Goal: Information Seeking & Learning: Learn about a topic

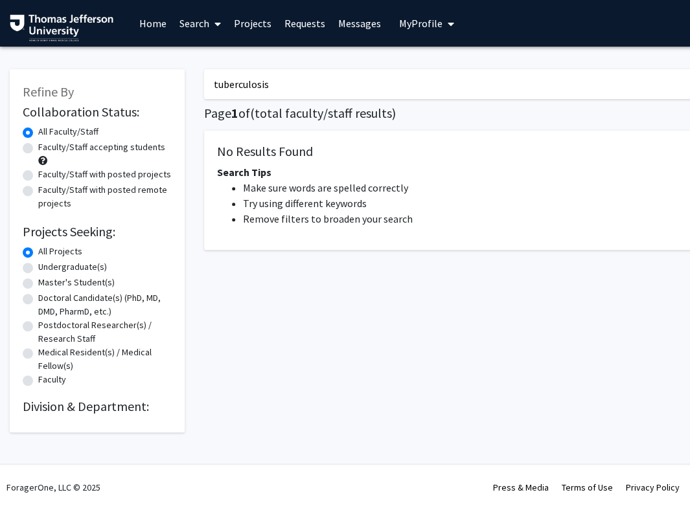
type input "tuberculosis"
click at [202, 23] on link "Search" at bounding box center [200, 23] width 54 height 45
click at [266, 24] on link "Projects" at bounding box center [252, 23] width 51 height 45
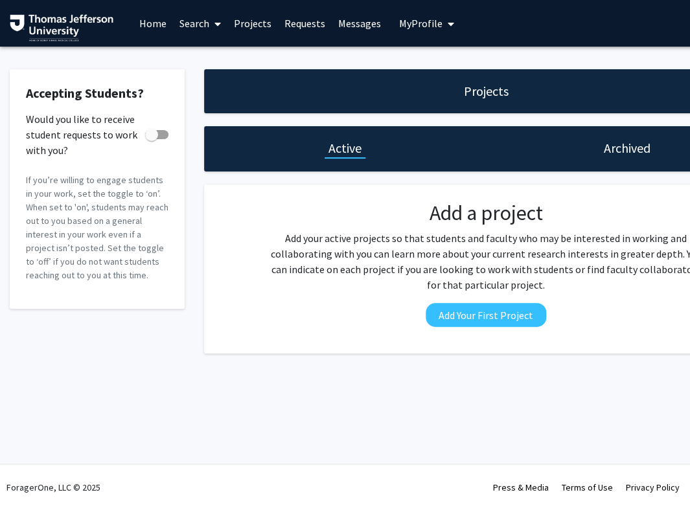
click at [683, 281] on p "Add your active projects so that students and faculty who may be interested in …" at bounding box center [485, 262] width 439 height 62
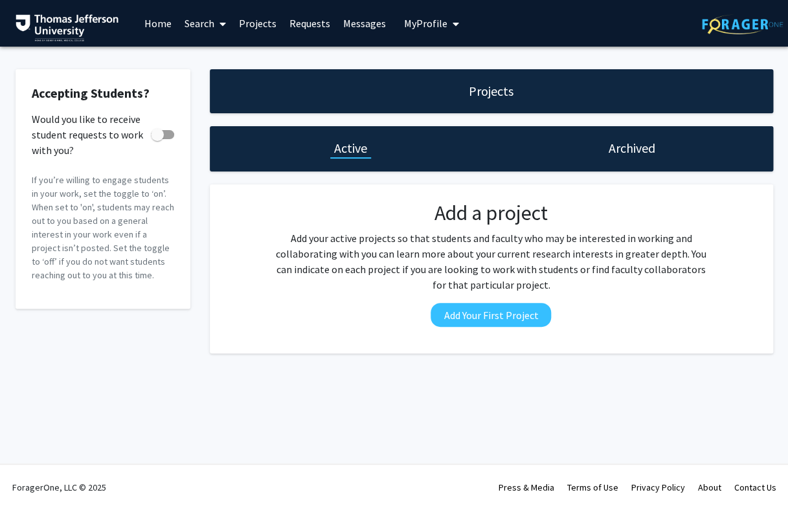
click at [152, 24] on link "Home" at bounding box center [158, 23] width 40 height 45
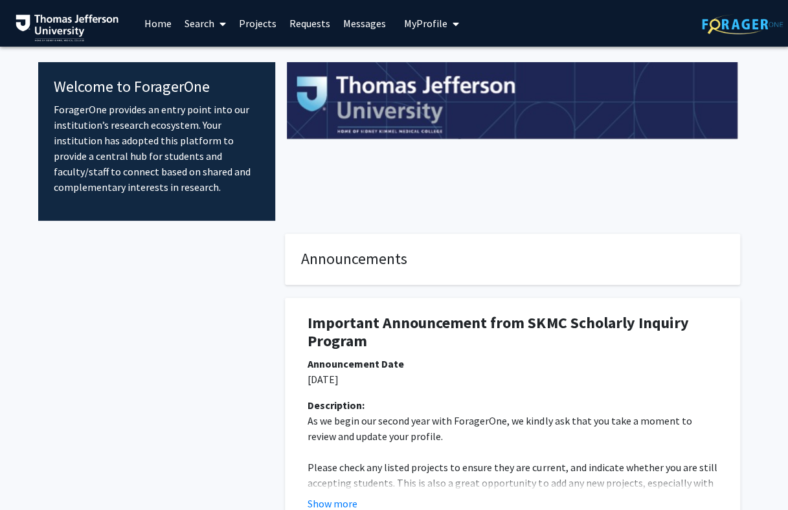
click at [203, 23] on link "Search" at bounding box center [205, 23] width 54 height 45
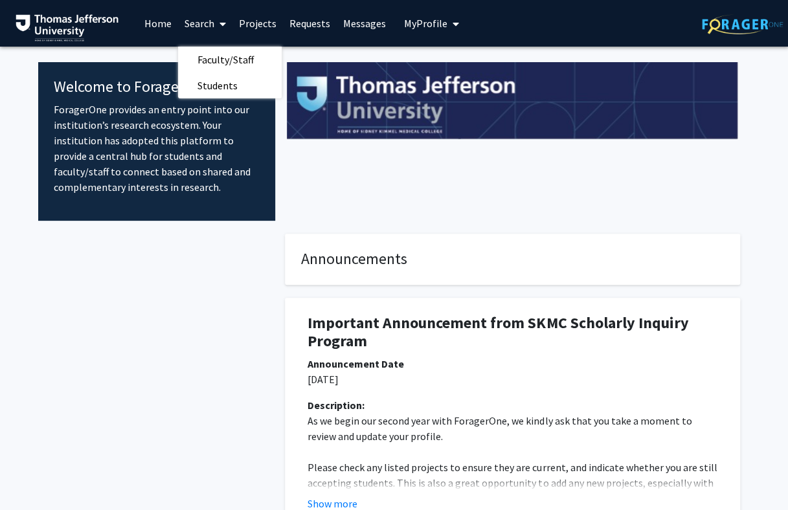
click at [253, 22] on link "Projects" at bounding box center [258, 23] width 51 height 45
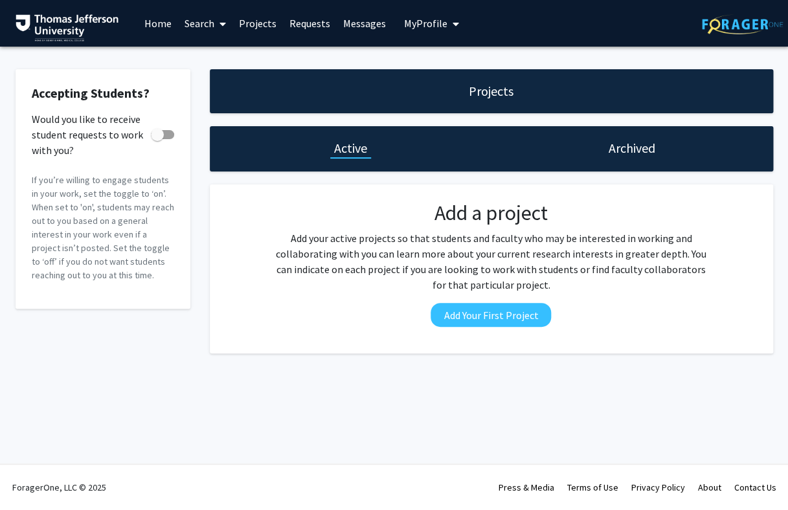
click at [493, 97] on h1 "Projects" at bounding box center [491, 91] width 45 height 18
click at [689, 25] on img at bounding box center [742, 24] width 81 height 20
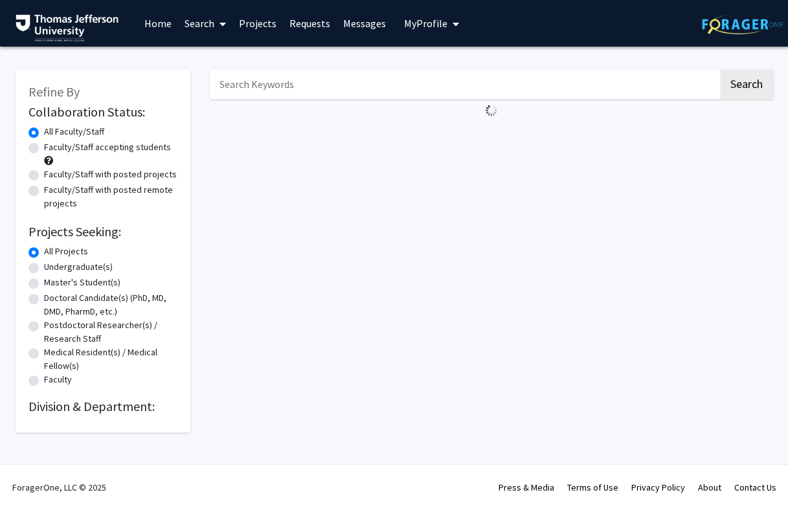
click at [357, 88] on input "Search Keywords" at bounding box center [464, 84] width 508 height 30
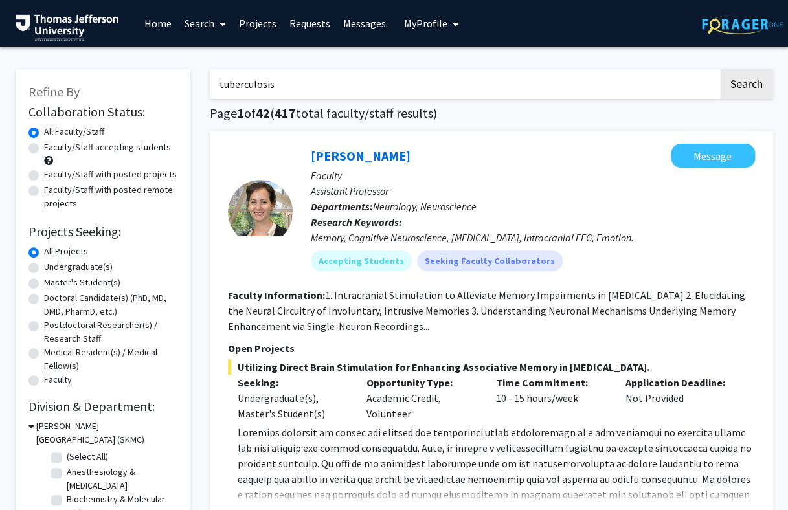
drag, startPoint x: 304, startPoint y: 92, endPoint x: 207, endPoint y: 82, distance: 97.0
click at [210, 82] on input "tuberculosis" at bounding box center [464, 84] width 508 height 30
type input "surgical infection"
click at [120, 146] on label "Faculty/Staff accepting students" at bounding box center [107, 148] width 127 height 14
click at [52, 146] on input "Faculty/Staff accepting students" at bounding box center [48, 145] width 8 height 8
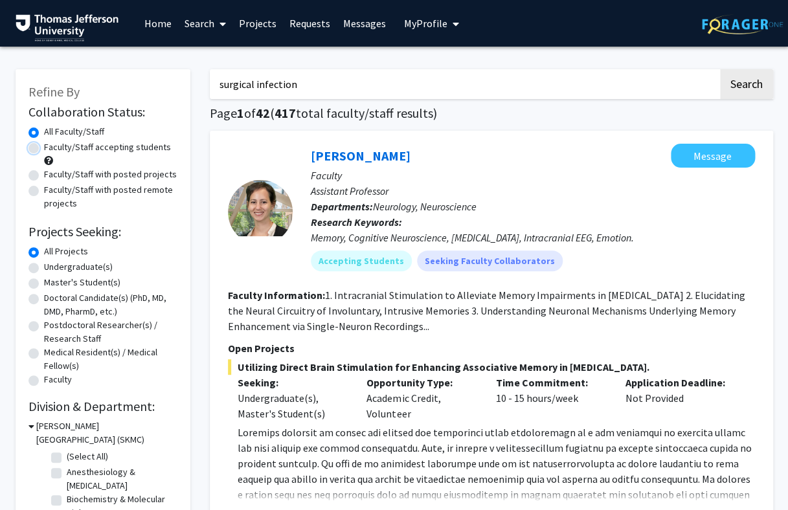
radio input "true"
drag, startPoint x: 252, startPoint y: 80, endPoint x: 207, endPoint y: 76, distance: 44.9
click at [210, 76] on input "surgical infection" at bounding box center [464, 84] width 508 height 30
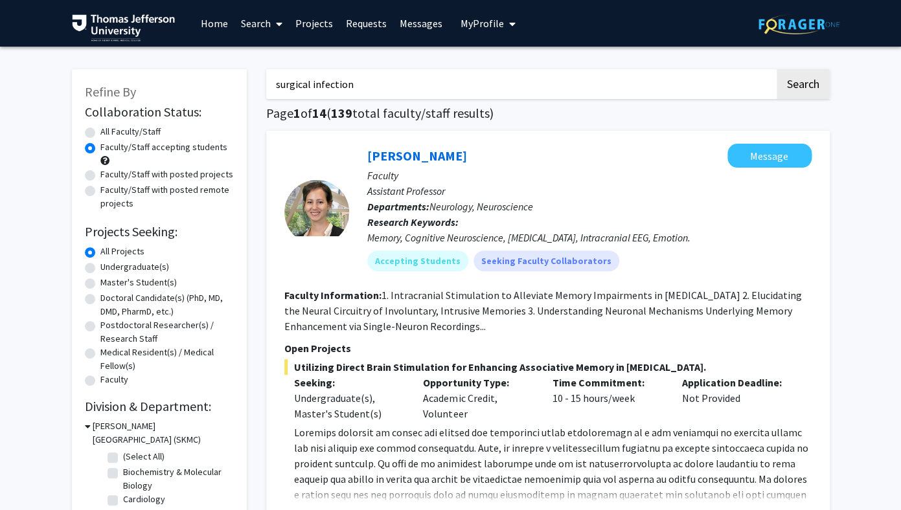
drag, startPoint x: 361, startPoint y: 83, endPoint x: 225, endPoint y: 80, distance: 136.7
click at [266, 80] on input "surgical infection" at bounding box center [520, 84] width 508 height 30
type input "tuberc"
click at [689, 69] on button "Search" at bounding box center [803, 84] width 53 height 30
radio input "true"
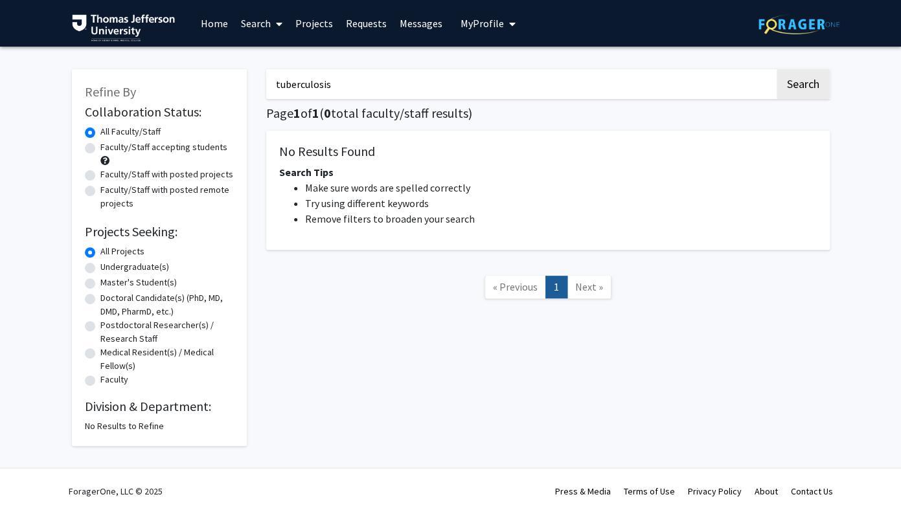
click at [689, 69] on button "Search" at bounding box center [803, 84] width 53 height 30
drag, startPoint x: 283, startPoint y: 87, endPoint x: 234, endPoint y: 84, distance: 48.7
click at [266, 84] on input "tuberculosis" at bounding box center [520, 84] width 508 height 30
click at [689, 69] on button "Search" at bounding box center [803, 84] width 53 height 30
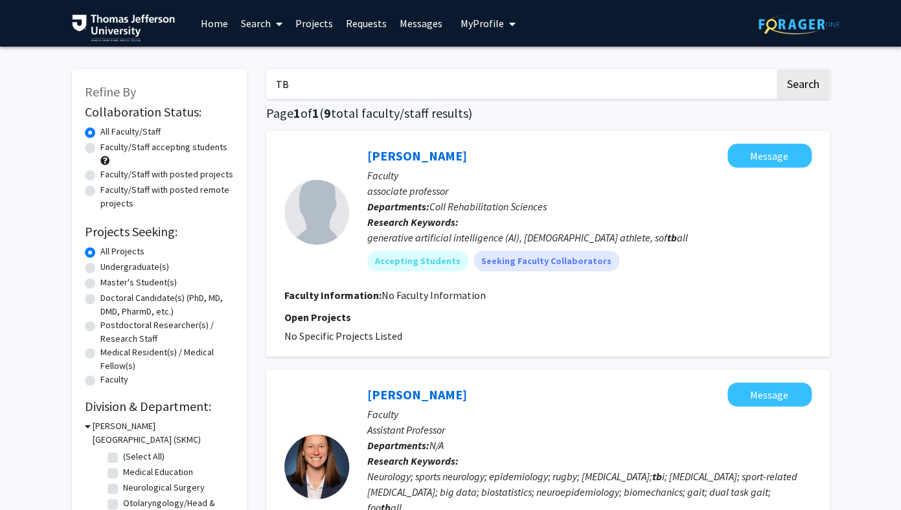
drag, startPoint x: 277, startPoint y: 89, endPoint x: 241, endPoint y: 87, distance: 35.7
click at [266, 87] on input "TB" at bounding box center [520, 84] width 508 height 30
type input "lung disease"
click at [689, 69] on button "Search" at bounding box center [803, 84] width 53 height 30
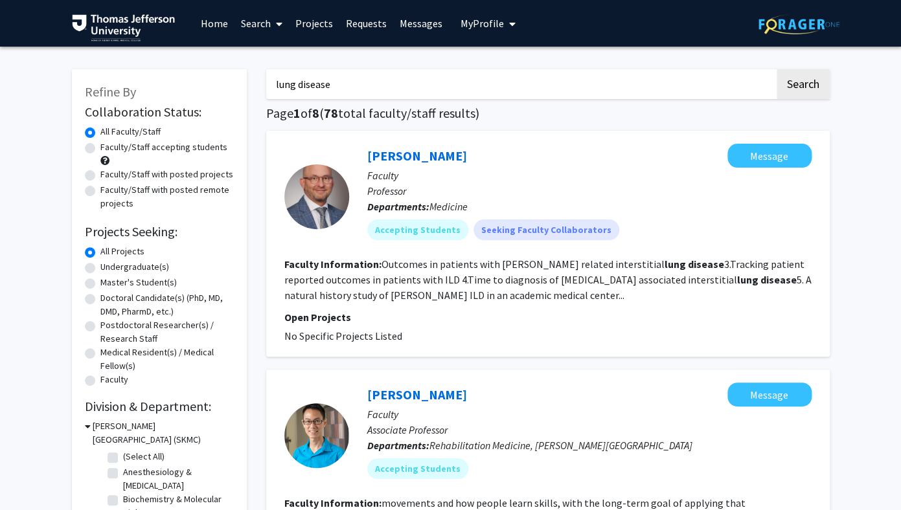
click at [134, 148] on label "Faculty/Staff accepting students" at bounding box center [163, 148] width 127 height 14
click at [109, 148] on input "Faculty/Staff accepting students" at bounding box center [104, 145] width 8 height 8
radio input "true"
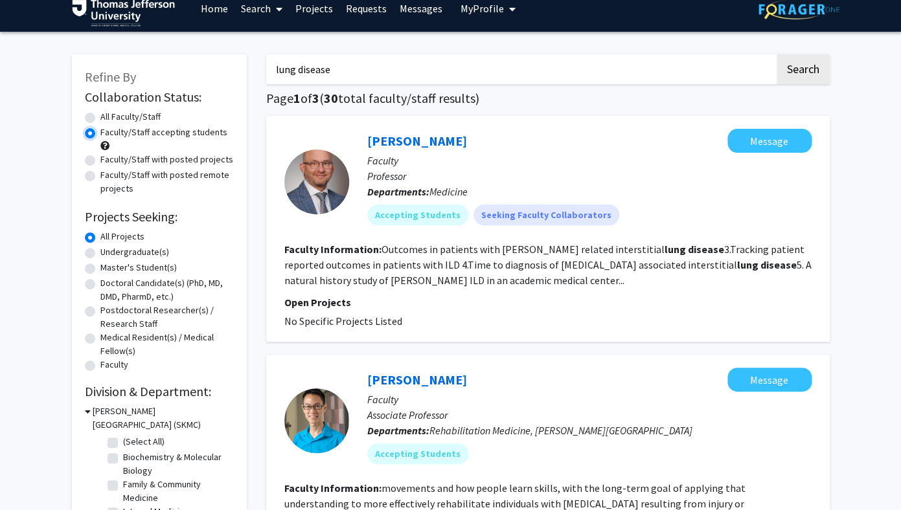
scroll to position [16, 0]
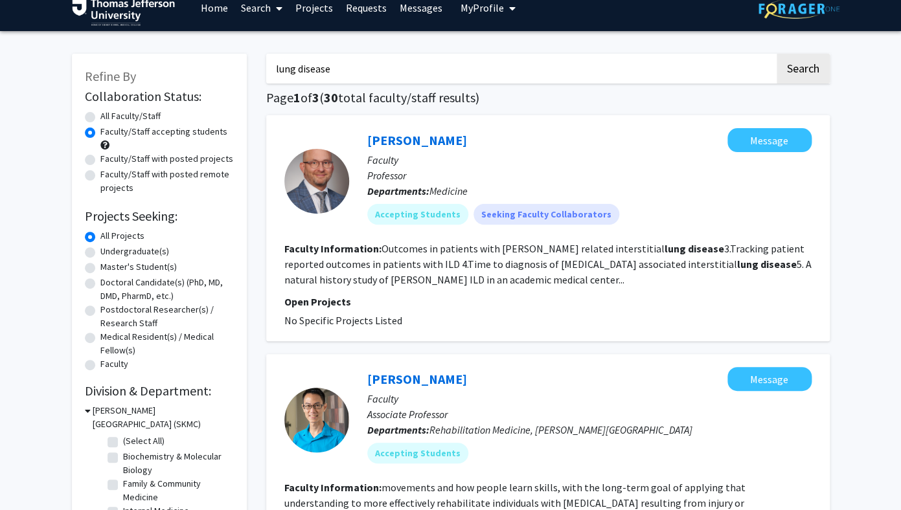
drag, startPoint x: 363, startPoint y: 74, endPoint x: 259, endPoint y: 61, distance: 104.5
click at [266, 61] on input "lung disease" at bounding box center [520, 69] width 508 height 30
type input "infection"
click at [689, 54] on button "Search" at bounding box center [803, 69] width 53 height 30
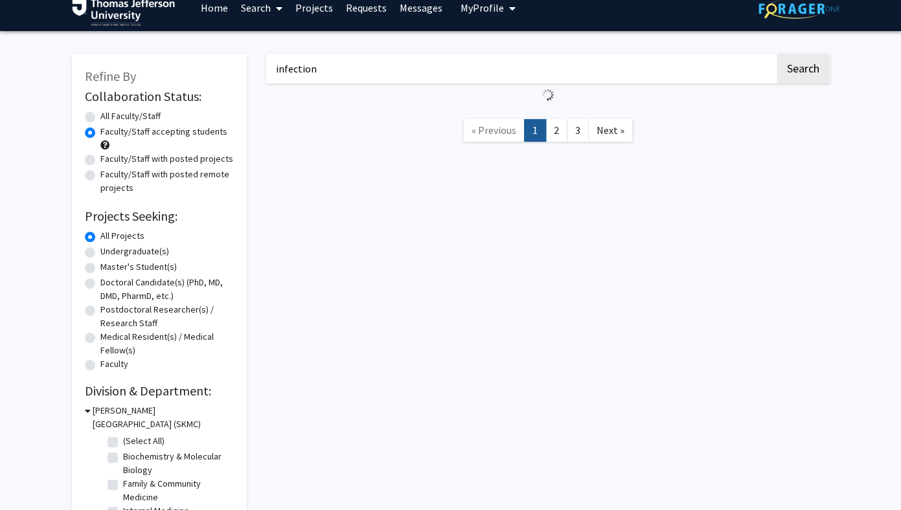
radio input "true"
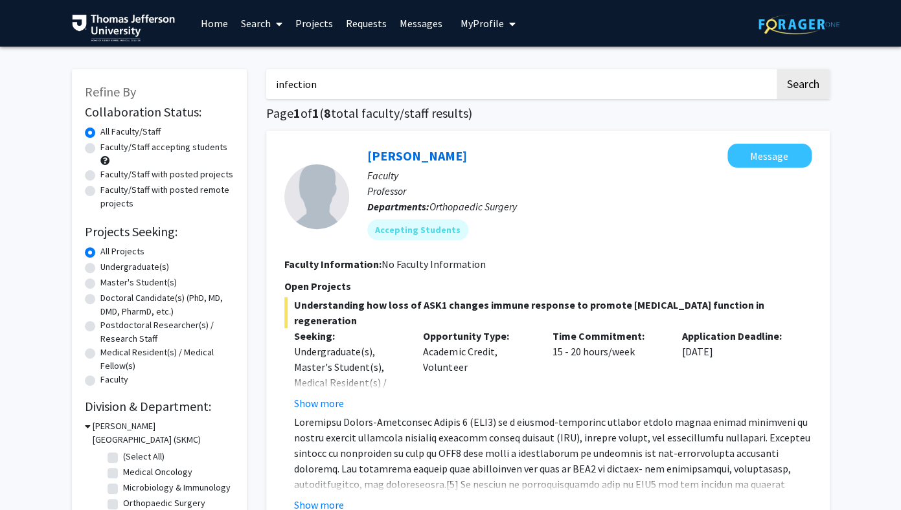
click at [178, 148] on label "Faculty/Staff accepting students" at bounding box center [163, 148] width 127 height 14
click at [109, 148] on input "Faculty/Staff accepting students" at bounding box center [104, 145] width 8 height 8
radio input "true"
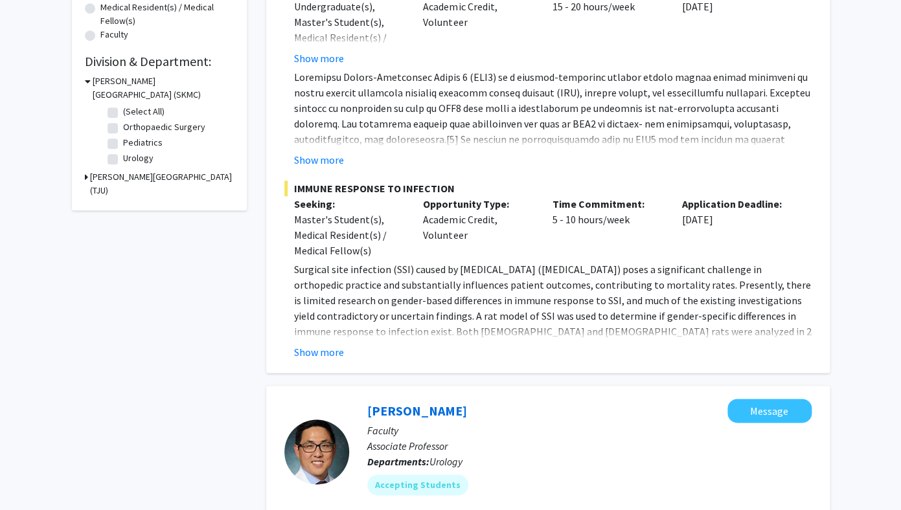
scroll to position [346, 0]
click at [312, 353] on button "Show more" at bounding box center [319, 352] width 50 height 16
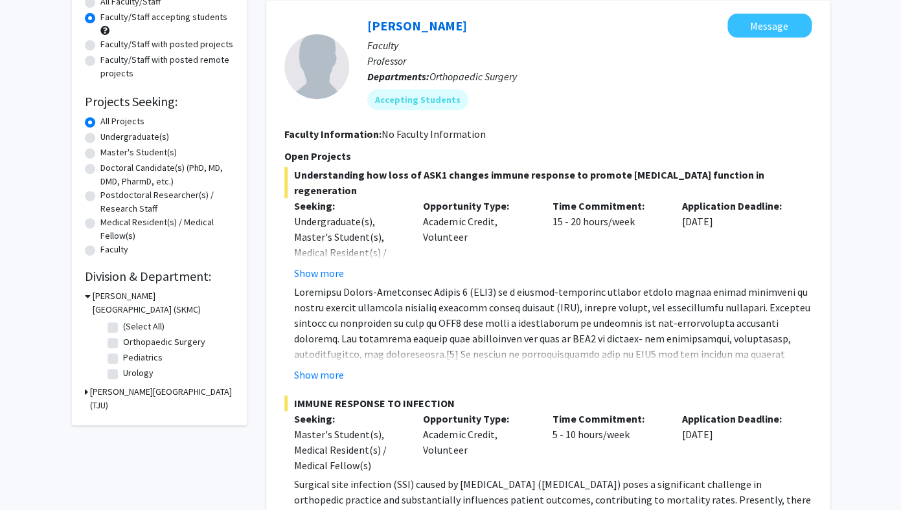
scroll to position [134, 0]
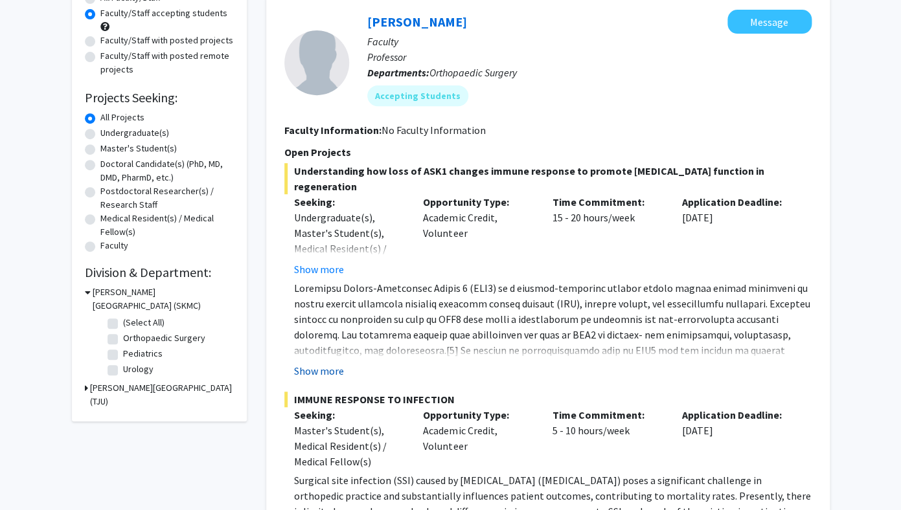
click at [315, 376] on button "Show more" at bounding box center [319, 371] width 50 height 16
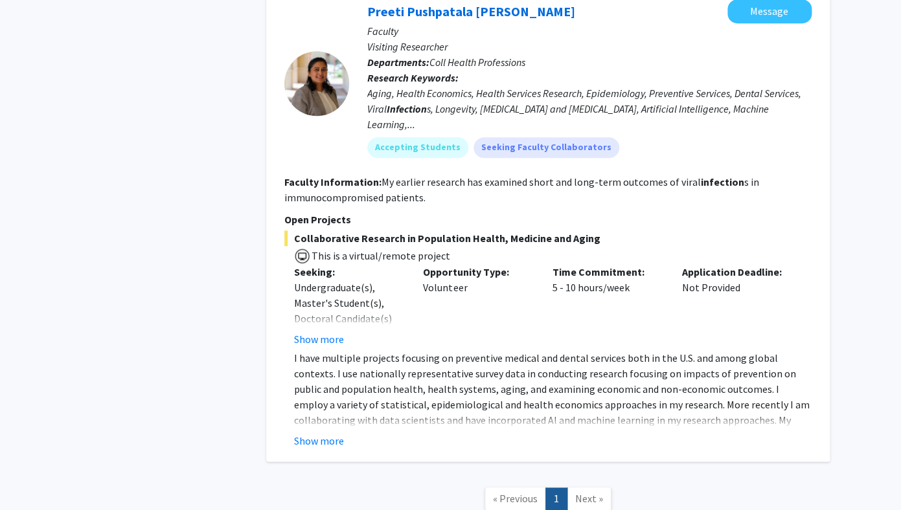
scroll to position [2192, 0]
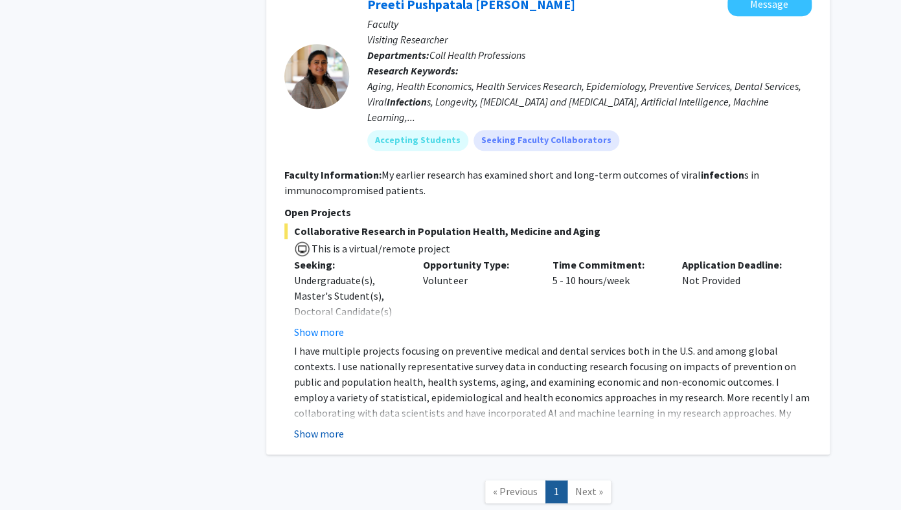
click at [322, 426] on button "Show more" at bounding box center [319, 434] width 50 height 16
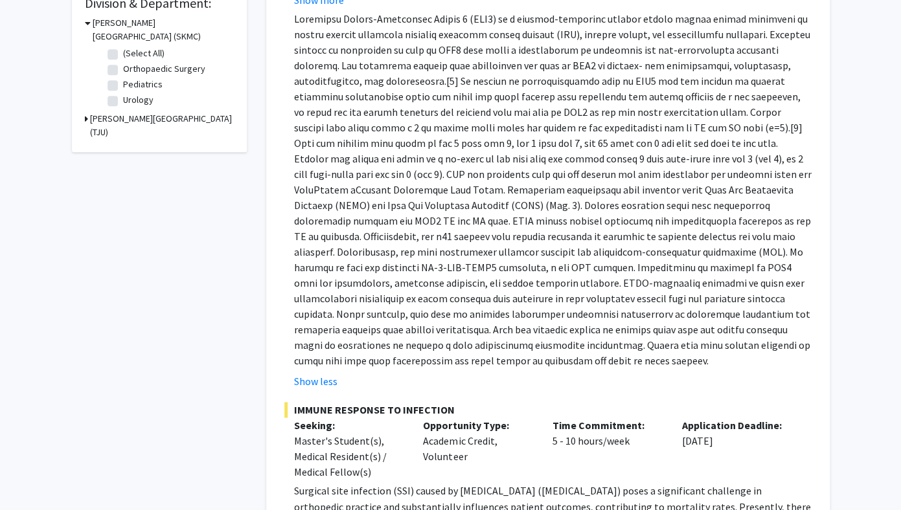
scroll to position [0, 0]
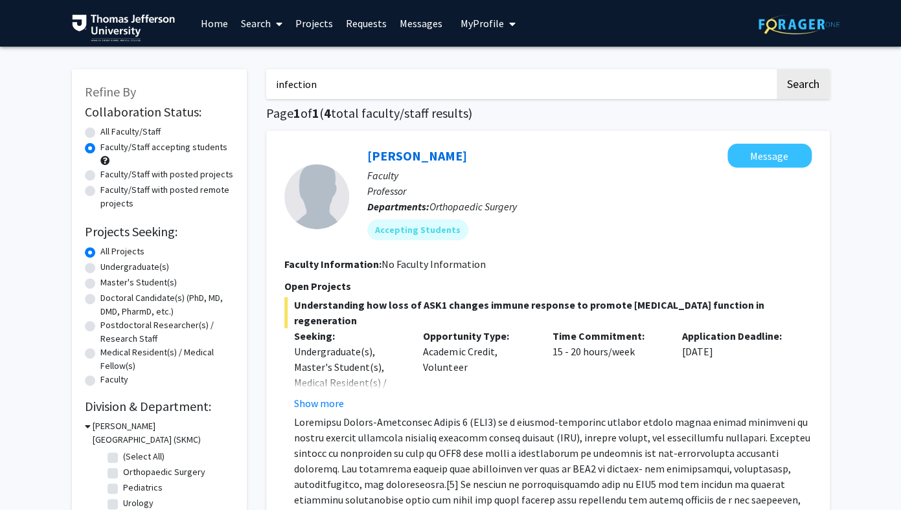
drag, startPoint x: 290, startPoint y: 80, endPoint x: 247, endPoint y: 80, distance: 42.7
click at [266, 80] on input "infection" at bounding box center [520, 84] width 508 height 30
type input "surgery"
click at [689, 69] on button "Search" at bounding box center [803, 84] width 53 height 30
radio input "true"
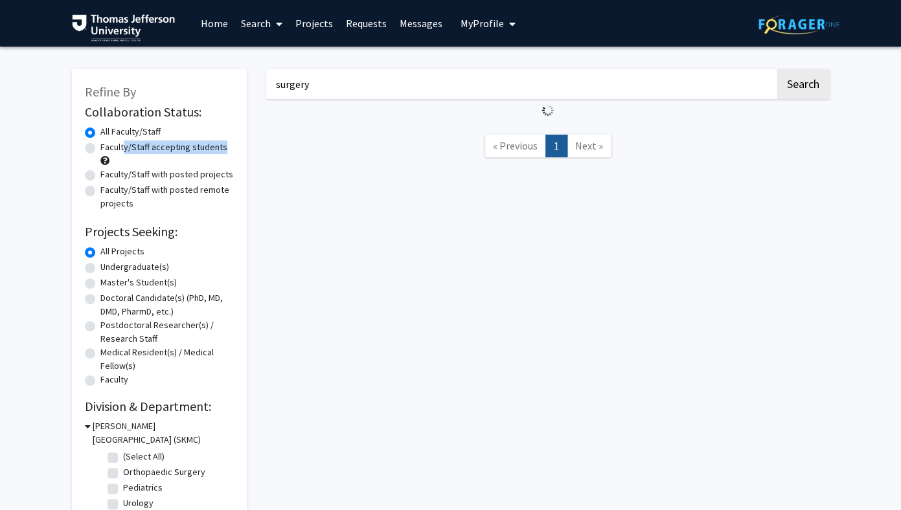
click at [119, 154] on label "Faculty/Staff accepting students" at bounding box center [163, 148] width 127 height 14
click at [109, 149] on input "Faculty/Staff accepting students" at bounding box center [104, 145] width 8 height 8
radio input "true"
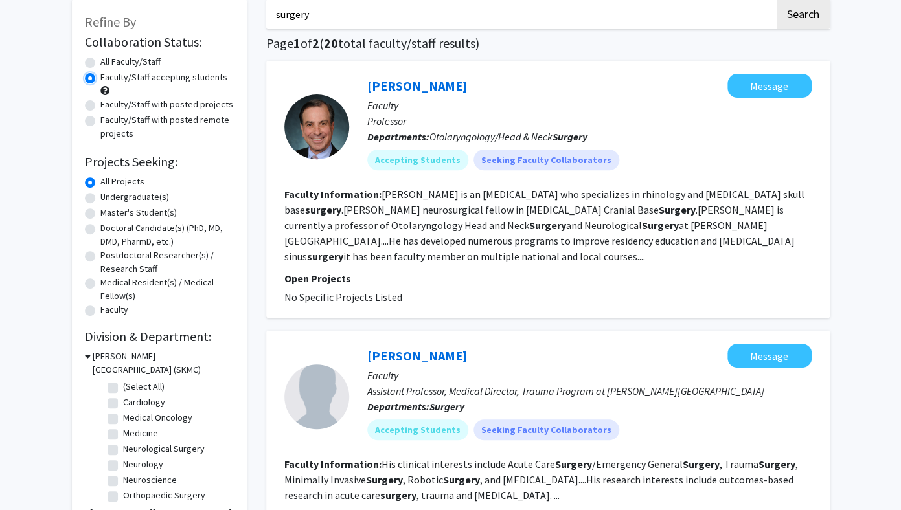
scroll to position [67, 0]
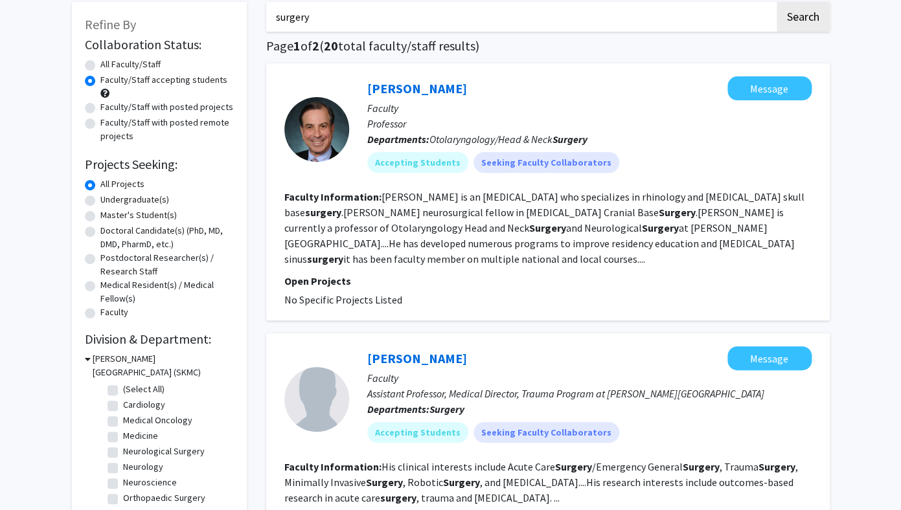
click at [204, 83] on label "Faculty/Staff accepting students" at bounding box center [163, 80] width 127 height 14
click at [109, 82] on input "Faculty/Staff accepting students" at bounding box center [104, 77] width 8 height 8
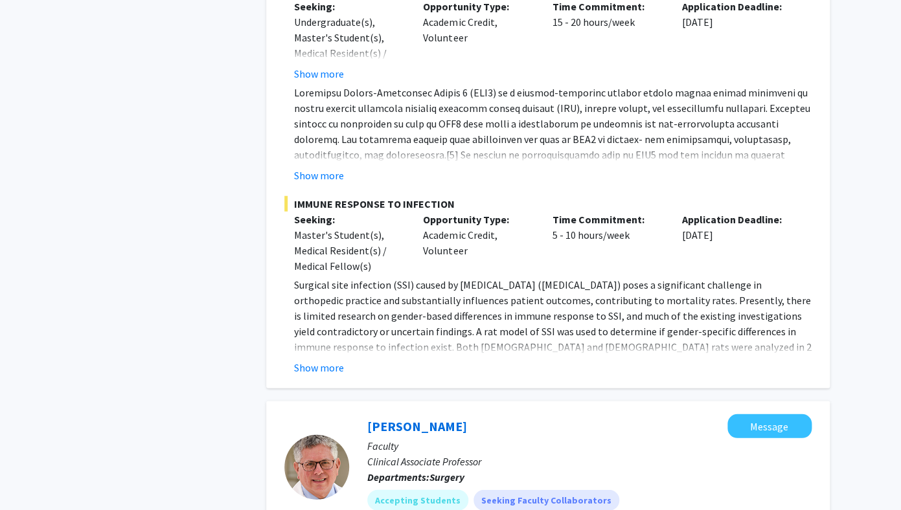
scroll to position [1079, 0]
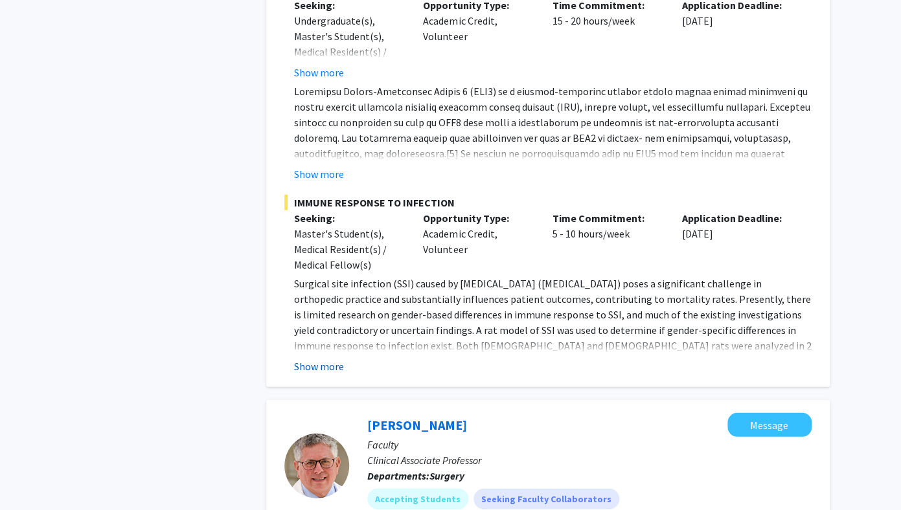
click at [315, 367] on button "Show more" at bounding box center [319, 367] width 50 height 16
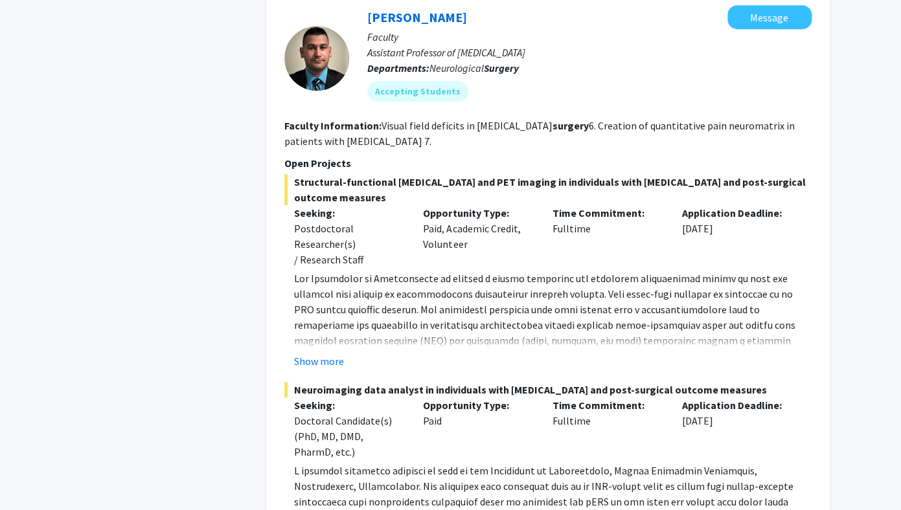
scroll to position [2060, 0]
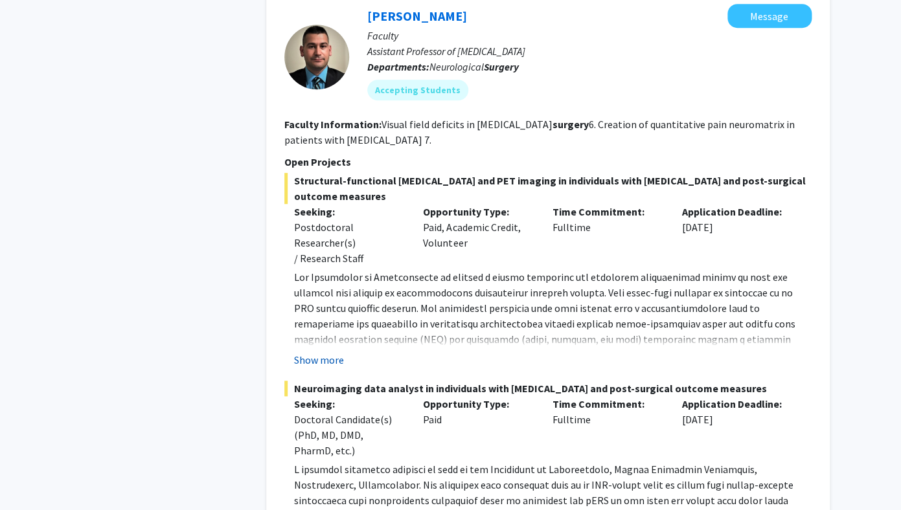
click at [329, 352] on button "Show more" at bounding box center [319, 360] width 50 height 16
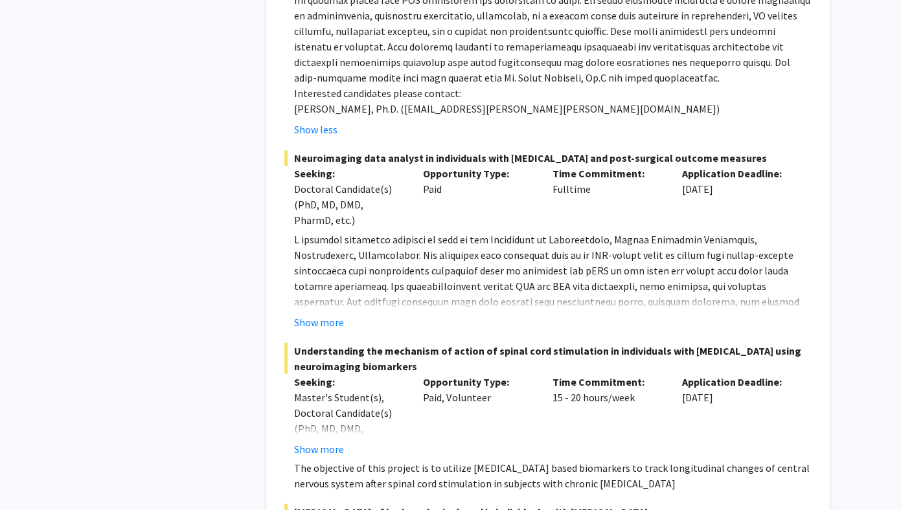
scroll to position [2503, 0]
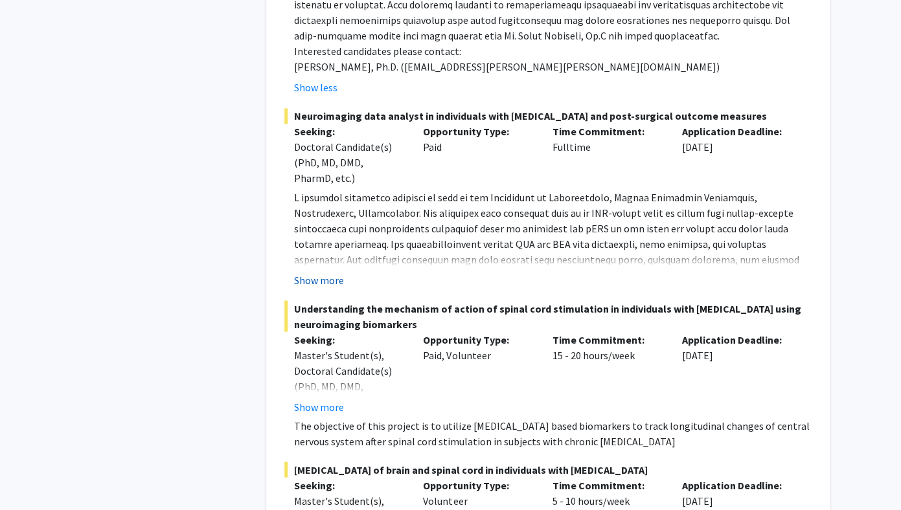
click at [329, 272] on button "Show more" at bounding box center [319, 280] width 50 height 16
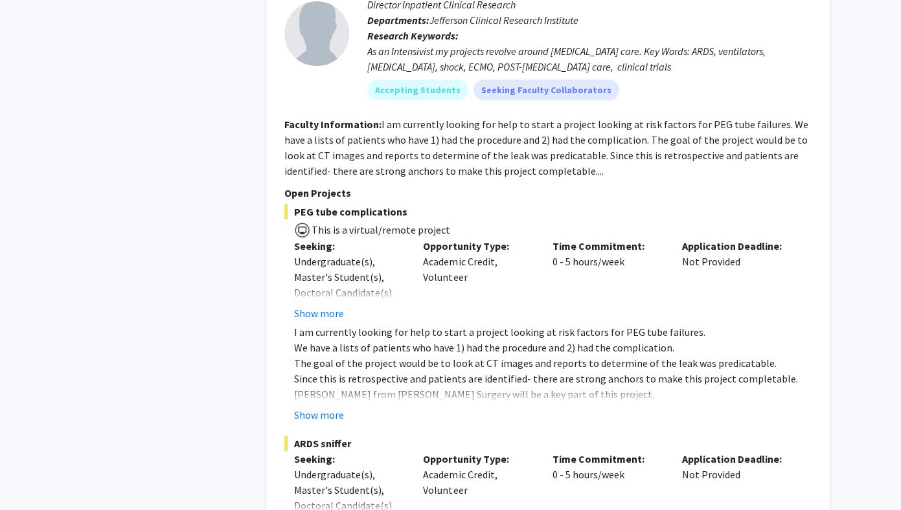
scroll to position [3674, 0]
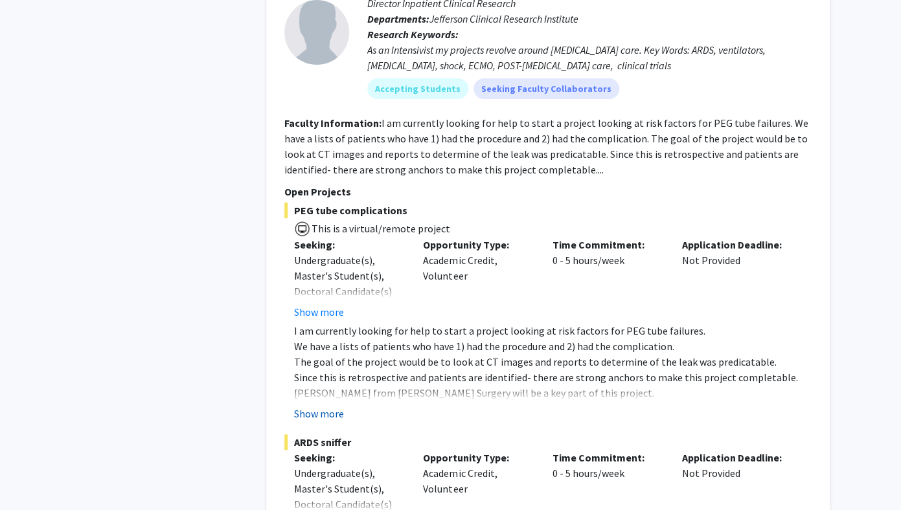
click at [320, 406] on button "Show more" at bounding box center [319, 414] width 50 height 16
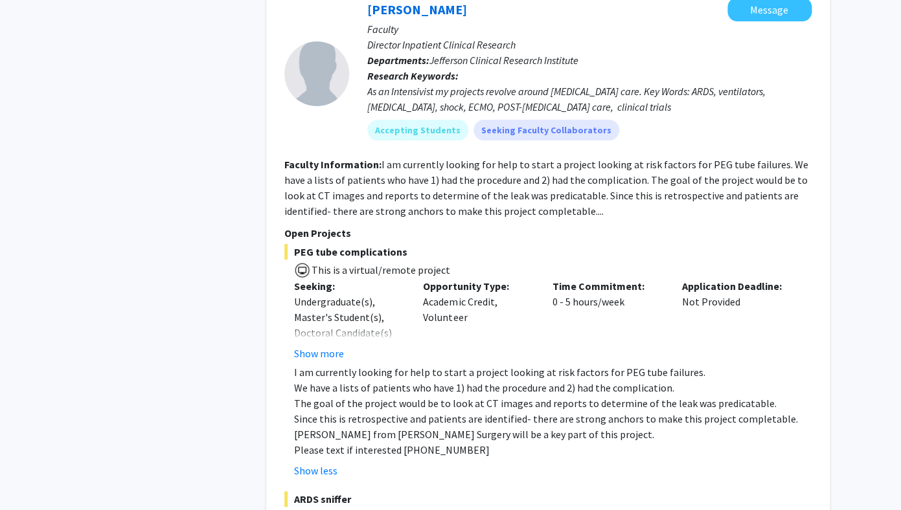
scroll to position [3636, 0]
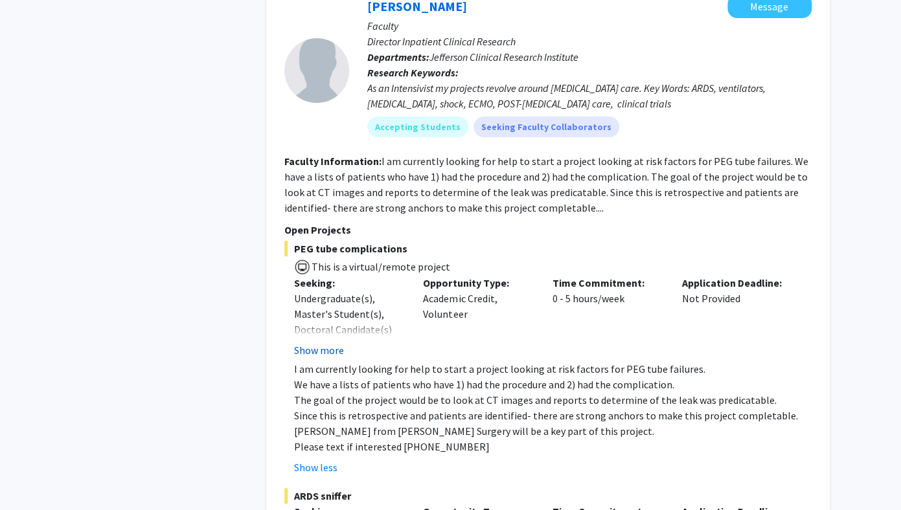
click at [313, 343] on button "Show more" at bounding box center [319, 351] width 50 height 16
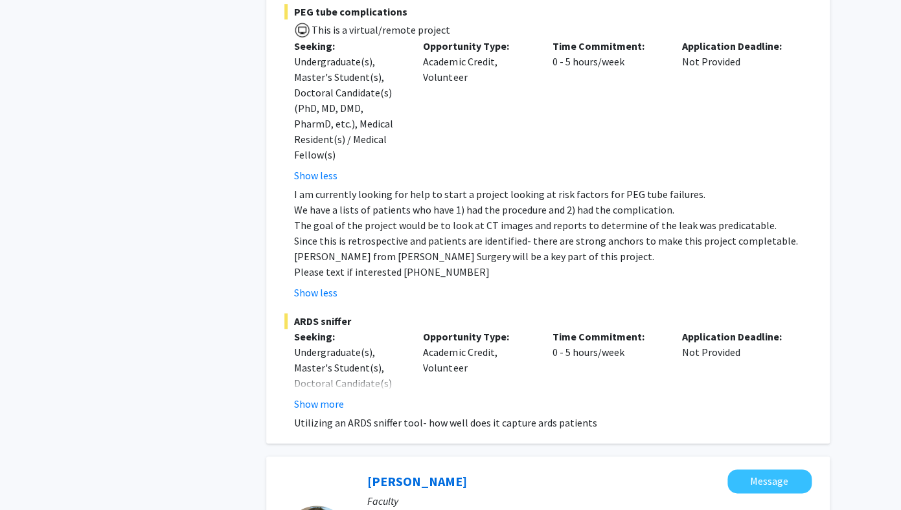
scroll to position [3894, 0]
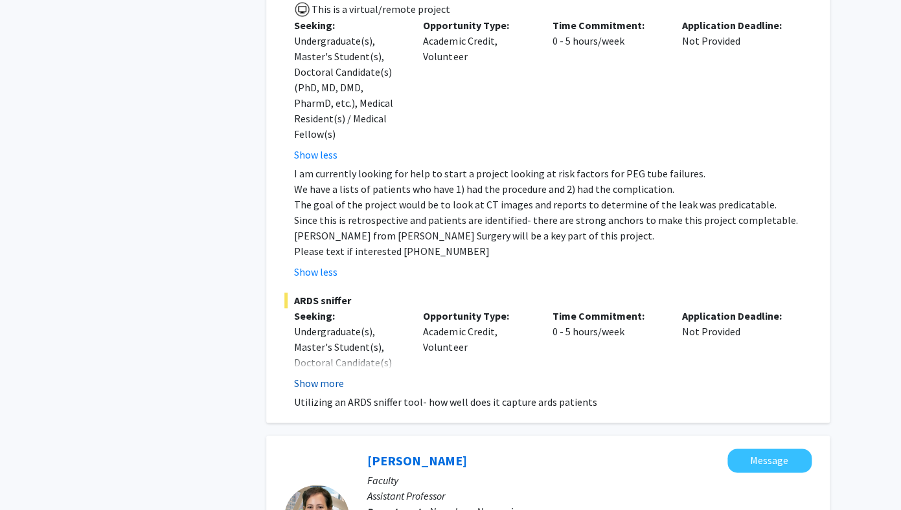
click at [319, 376] on button "Show more" at bounding box center [319, 384] width 50 height 16
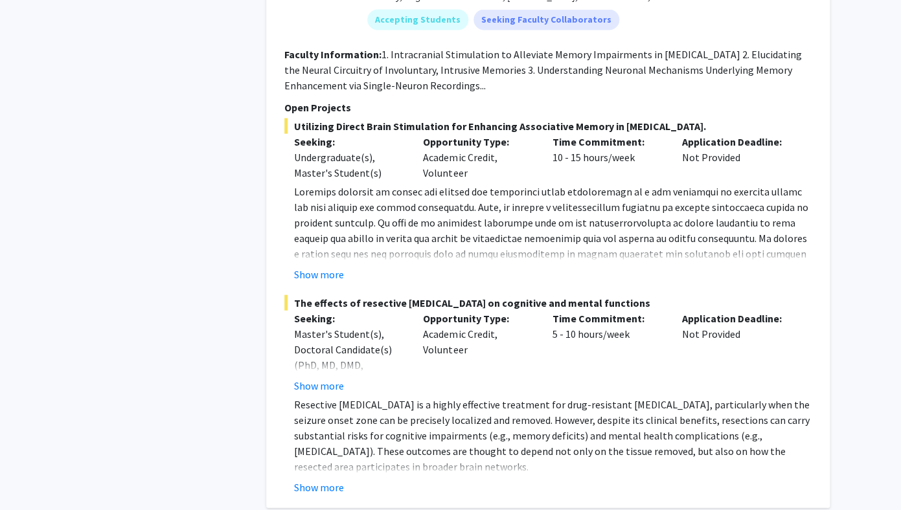
scroll to position [4504, 0]
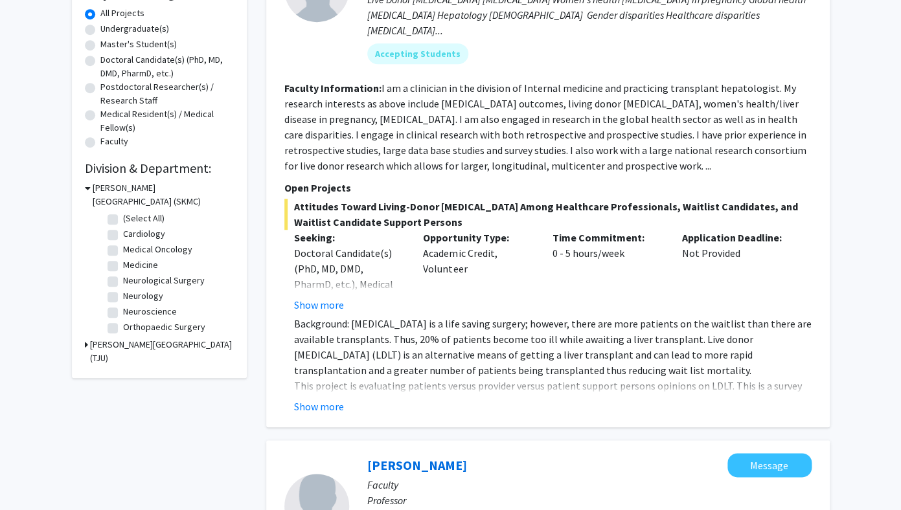
scroll to position [240, 0]
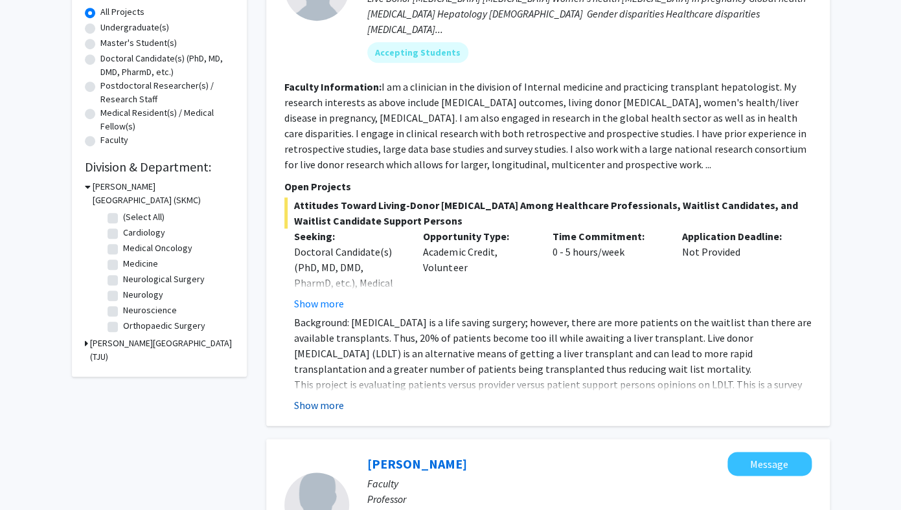
click at [317, 398] on button "Show more" at bounding box center [319, 406] width 50 height 16
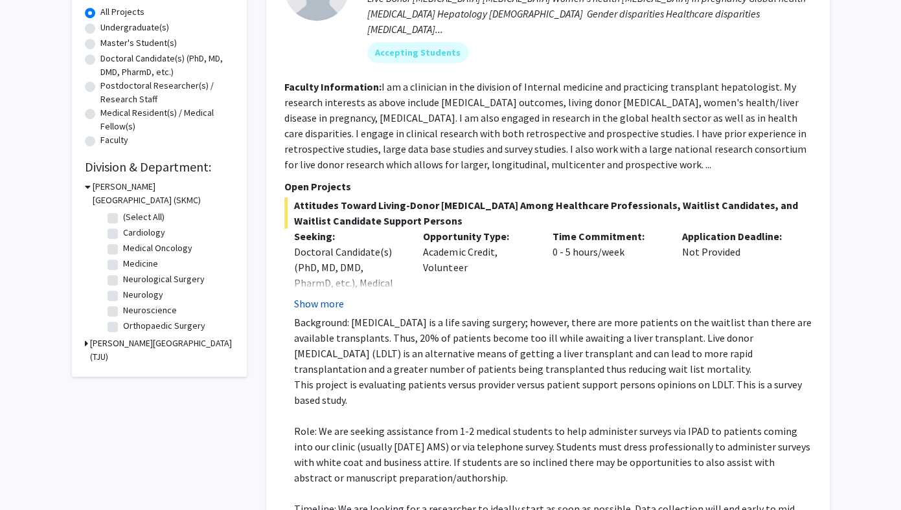
click at [316, 296] on button "Show more" at bounding box center [319, 304] width 50 height 16
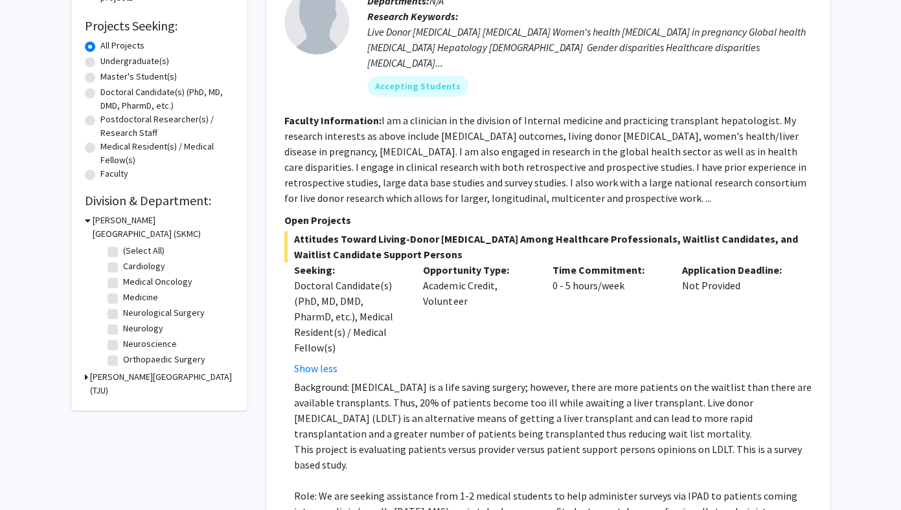
scroll to position [0, 0]
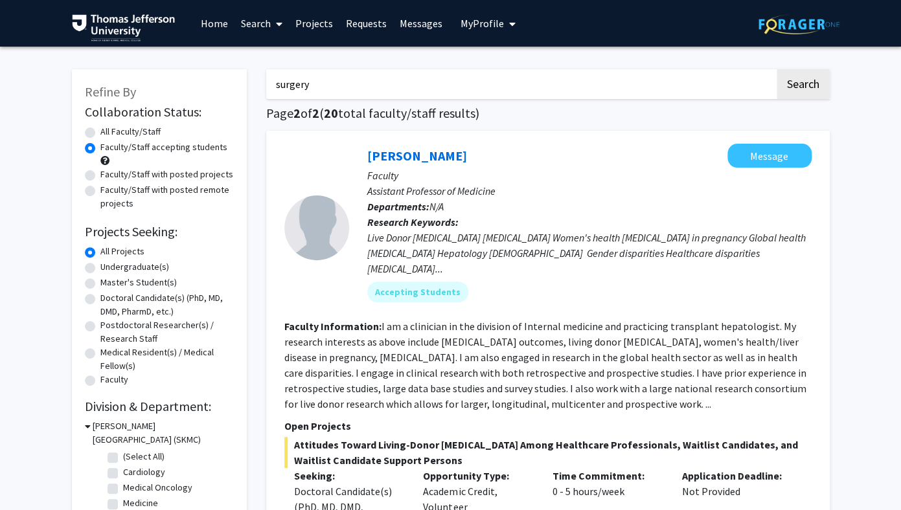
click at [138, 153] on label "Faculty/Staff accepting students" at bounding box center [163, 148] width 127 height 14
click at [109, 149] on input "Faculty/Staff accepting students" at bounding box center [104, 145] width 8 height 8
click at [148, 150] on label "Faculty/Staff accepting students" at bounding box center [163, 148] width 127 height 14
click at [109, 149] on input "Faculty/Staff accepting students" at bounding box center [104, 145] width 8 height 8
drag, startPoint x: 324, startPoint y: 85, endPoint x: 206, endPoint y: 85, distance: 118.5
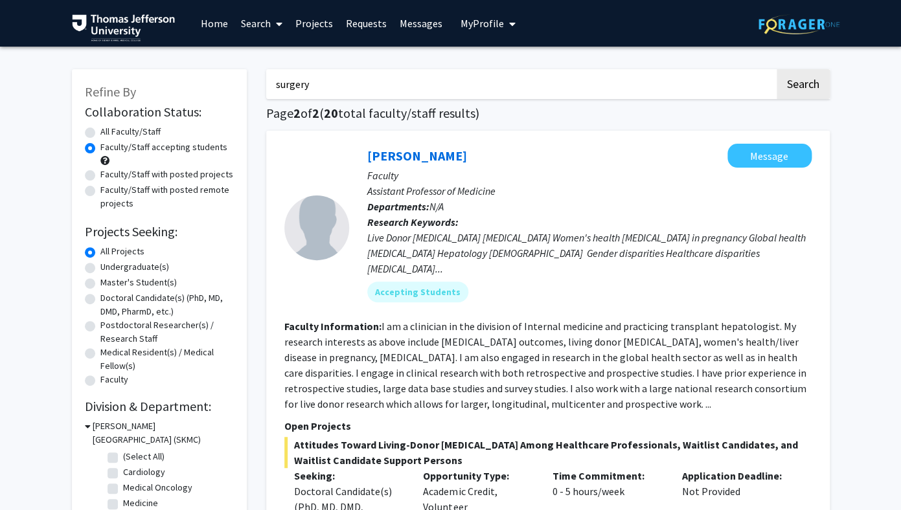
click at [266, 85] on input "surgery" at bounding box center [520, 84] width 508 height 30
type input "otology"
click at [689, 69] on button "Search" at bounding box center [803, 84] width 53 height 30
radio input "true"
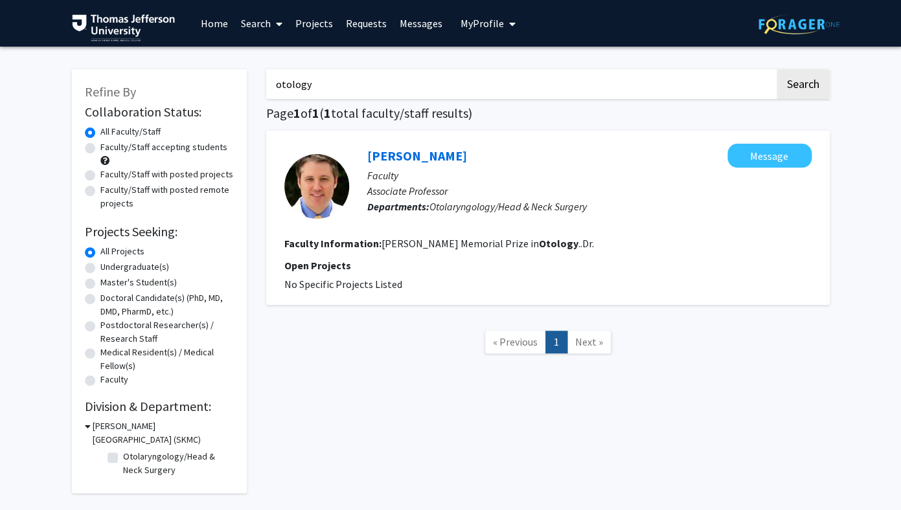
click at [193, 148] on label "Faculty/Staff accepting students" at bounding box center [163, 148] width 127 height 14
click at [109, 148] on input "Faculty/Staff accepting students" at bounding box center [104, 145] width 8 height 8
radio input "true"
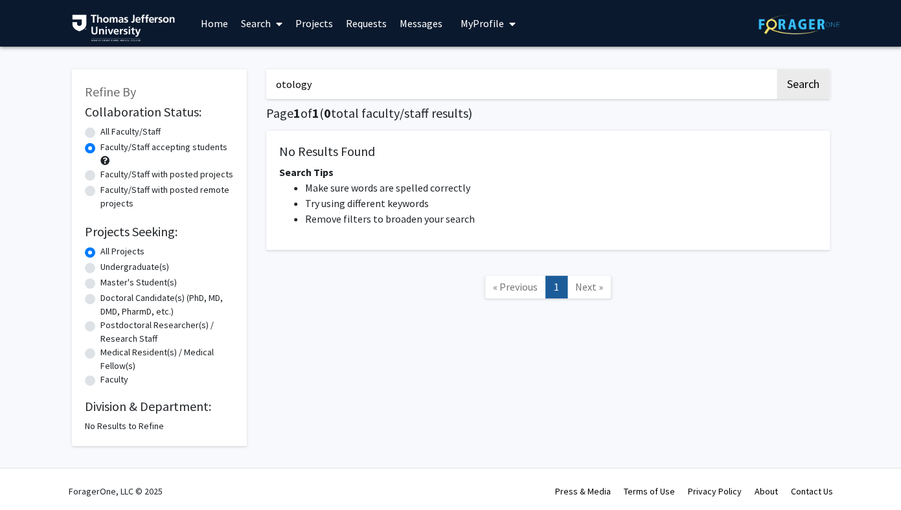
click at [363, 88] on input "otology" at bounding box center [520, 84] width 508 height 30
drag, startPoint x: 348, startPoint y: 88, endPoint x: 263, endPoint y: 86, distance: 85.5
click at [266, 86] on input "otology" at bounding box center [520, 84] width 508 height 30
type input "ENT"
click at [689, 69] on button "Search" at bounding box center [803, 84] width 53 height 30
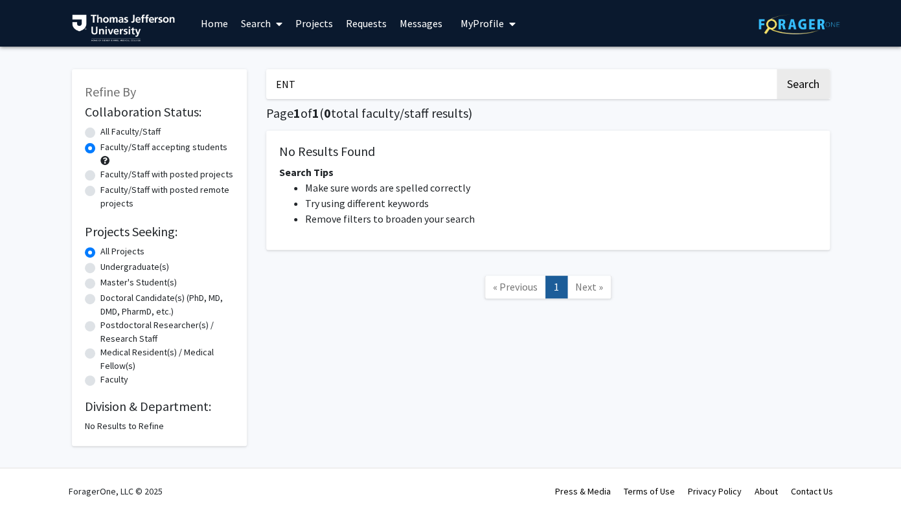
radio input "true"
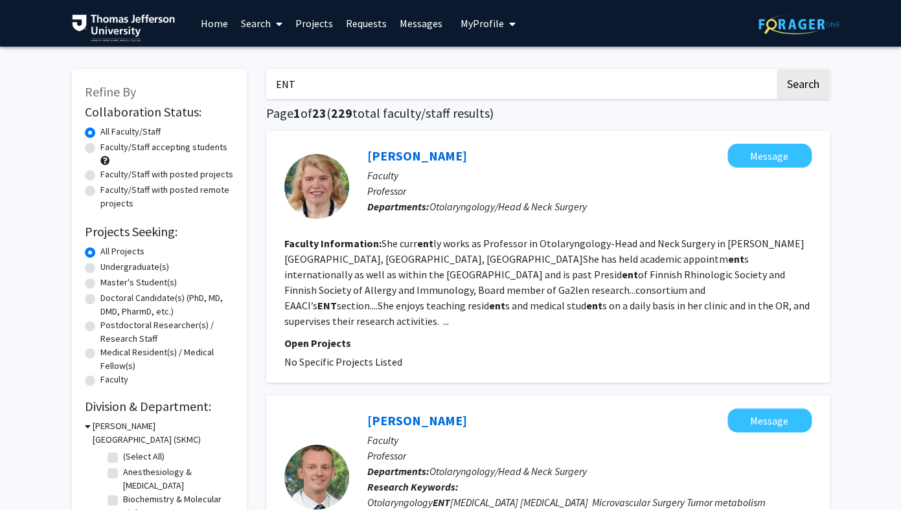
click at [185, 151] on label "Faculty/Staff accepting students" at bounding box center [163, 148] width 127 height 14
click at [109, 149] on input "Faculty/Staff accepting students" at bounding box center [104, 145] width 8 height 8
radio input "true"
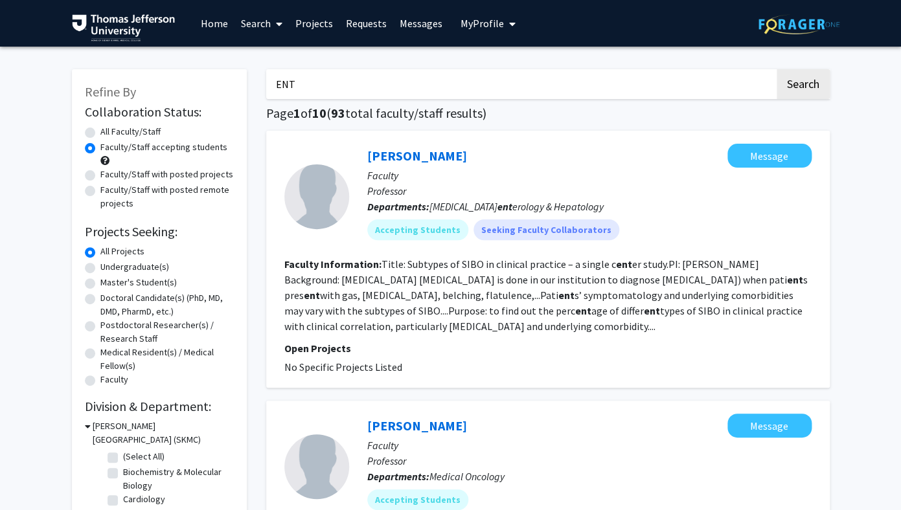
drag, startPoint x: 324, startPoint y: 82, endPoint x: 257, endPoint y: 84, distance: 66.7
click at [266, 84] on input "ENT" at bounding box center [520, 84] width 508 height 30
type input "Ear Nose and Throat"
click at [689, 69] on button "Search" at bounding box center [803, 84] width 53 height 30
radio input "true"
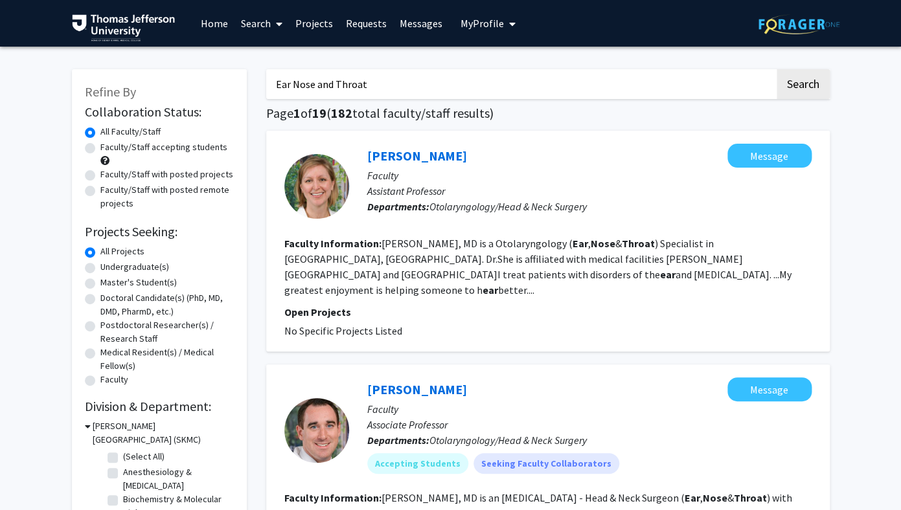
click at [464, 209] on span "Otolaryngology/Head & Neck Surgery" at bounding box center [507, 206] width 157 height 13
copy p "Otolaryngology"
drag, startPoint x: 382, startPoint y: 82, endPoint x: 274, endPoint y: 79, distance: 108.2
click at [274, 79] on input "Ear Nose and Throat" at bounding box center [520, 84] width 508 height 30
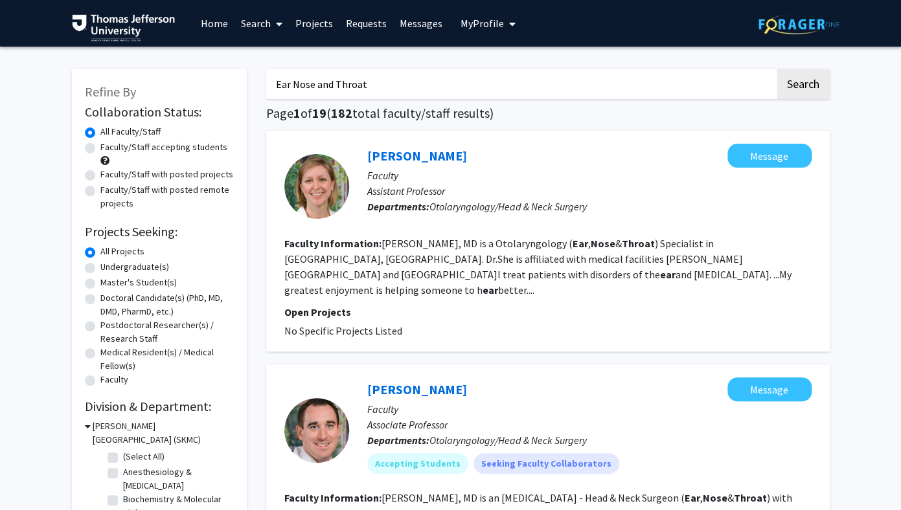
click at [438, 88] on input "Ear Nose and Throat" at bounding box center [520, 84] width 508 height 30
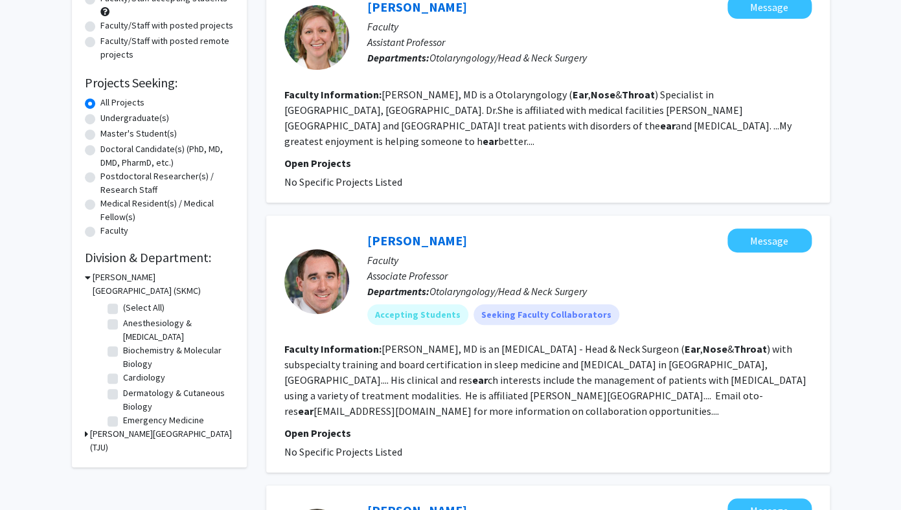
scroll to position [159, 0]
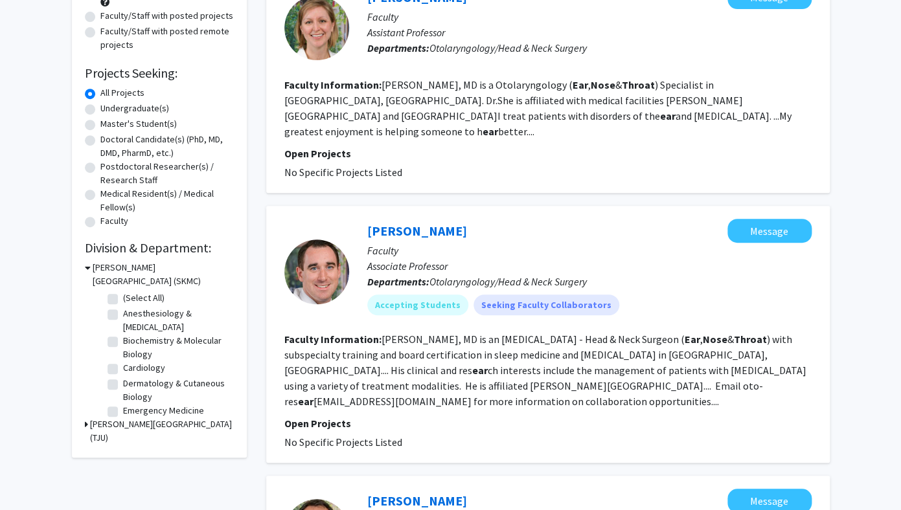
click at [390, 346] on section "Faculty Information: Colin Huntley, MD is an Otolaryngologist - Head & Neck Sur…" at bounding box center [547, 371] width 527 height 78
click at [409, 223] on link "Colin Huntley" at bounding box center [417, 231] width 100 height 16
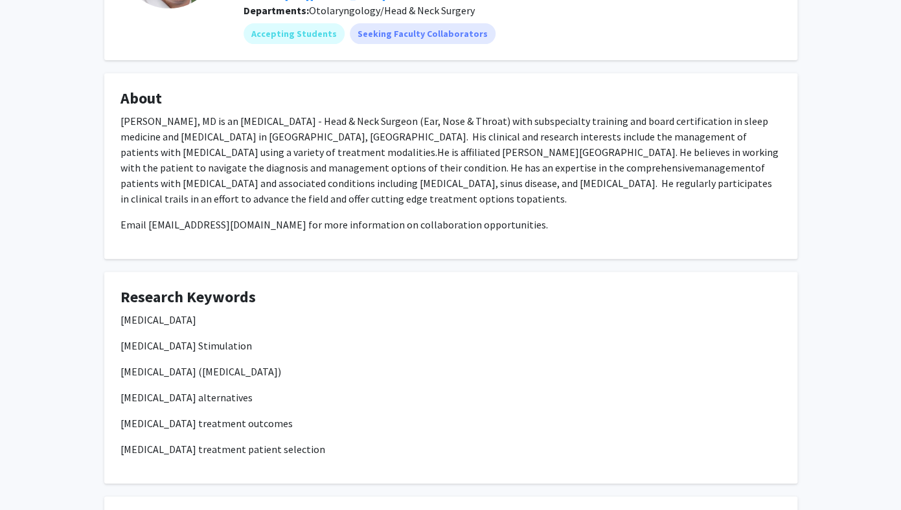
scroll to position [172, 0]
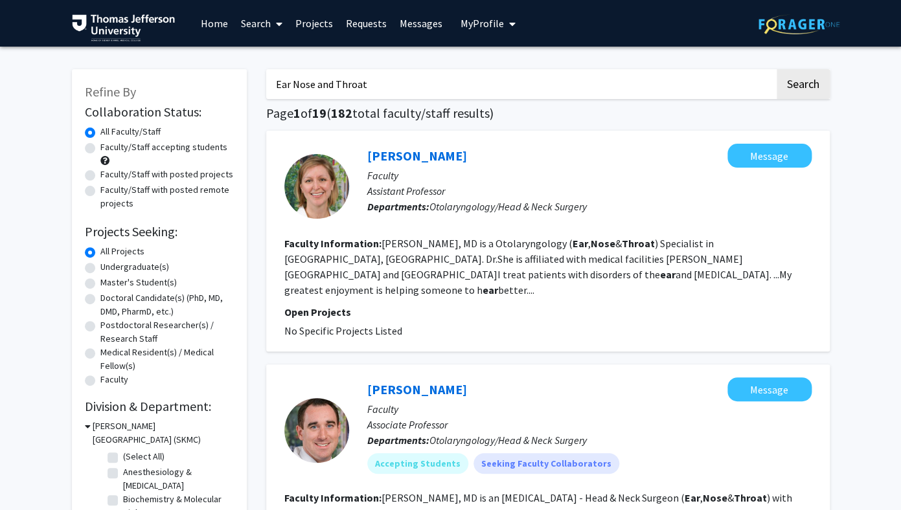
drag, startPoint x: 197, startPoint y: 140, endPoint x: 197, endPoint y: 148, distance: 8.4
click at [197, 141] on fg-radiogroup "Collaboration Status All Faculty/Staff Collaboration Status Faculty/Staff accep…" at bounding box center [159, 167] width 149 height 85
click at [197, 148] on label "Faculty/Staff accepting students" at bounding box center [163, 148] width 127 height 14
click at [109, 148] on input "Faculty/Staff accepting students" at bounding box center [104, 145] width 8 height 8
radio input "true"
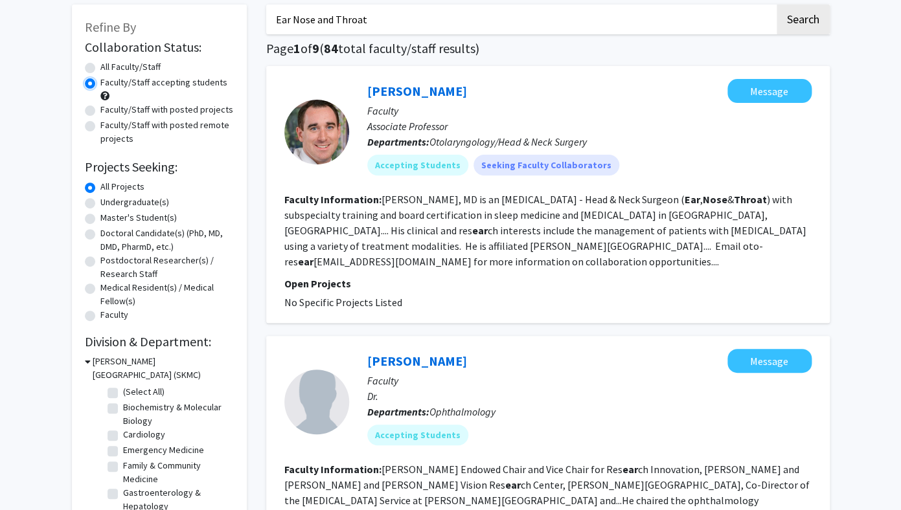
scroll to position [65, 0]
drag, startPoint x: 458, startPoint y: 92, endPoint x: 444, endPoint y: 89, distance: 14.6
click at [444, 89] on div "Colin Huntley Message" at bounding box center [589, 90] width 444 height 24
copy h2 "Colin Huntley"
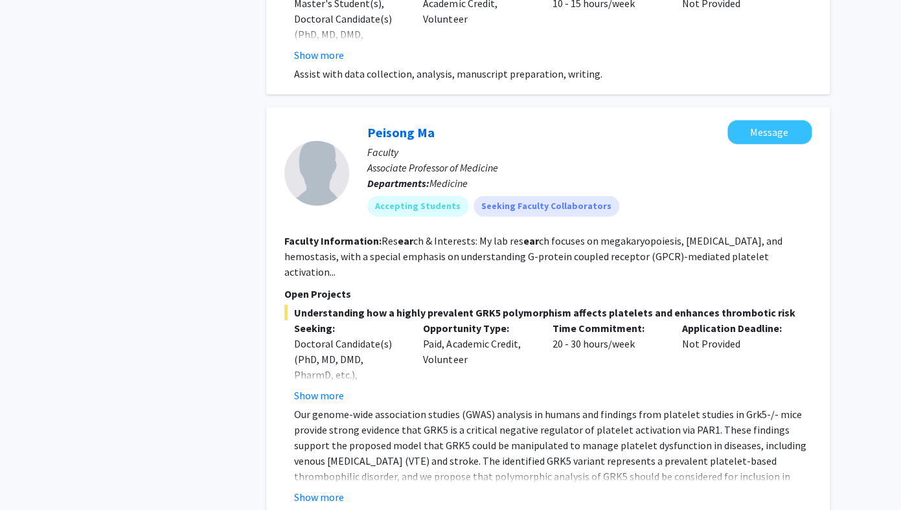
scroll to position [4839, 0]
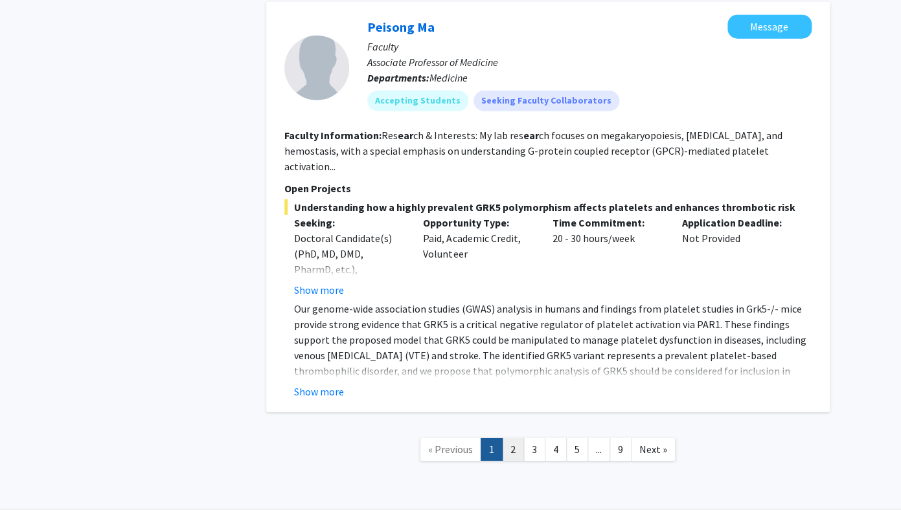
click at [518, 438] on link "2" at bounding box center [513, 449] width 22 height 23
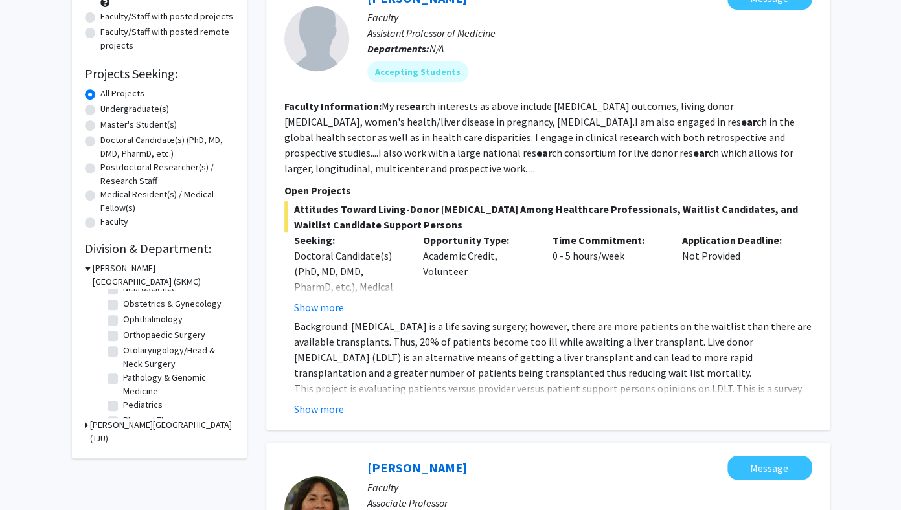
scroll to position [280, 0]
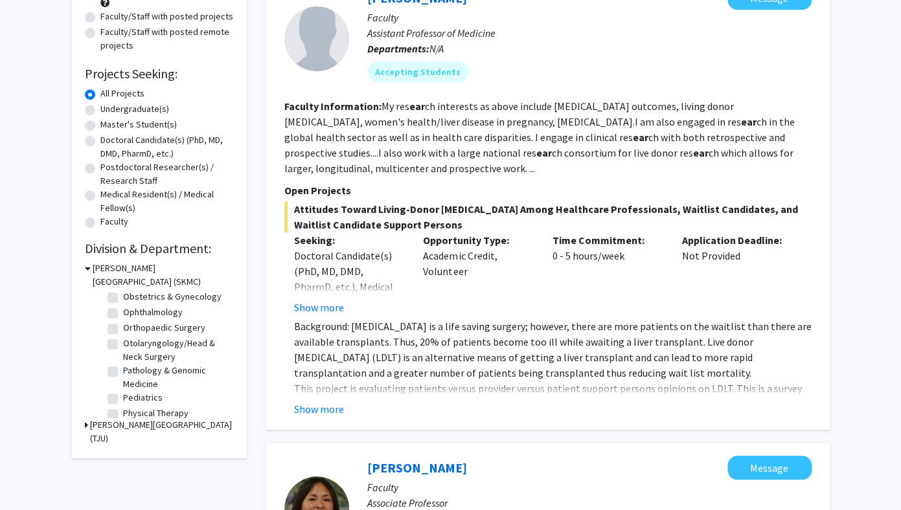
click at [152, 349] on label "Otolaryngology/Head & Neck Surgery" at bounding box center [177, 350] width 108 height 27
click at [131, 345] on input "Otolaryngology/Head & Neck Surgery" at bounding box center [127, 341] width 8 height 8
checkbox input "true"
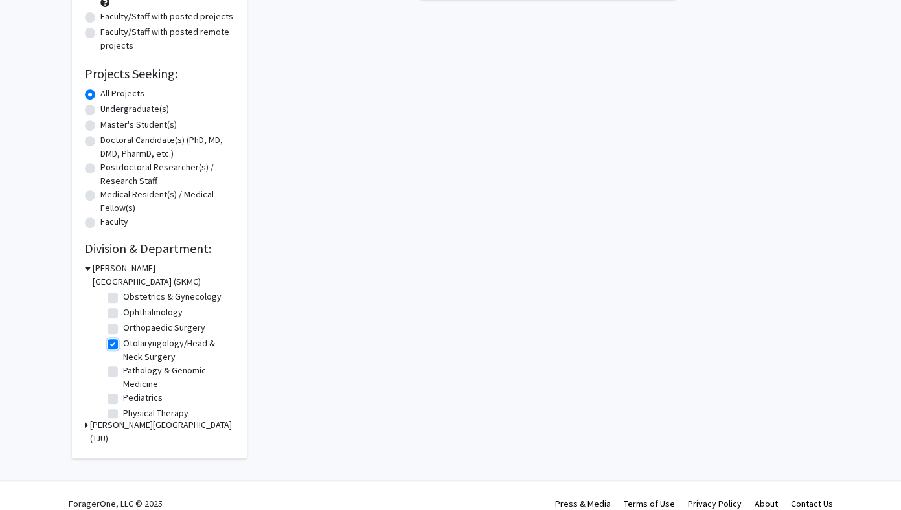
checkbox input "true"
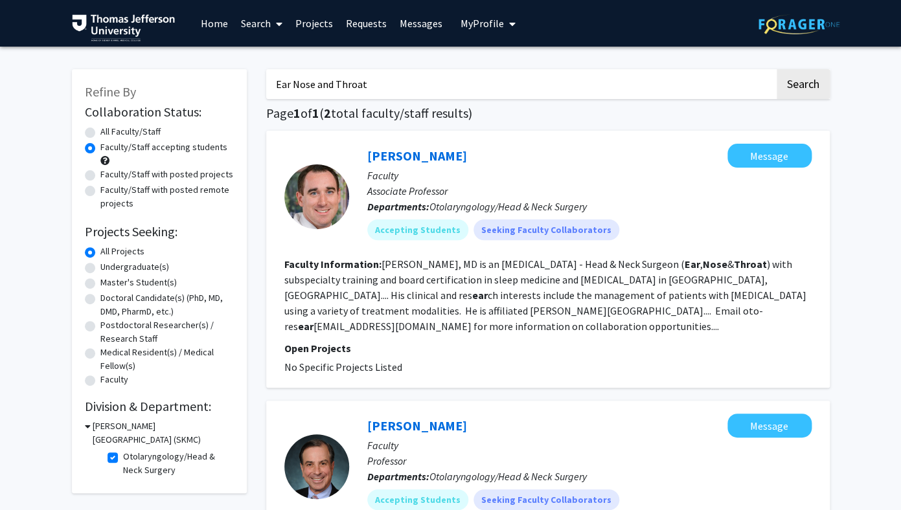
drag, startPoint x: 369, startPoint y: 84, endPoint x: 252, endPoint y: 85, distance: 117.2
click at [266, 85] on input "Ear Nose and Throat" at bounding box center [520, 84] width 508 height 30
click at [689, 69] on button "Search" at bounding box center [803, 84] width 53 height 30
radio input "true"
checkbox input "false"
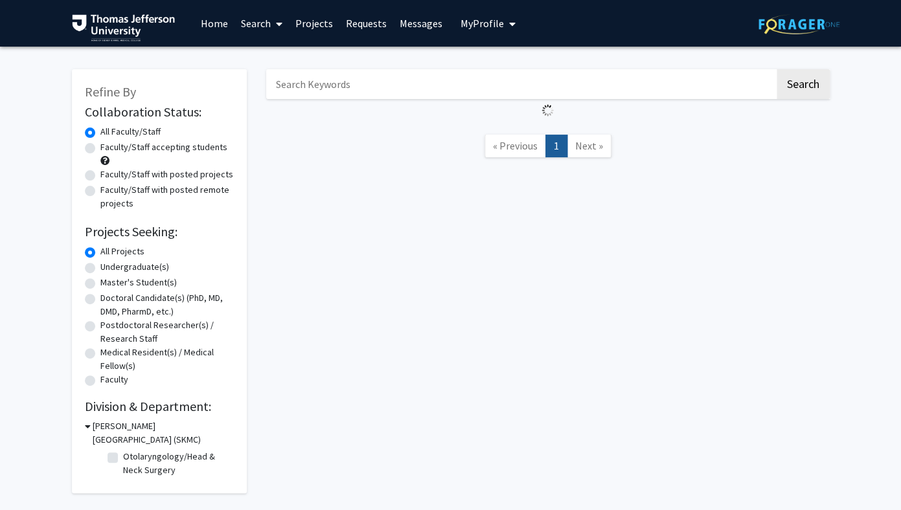
click at [163, 145] on label "Faculty/Staff accepting students" at bounding box center [163, 148] width 127 height 14
click at [109, 145] on input "Faculty/Staff accepting students" at bounding box center [104, 145] width 8 height 8
radio input "true"
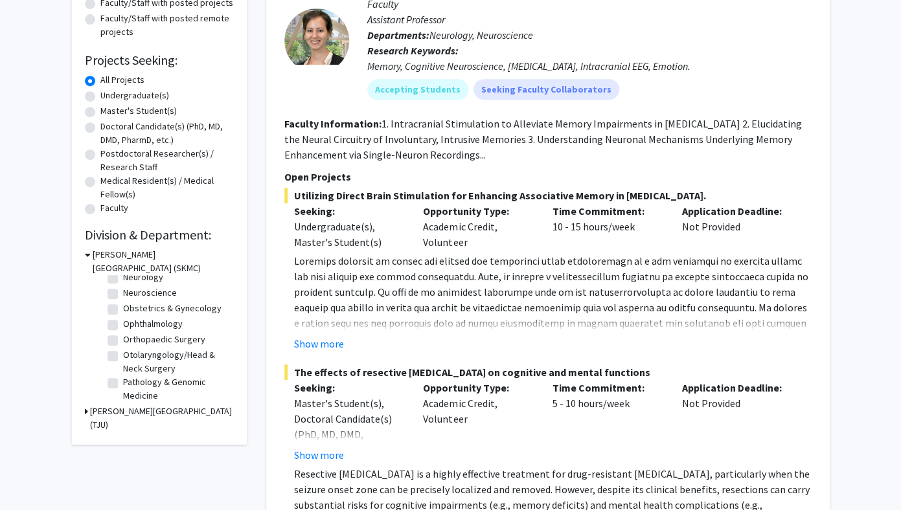
scroll to position [308, 0]
click at [149, 354] on label "Otolaryngology/Head & Neck Surgery" at bounding box center [177, 354] width 108 height 27
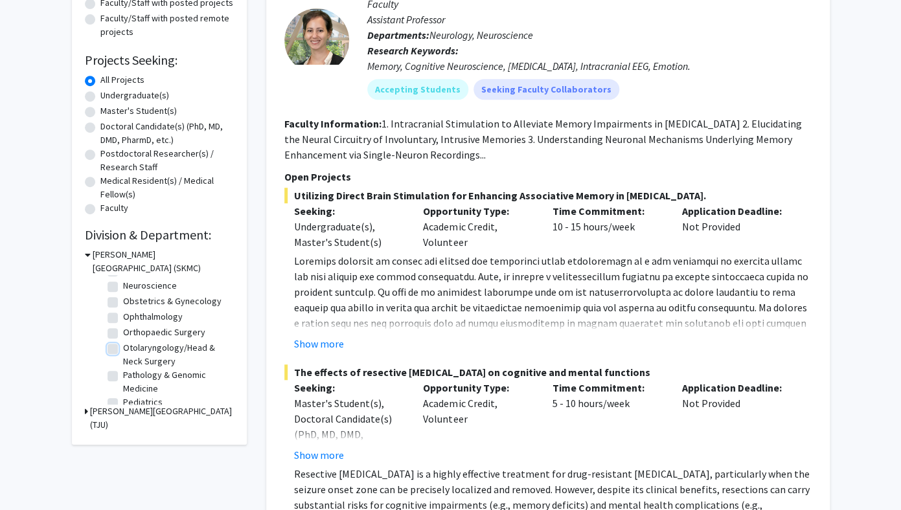
click at [131, 350] on input "Otolaryngology/Head & Neck Surgery" at bounding box center [127, 345] width 8 height 8
checkbox input "true"
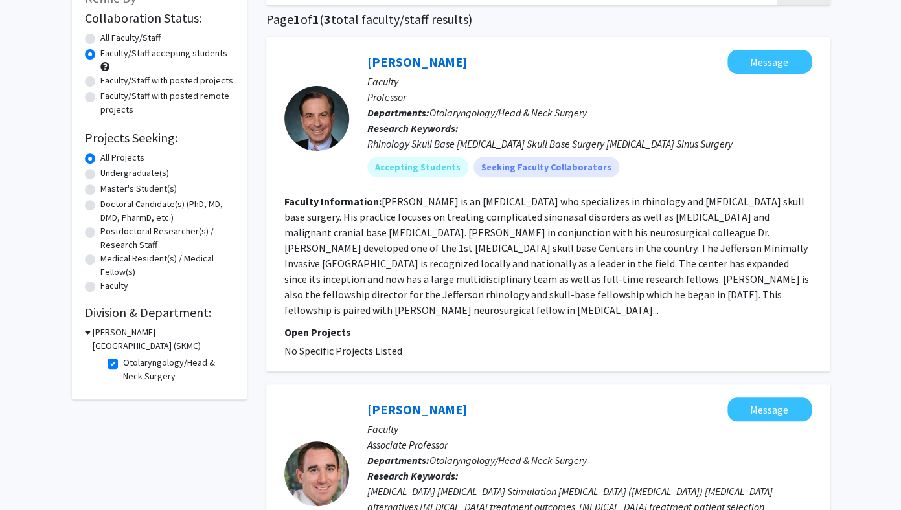
scroll to position [93, 0]
click at [412, 66] on link "Marc Rosen" at bounding box center [417, 62] width 100 height 16
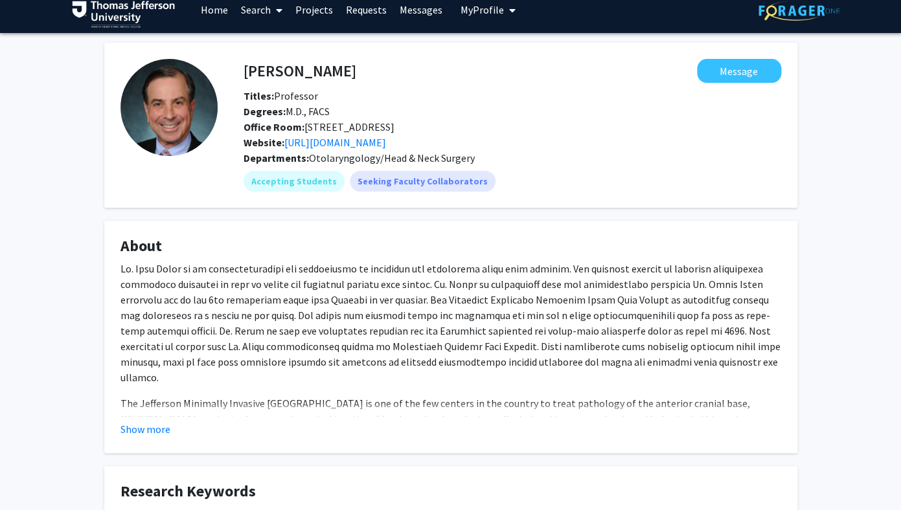
scroll to position [42, 0]
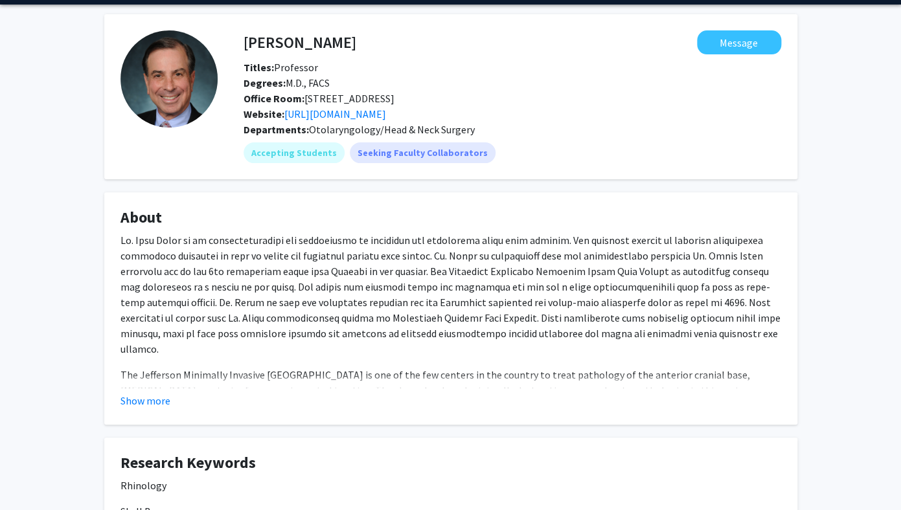
click at [174, 398] on div "Show more" at bounding box center [450, 401] width 661 height 16
click at [157, 404] on button "Show more" at bounding box center [145, 401] width 50 height 16
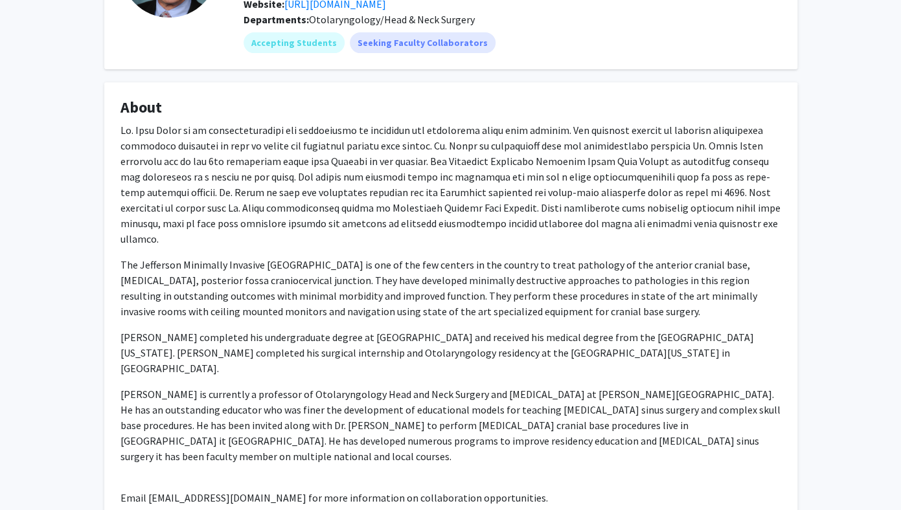
scroll to position [0, 0]
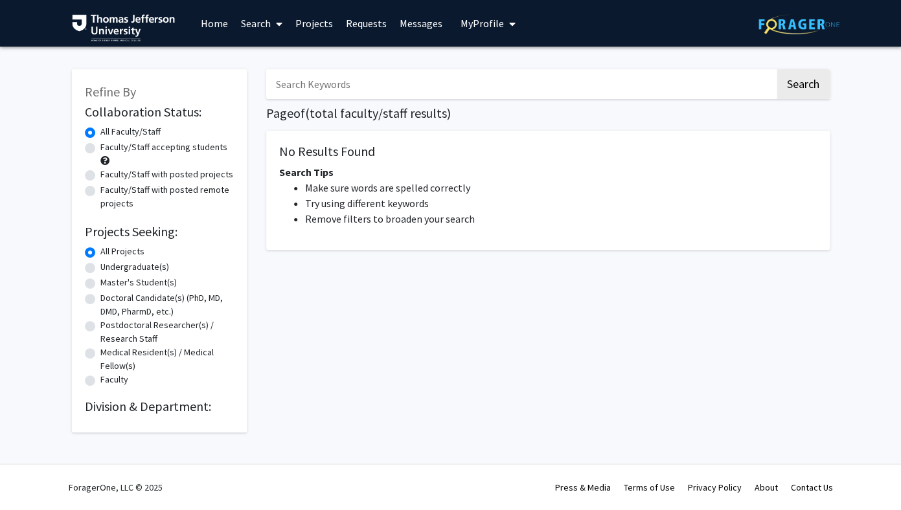
click at [124, 150] on label "Faculty/Staff accepting students" at bounding box center [163, 148] width 127 height 14
click at [109, 149] on input "Faculty/Staff accepting students" at bounding box center [104, 145] width 8 height 8
radio input "true"
click at [138, 34] on img at bounding box center [124, 27] width 104 height 27
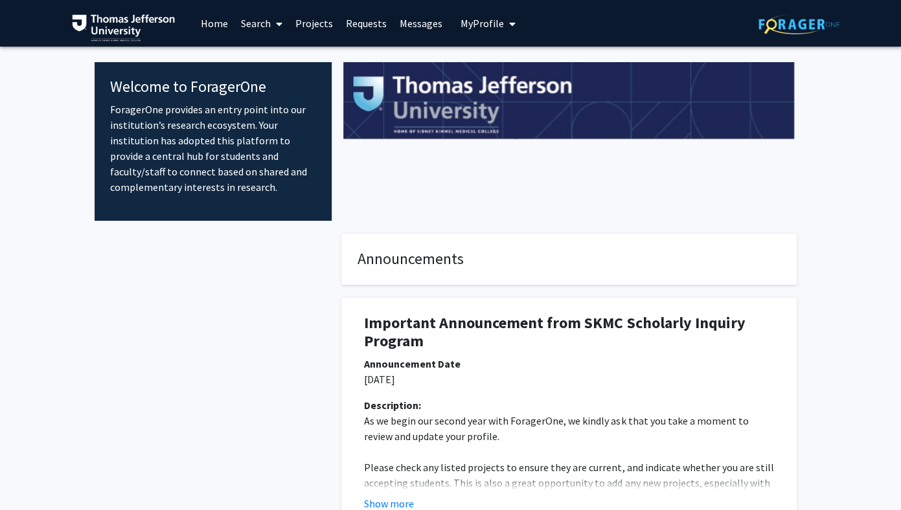
click at [252, 23] on link "Search" at bounding box center [261, 23] width 54 height 45
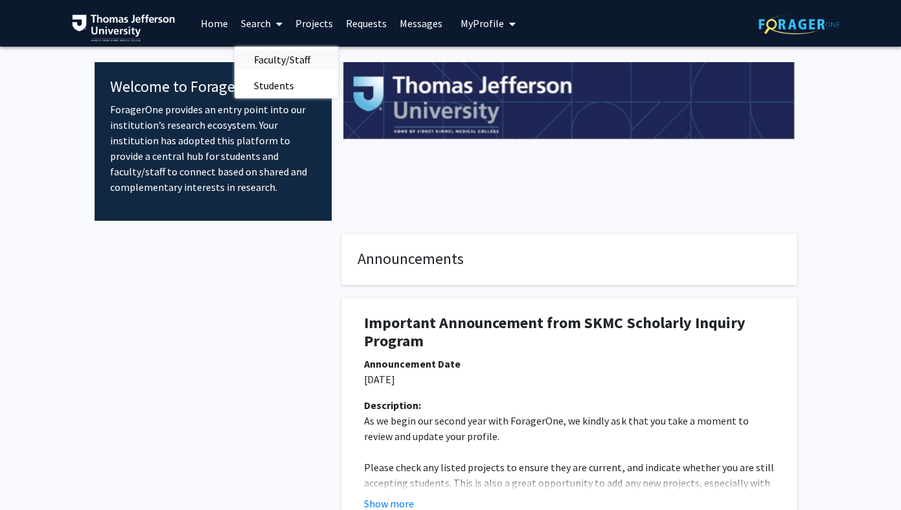
click at [273, 56] on span "Faculty/Staff" at bounding box center [281, 60] width 95 height 26
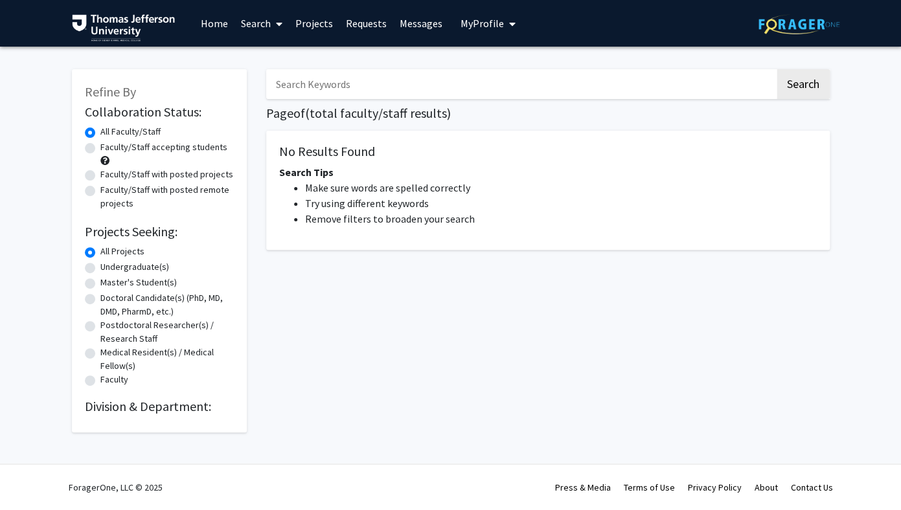
click at [161, 150] on label "Faculty/Staff accepting students" at bounding box center [163, 148] width 127 height 14
click at [109, 149] on input "Faculty/Staff accepting students" at bounding box center [104, 145] width 8 height 8
radio input "true"
click at [111, 402] on h2 "Division & Department:" at bounding box center [159, 407] width 149 height 16
click at [106, 290] on label "Master's Student(s)" at bounding box center [138, 283] width 76 height 14
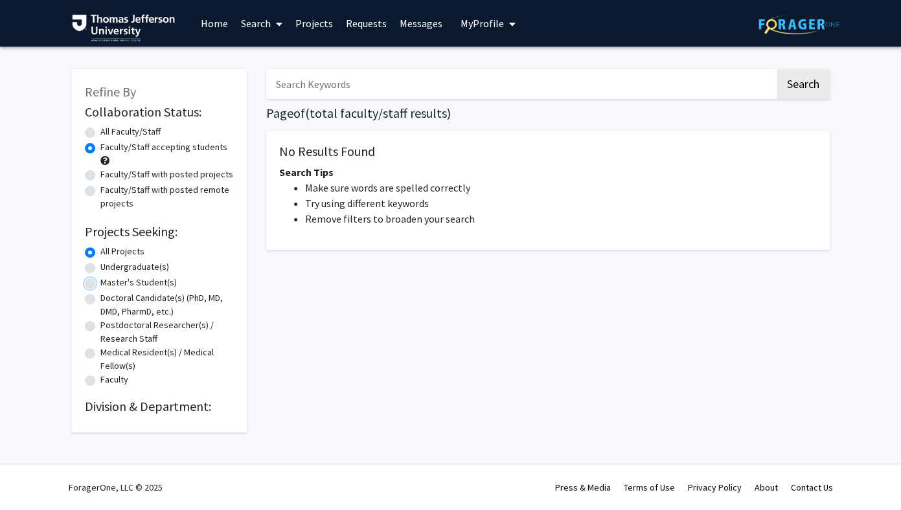
click at [106, 284] on input "Master's Student(s)" at bounding box center [104, 280] width 8 height 8
radio input "true"
click at [144, 376] on div "Faculty" at bounding box center [159, 381] width 149 height 16
click at [141, 408] on h2 "Division & Department:" at bounding box center [159, 407] width 149 height 16
click at [131, 324] on label "Postdoctoral Researcher(s) / Research Staff" at bounding box center [166, 332] width 133 height 27
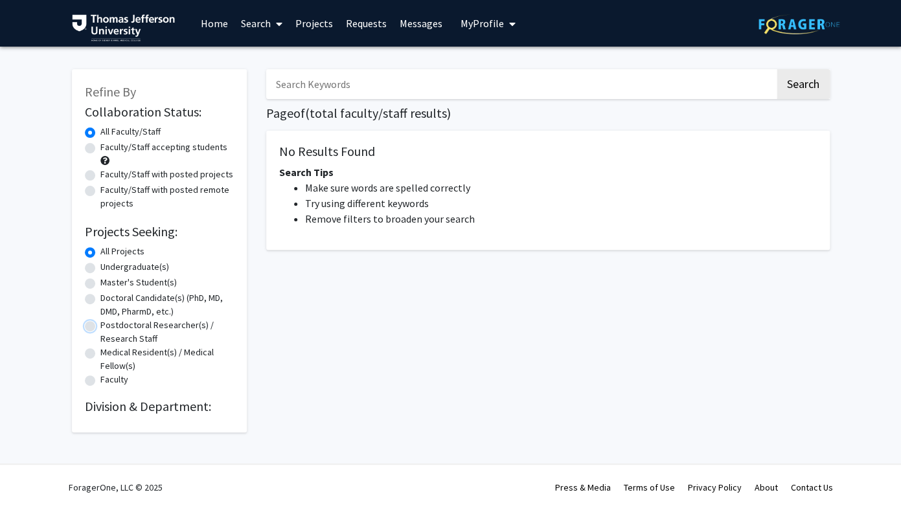
click at [109, 324] on input "Postdoctoral Researcher(s) / Research Staff" at bounding box center [104, 323] width 8 height 8
radio input "true"
click at [310, 80] on input "Search Keywords" at bounding box center [520, 84] width 508 height 30
type input "infection"
click at [689, 69] on button "Search" at bounding box center [803, 84] width 53 height 30
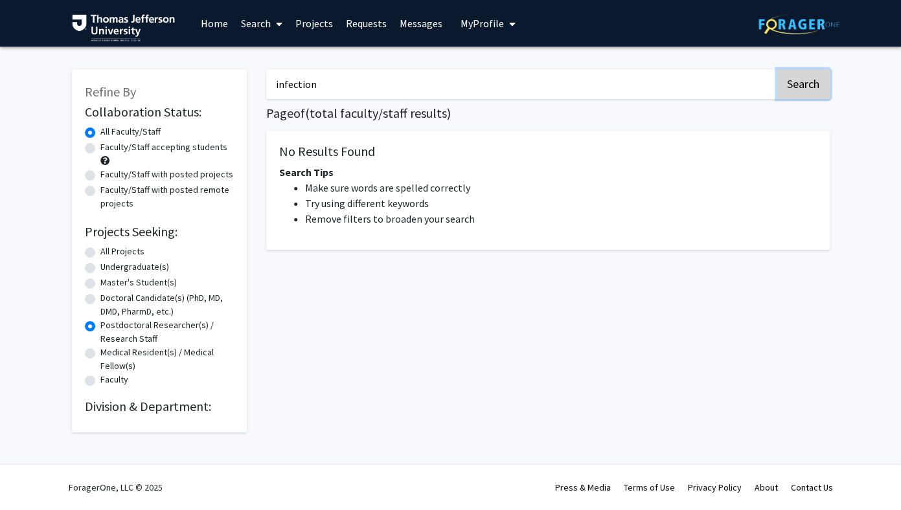
click at [689, 84] on button "Search" at bounding box center [803, 84] width 53 height 30
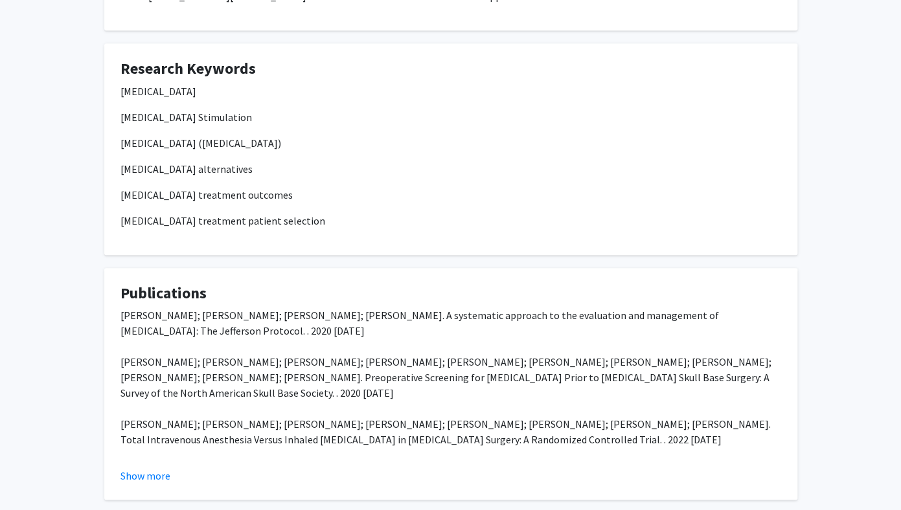
scroll to position [461, 0]
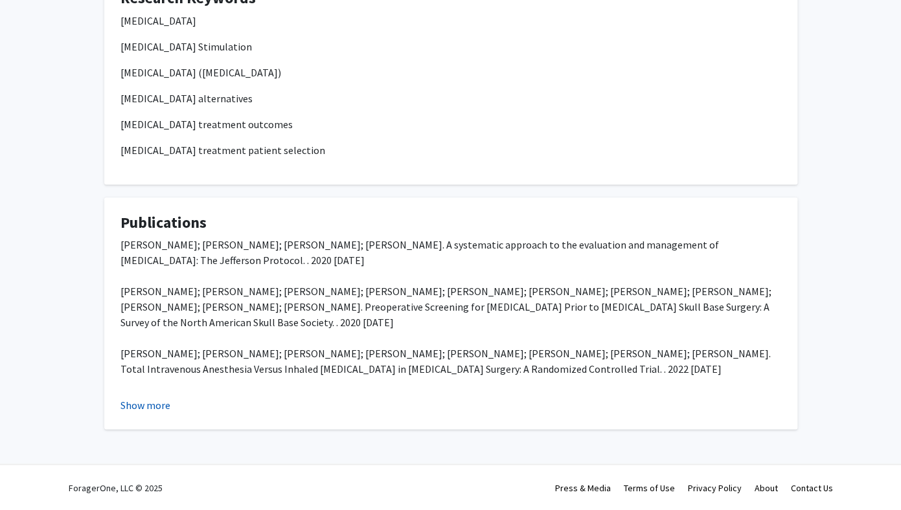
click at [159, 405] on button "Show more" at bounding box center [145, 406] width 50 height 16
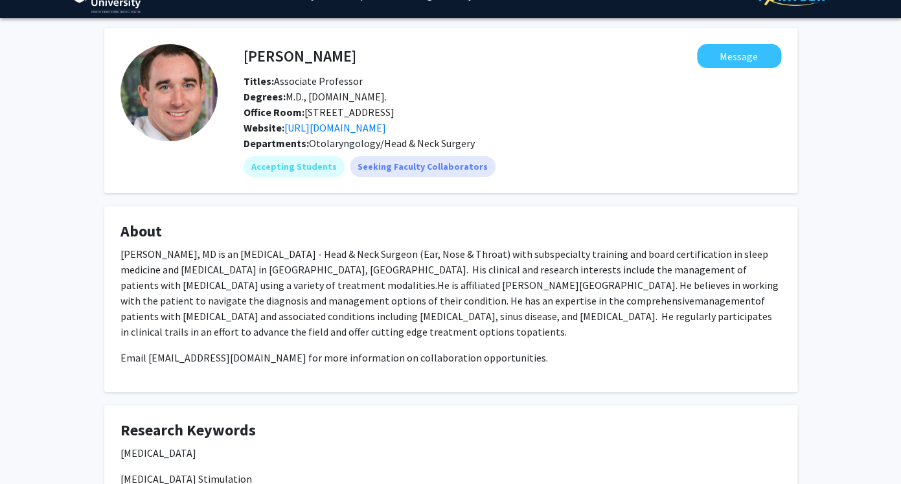
scroll to position [0, 0]
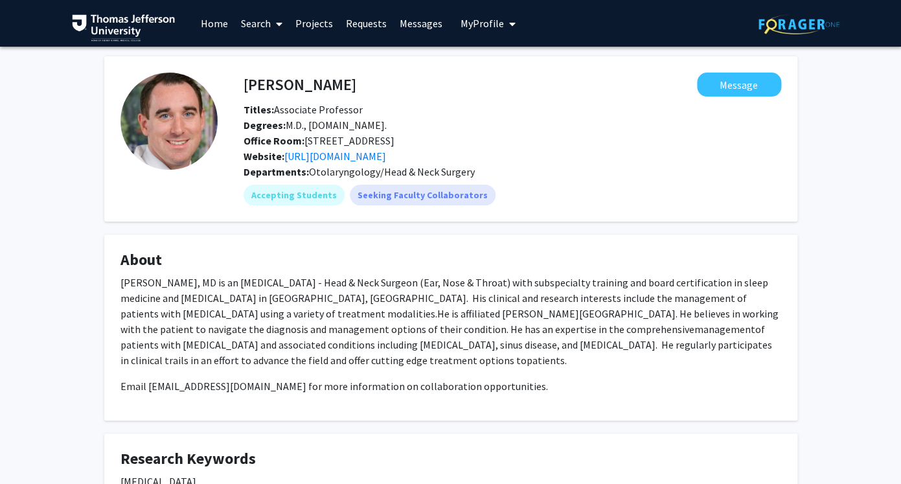
click at [123, 21] on img at bounding box center [124, 27] width 104 height 27
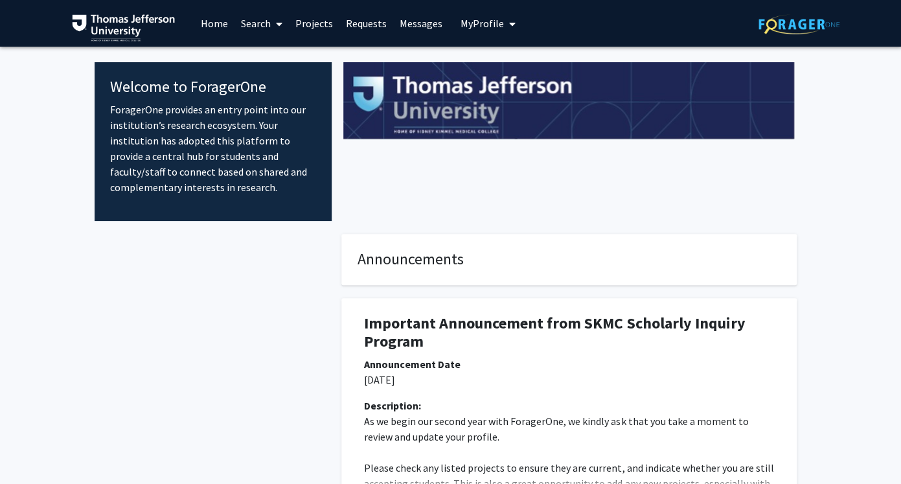
click at [260, 18] on link "Search" at bounding box center [261, 23] width 54 height 45
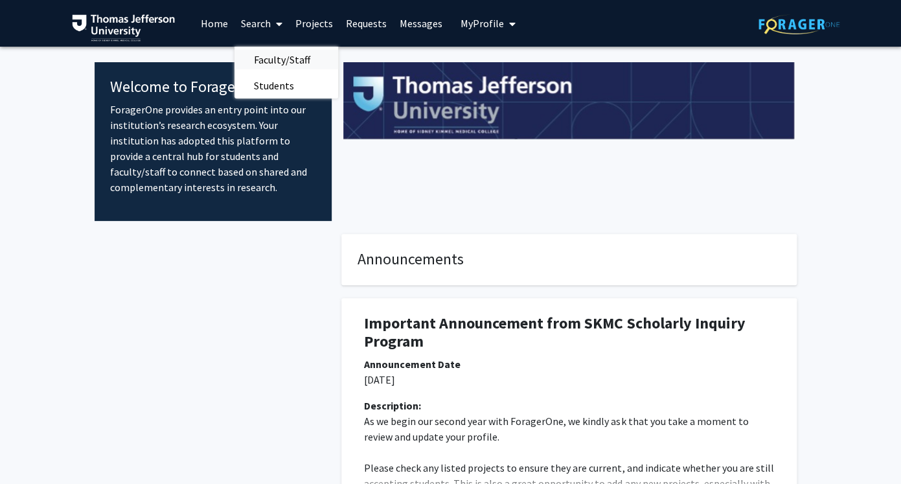
click at [287, 58] on span "Faculty/Staff" at bounding box center [281, 60] width 95 height 26
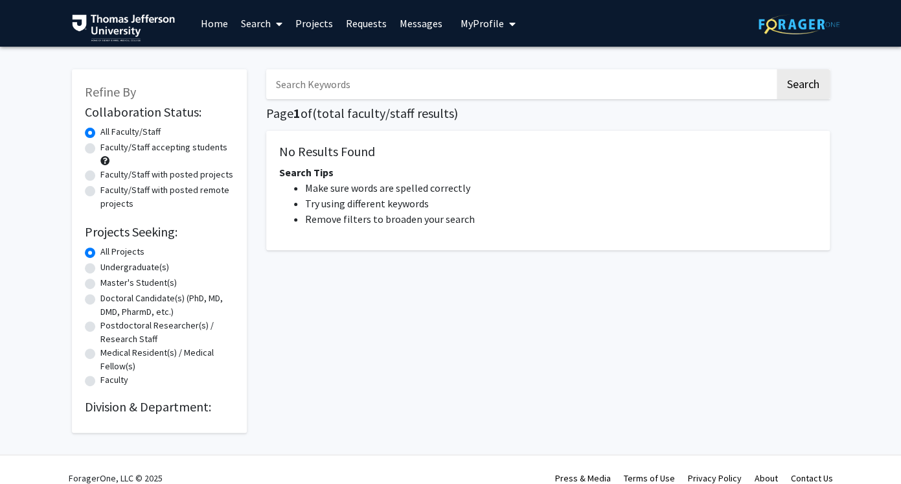
click at [344, 91] on input "Search Keywords" at bounding box center [520, 84] width 508 height 30
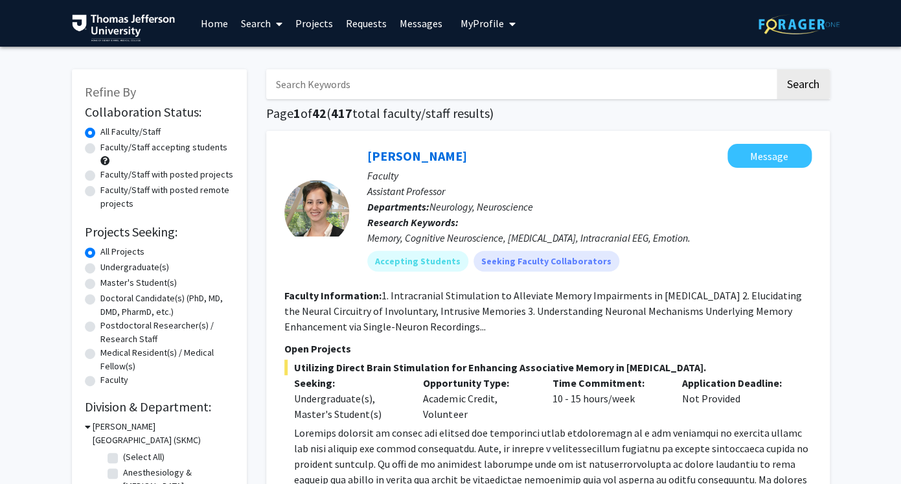
paste input "Erin Seifert"
type input "Erin Seifert"
click at [777, 69] on button "Search" at bounding box center [803, 84] width 53 height 30
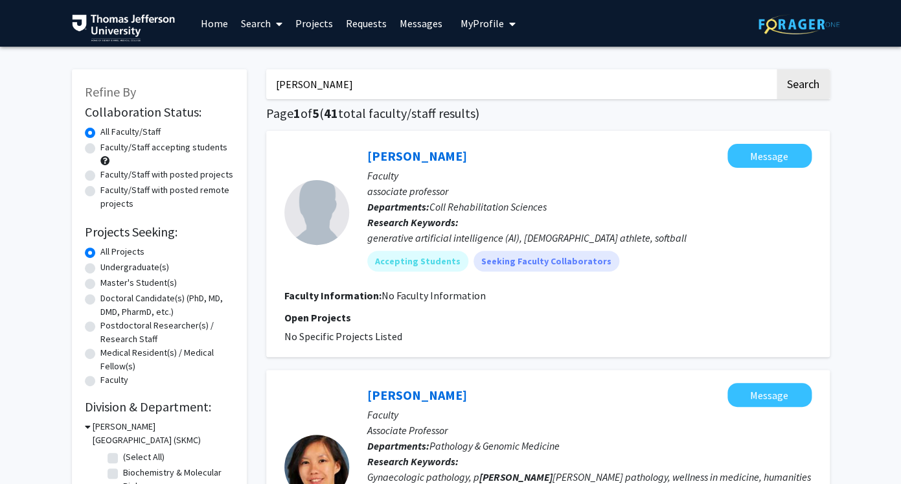
scroll to position [42, 0]
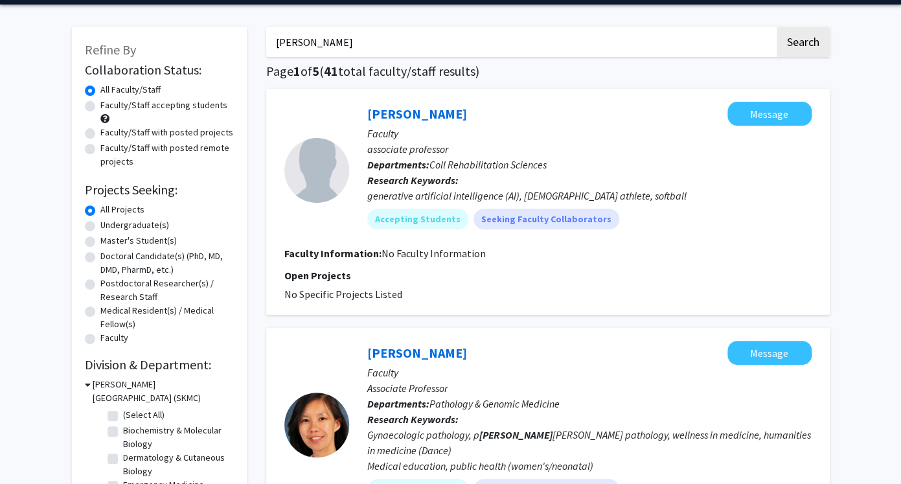
drag, startPoint x: 350, startPoint y: 43, endPoint x: 260, endPoint y: 33, distance: 91.3
click at [266, 33] on input "Erin Seifert" at bounding box center [520, 42] width 508 height 30
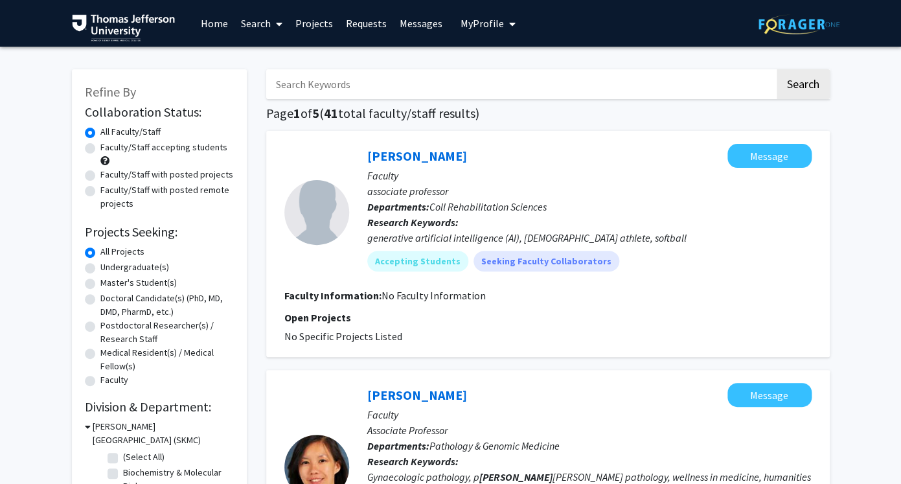
click at [799, 28] on img at bounding box center [798, 24] width 81 height 20
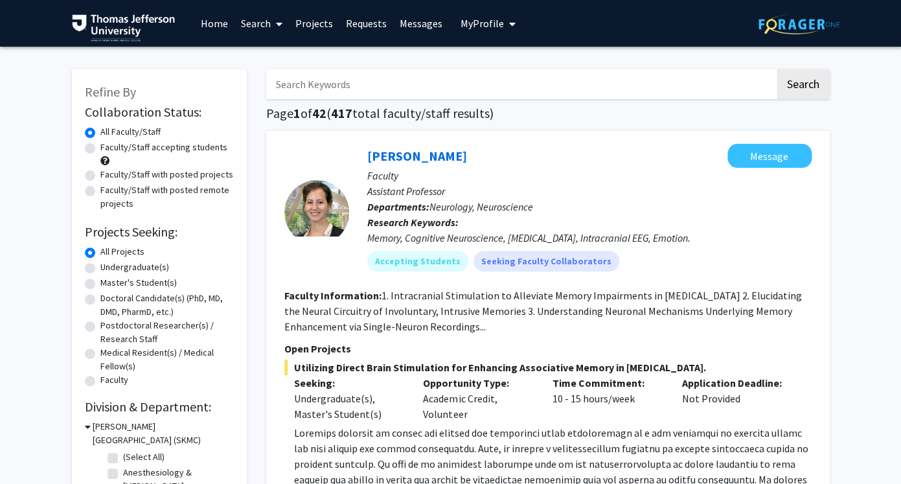
click at [504, 26] on span "My profile dropdown to access profile and logout" at bounding box center [510, 23] width 12 height 45
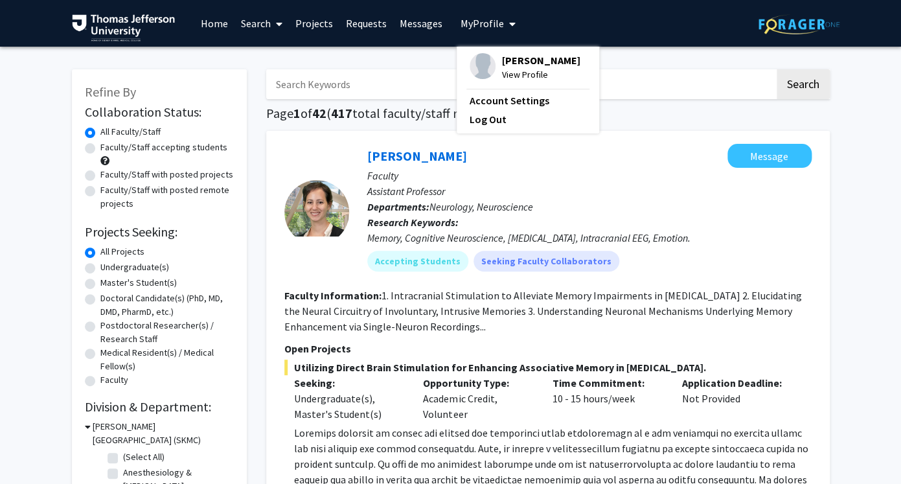
click at [516, 59] on span "[PERSON_NAME]" at bounding box center [541, 60] width 78 height 14
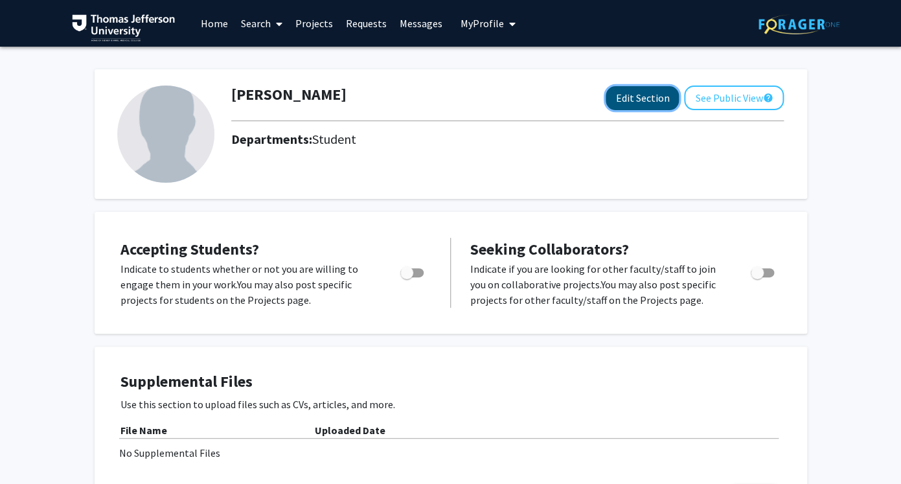
click at [641, 94] on button "Edit Section" at bounding box center [642, 98] width 73 height 24
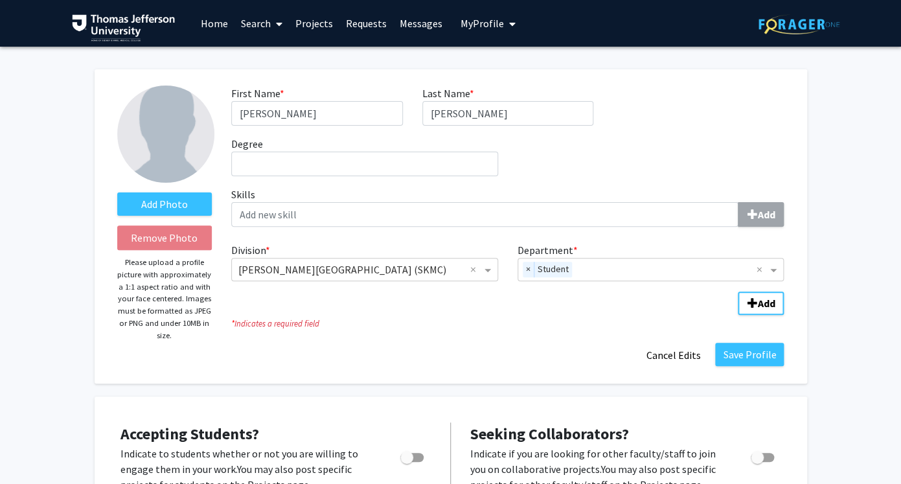
click at [487, 26] on span "My Profile" at bounding box center [481, 23] width 43 height 13
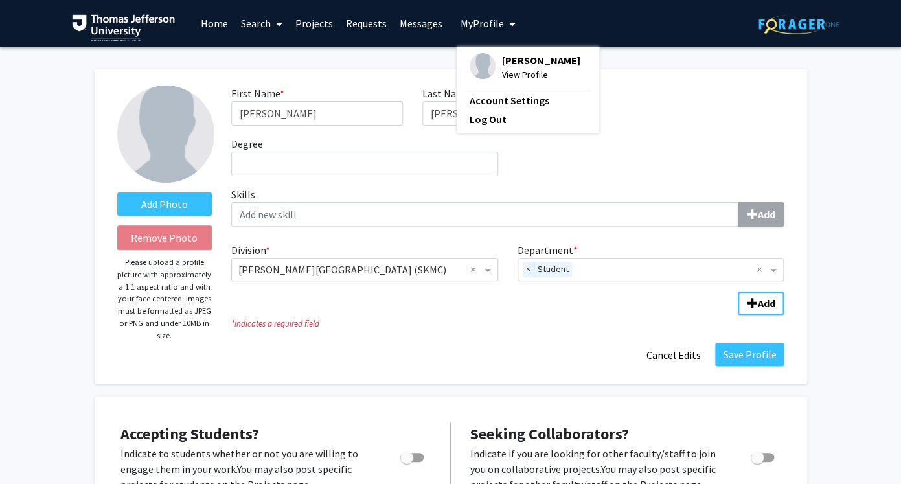
click at [487, 26] on span "My Profile" at bounding box center [481, 23] width 43 height 13
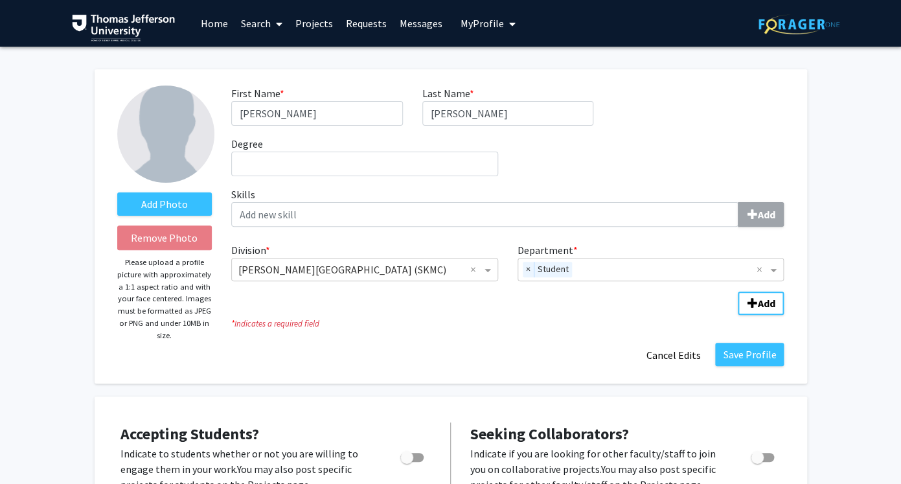
click at [487, 26] on span "My Profile" at bounding box center [481, 23] width 43 height 13
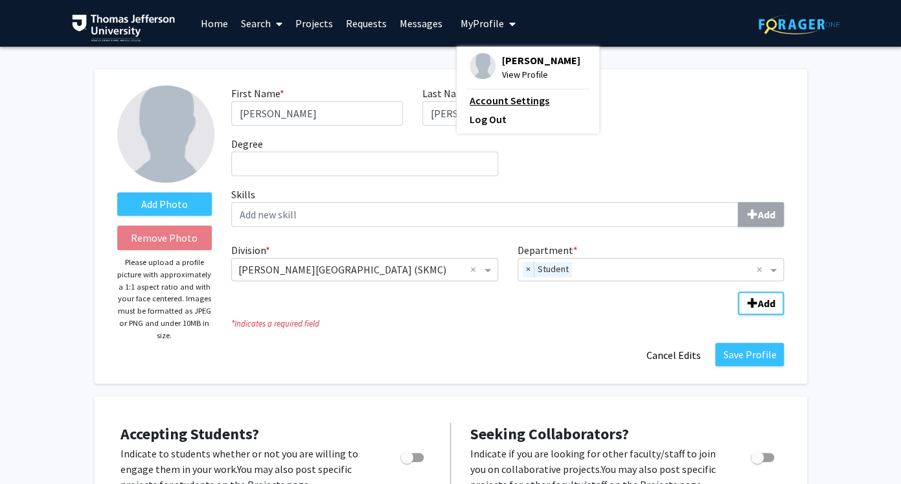
click at [485, 98] on link "Account Settings" at bounding box center [528, 101] width 117 height 16
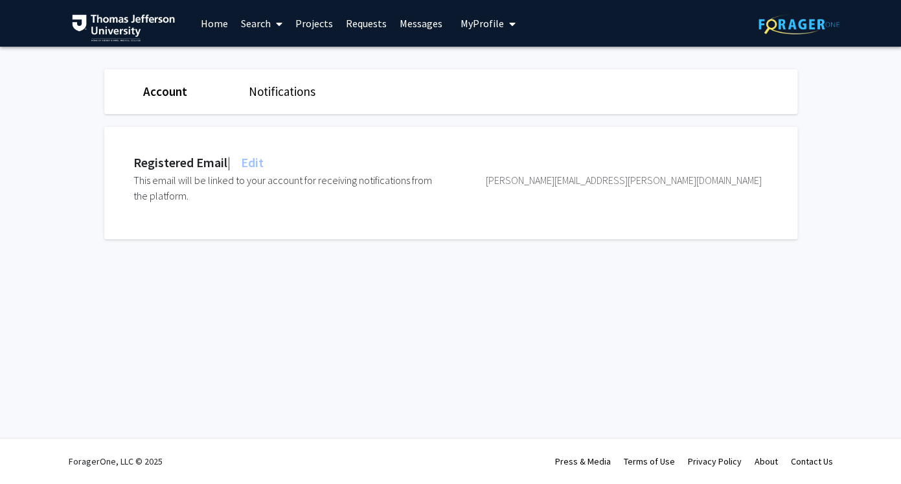
click at [256, 157] on span "Edit" at bounding box center [250, 162] width 25 height 16
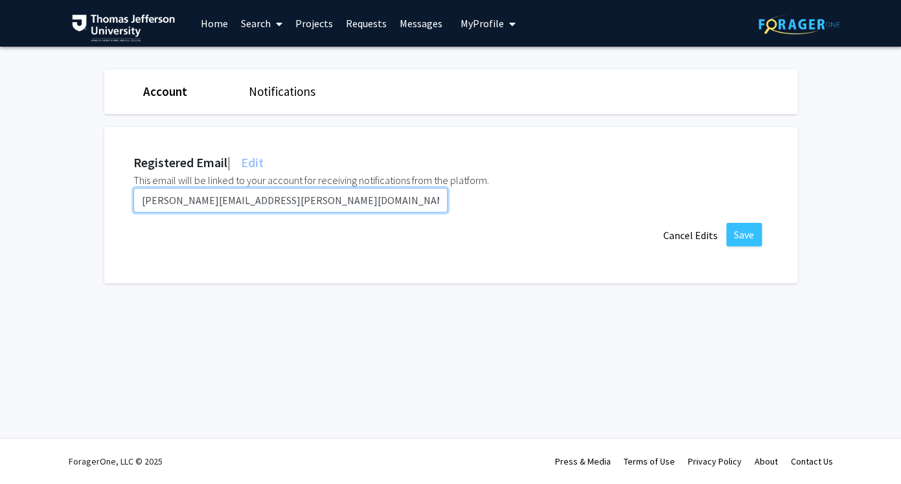
drag, startPoint x: 339, startPoint y: 198, endPoint x: 123, endPoint y: 198, distance: 216.3
click at [133, 198] on input "Meredith.Cohen@students.jefferson.edu" at bounding box center [290, 200] width 314 height 25
type input "ZIG7843@students.jefferson.edu"
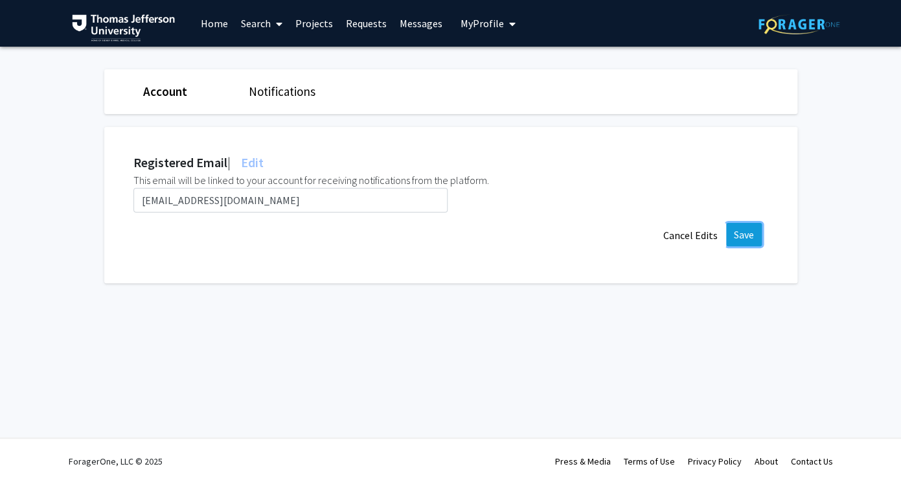
click at [743, 232] on button "Save" at bounding box center [744, 234] width 36 height 23
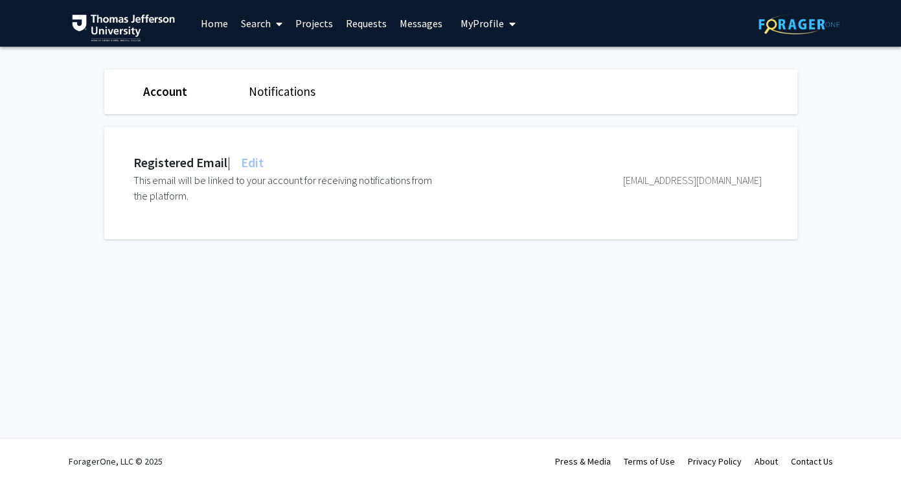
click at [214, 23] on link "Home" at bounding box center [214, 23] width 40 height 45
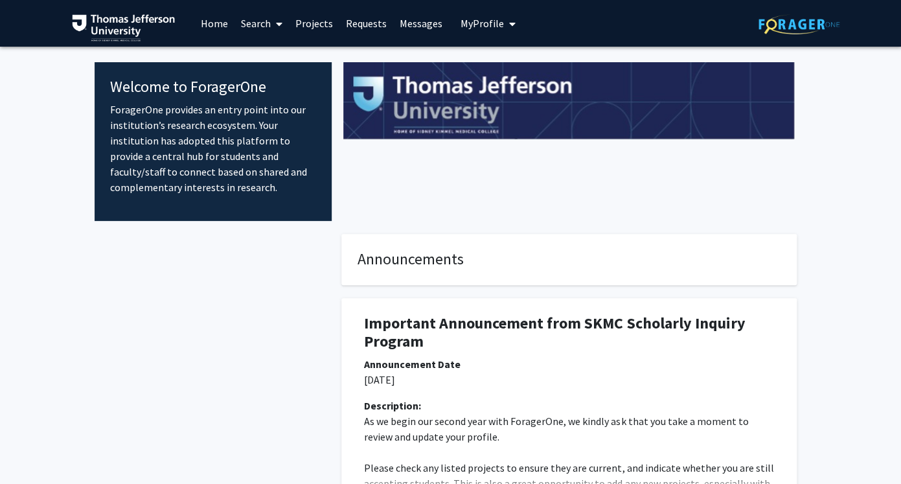
click at [793, 17] on img at bounding box center [798, 24] width 81 height 20
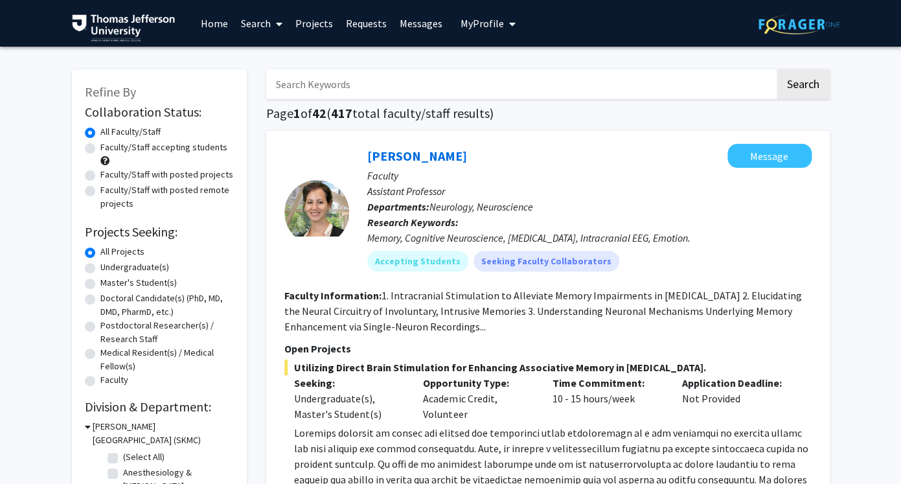
click at [495, 24] on span "My Profile" at bounding box center [481, 23] width 43 height 13
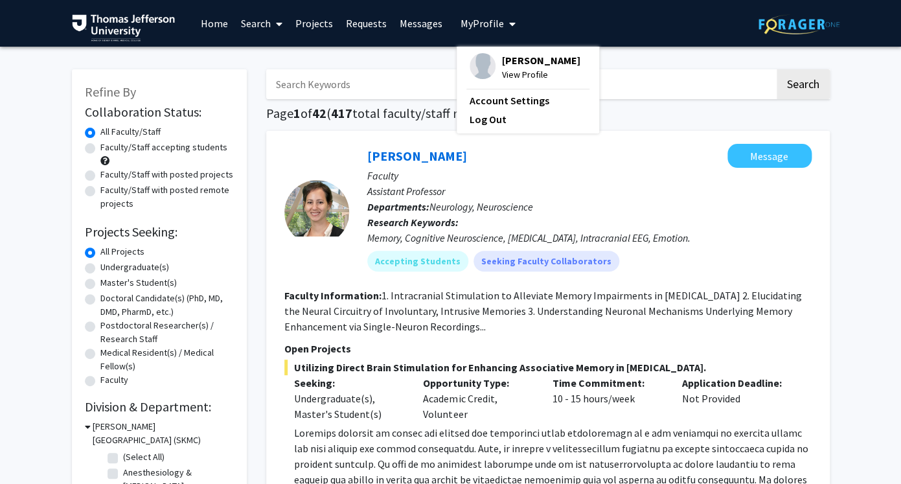
click at [511, 58] on span "[PERSON_NAME]" at bounding box center [541, 60] width 78 height 14
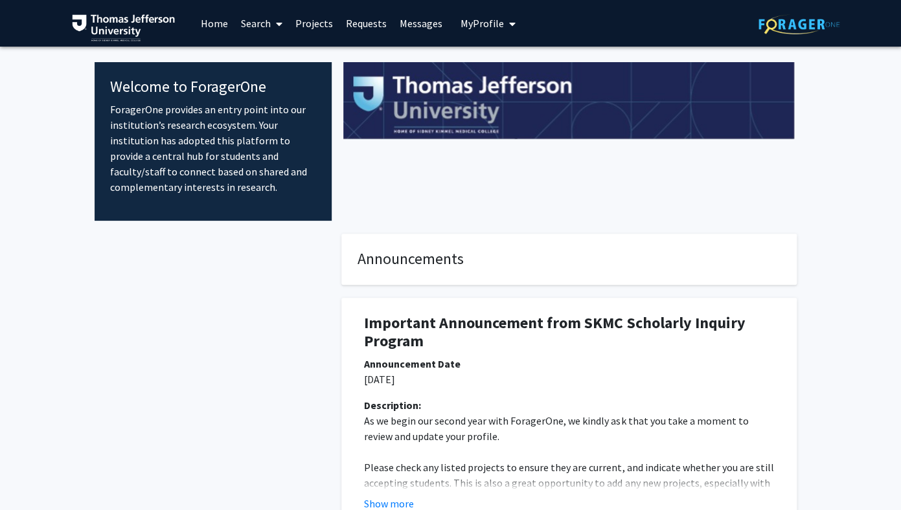
click at [267, 25] on link "Search" at bounding box center [261, 23] width 54 height 45
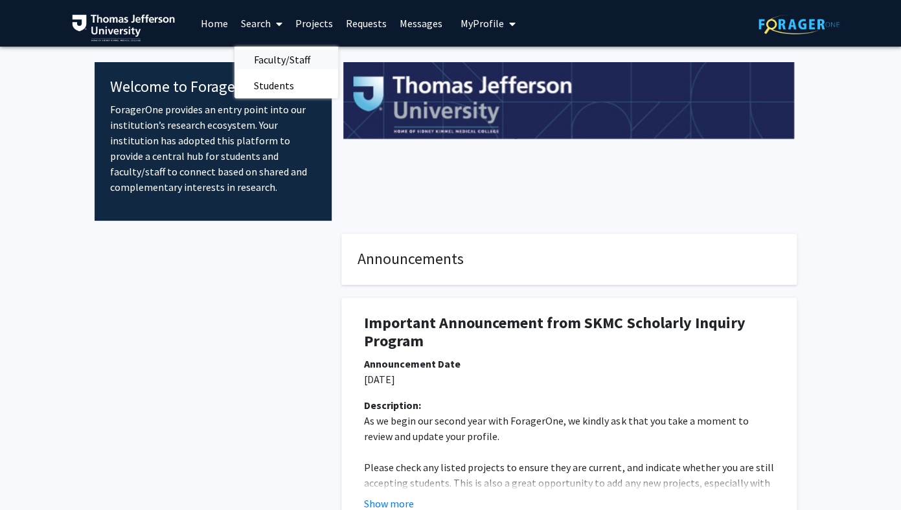
click at [270, 58] on span "Faculty/Staff" at bounding box center [281, 60] width 95 height 26
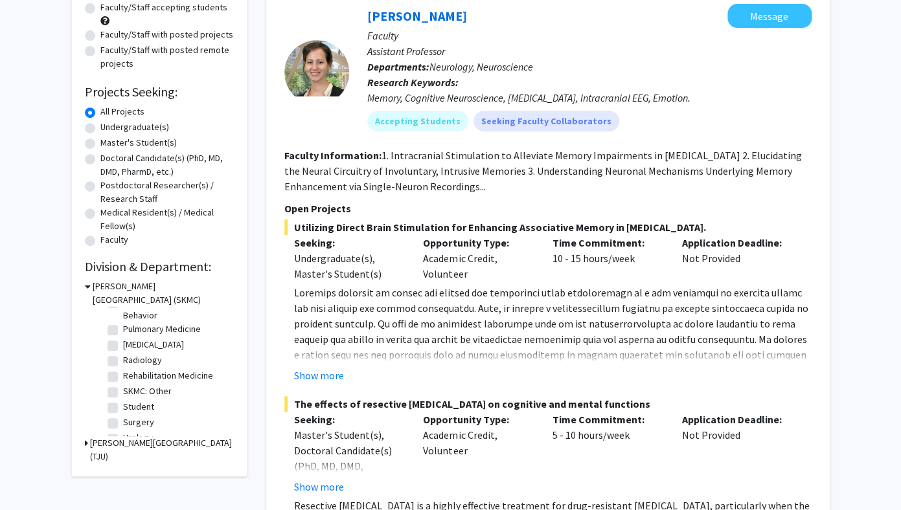
scroll to position [582, 0]
click at [137, 413] on label "Surgery" at bounding box center [138, 409] width 31 height 14
click at [131, 411] on input "Surgery" at bounding box center [127, 406] width 8 height 8
checkbox input "true"
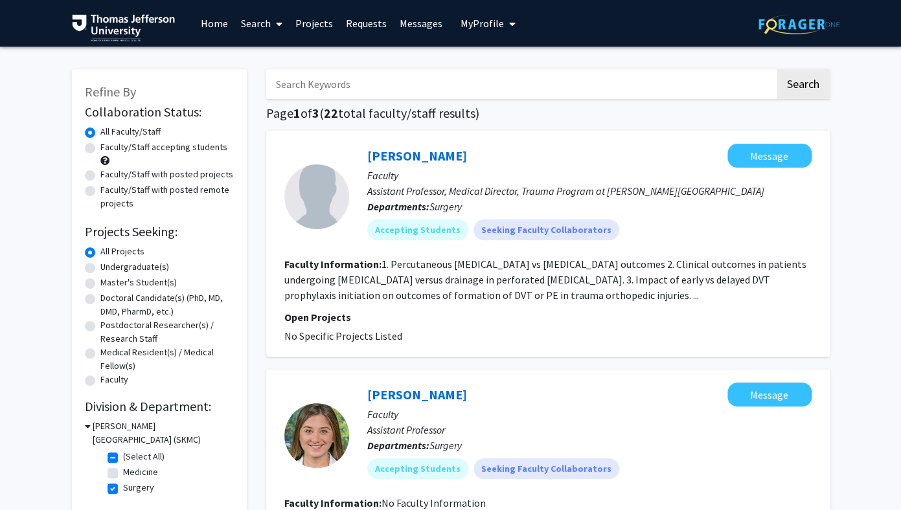
click at [174, 151] on label "Faculty/Staff accepting students" at bounding box center [163, 148] width 127 height 14
click at [109, 149] on input "Faculty/Staff accepting students" at bounding box center [104, 145] width 8 height 8
radio input "true"
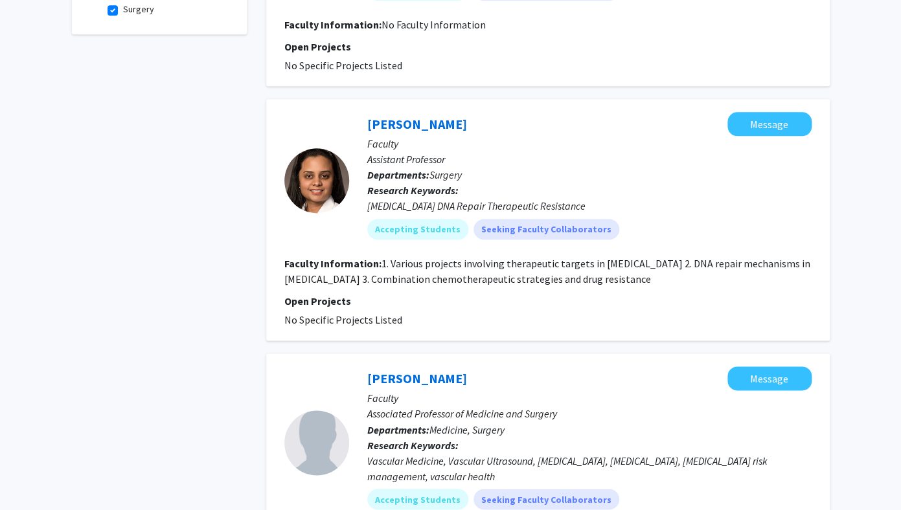
scroll to position [481, 0]
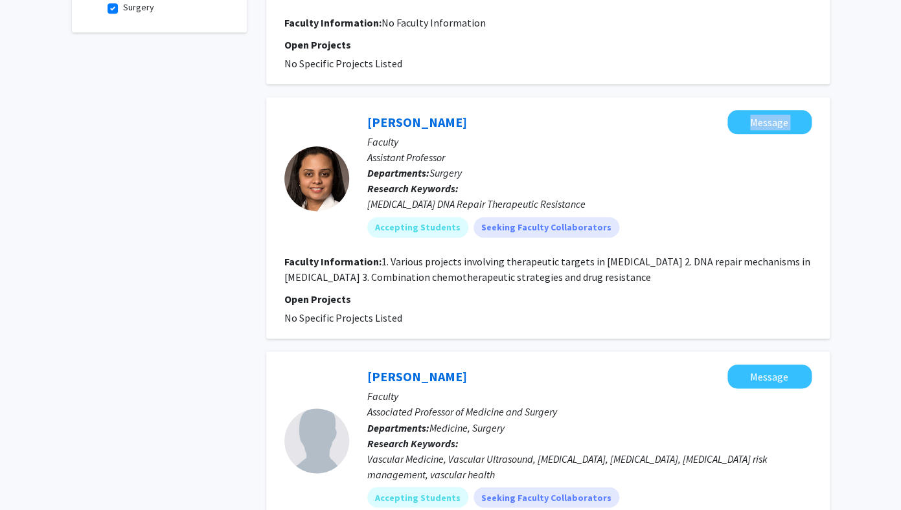
drag, startPoint x: 481, startPoint y: 115, endPoint x: 352, endPoint y: 116, distance: 129.5
click at [352, 116] on div "Aditi Jain Message Faculty Assistant Professor Departments: Surgery Research Ke…" at bounding box center [580, 178] width 462 height 137
copy div "Message"
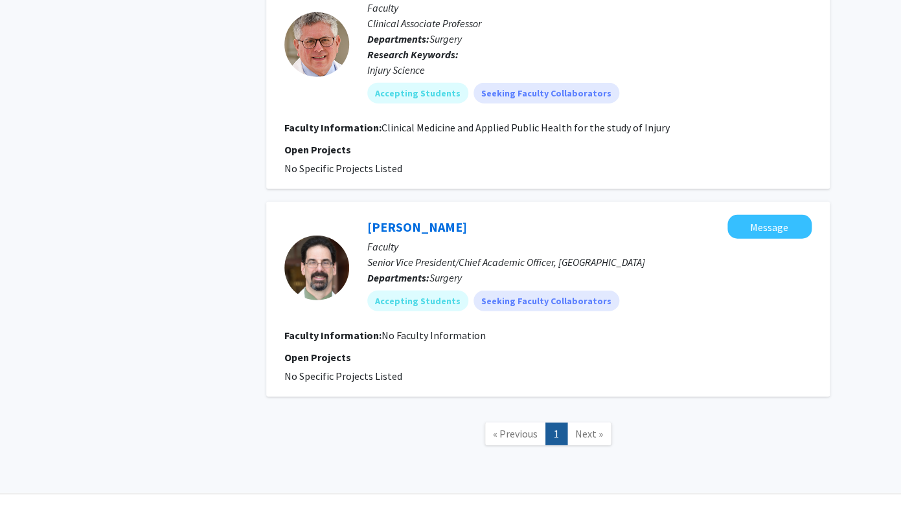
scroll to position [1124, 0]
click at [427, 228] on link "[PERSON_NAME]" at bounding box center [417, 226] width 100 height 16
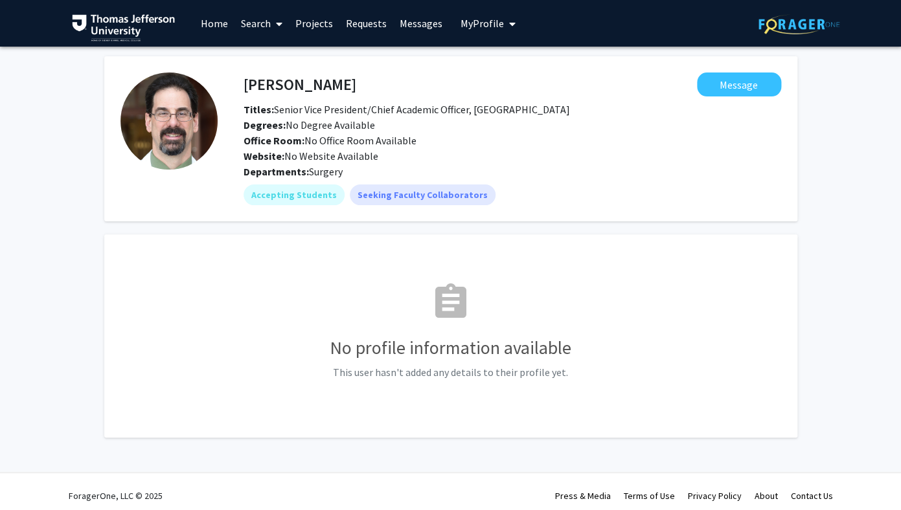
scroll to position [8, 0]
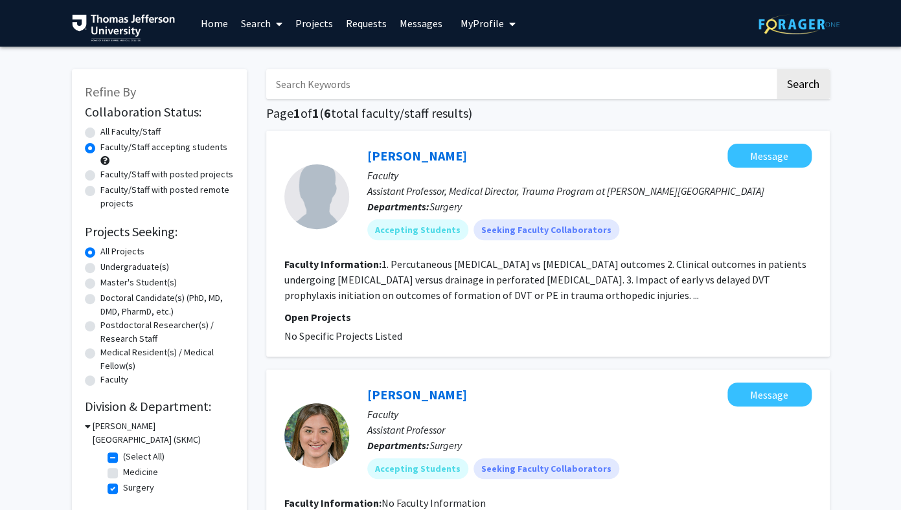
scroll to position [89, 0]
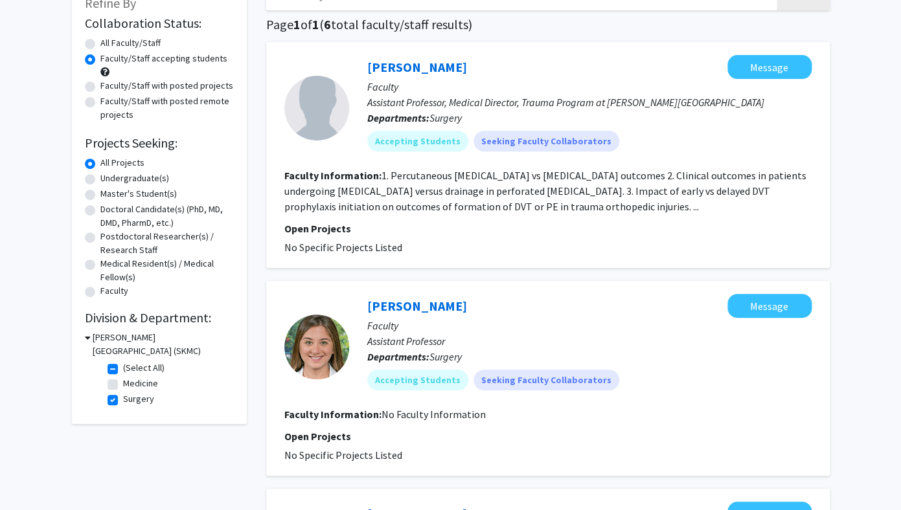
click at [115, 405] on fg-checkbox "Surgery Surgery" at bounding box center [169, 400] width 123 height 16
click at [123, 398] on label "Surgery" at bounding box center [138, 399] width 31 height 14
click at [123, 398] on input "Surgery" at bounding box center [127, 396] width 8 height 8
checkbox input "false"
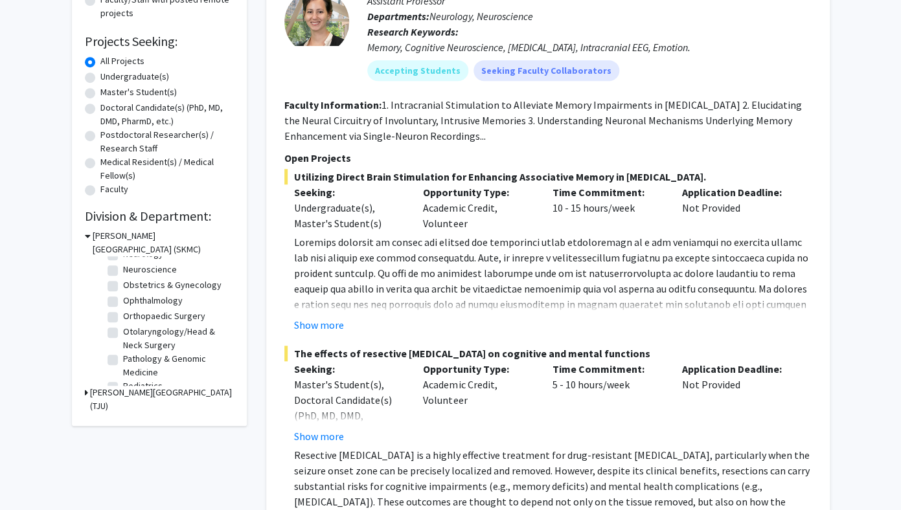
scroll to position [317, 0]
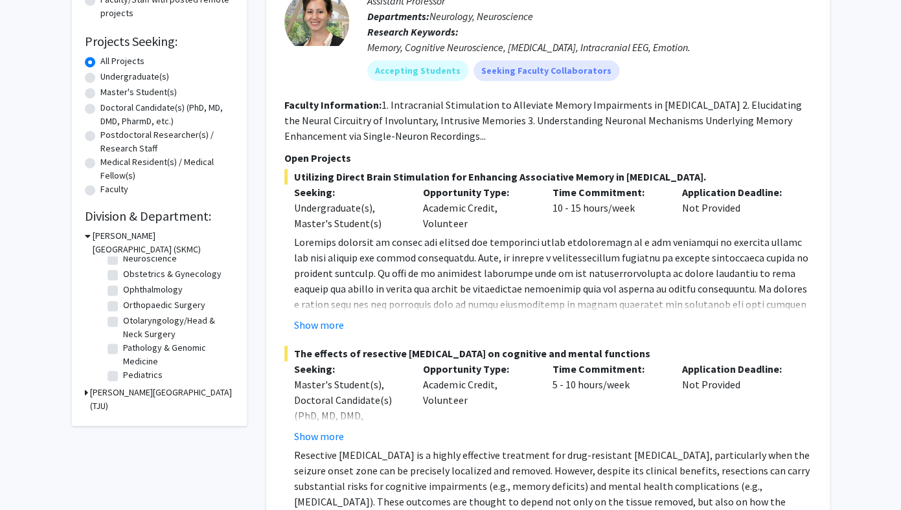
click at [132, 328] on label "Otolaryngology/Head & Neck Surgery" at bounding box center [177, 327] width 108 height 27
click at [131, 323] on input "Otolaryngology/Head & Neck Surgery" at bounding box center [127, 318] width 8 height 8
checkbox input "true"
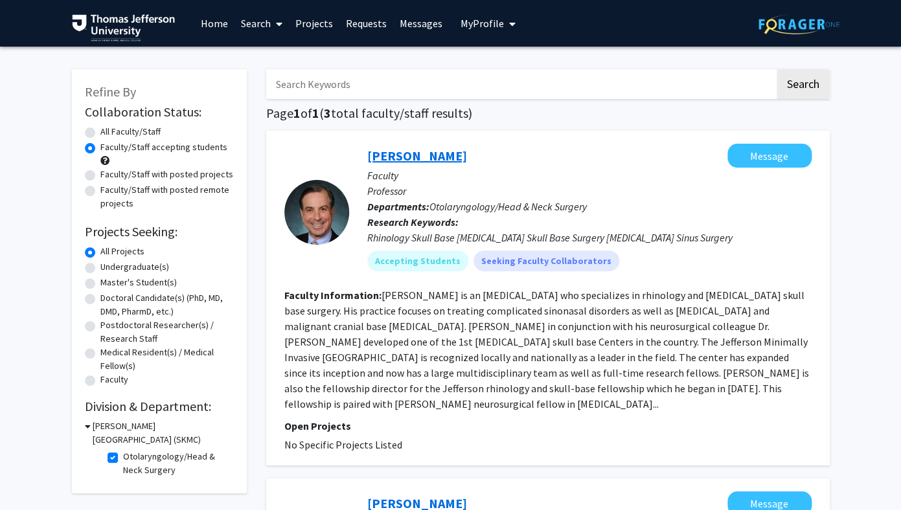
click at [403, 163] on link "Marc Rosen" at bounding box center [417, 156] width 100 height 16
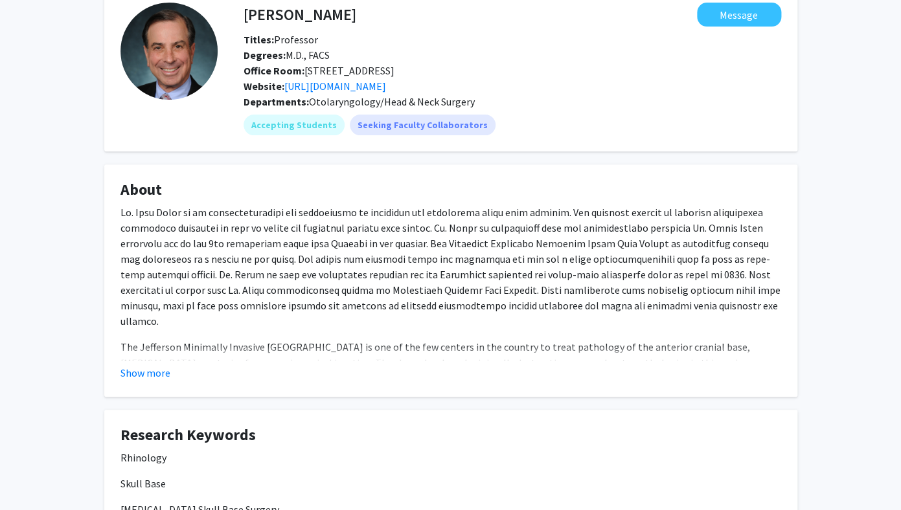
scroll to position [210, 0]
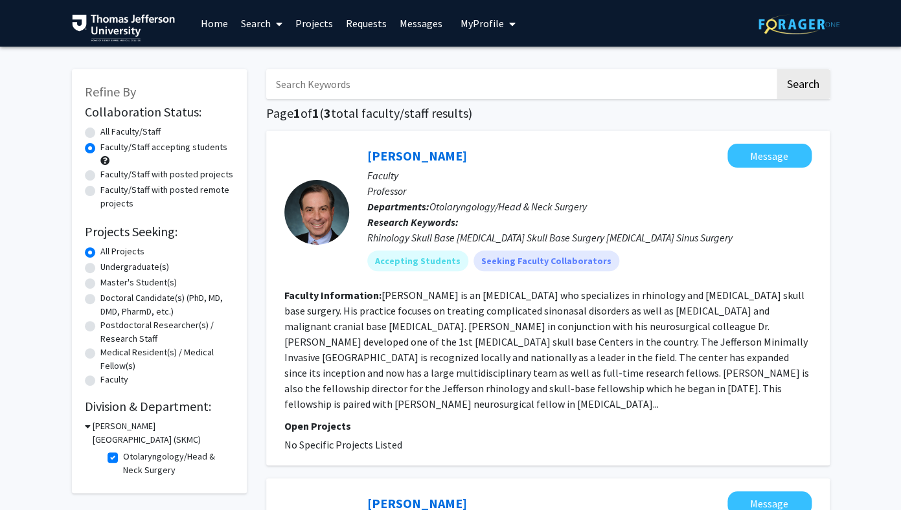
scroll to position [69, 0]
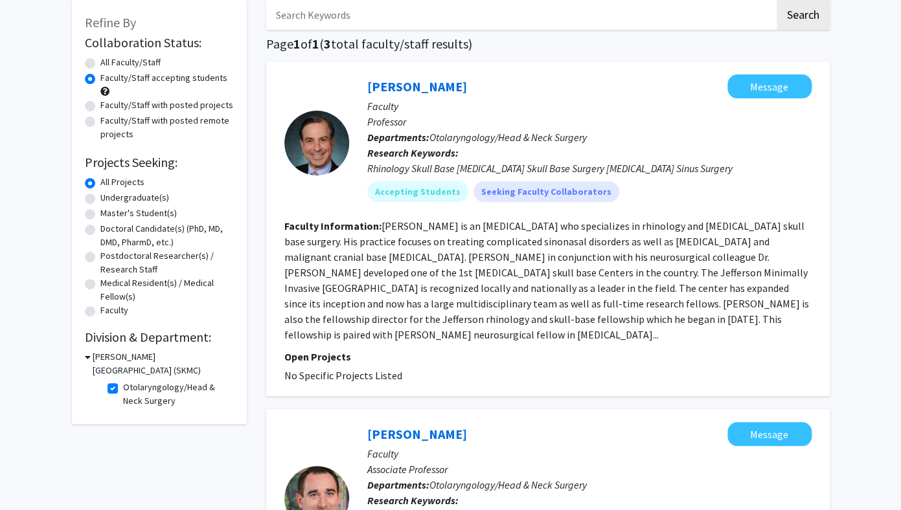
click at [123, 389] on label "Otolaryngology/Head & Neck Surgery" at bounding box center [177, 394] width 108 height 27
click at [123, 389] on input "Otolaryngology/Head & Neck Surgery" at bounding box center [127, 385] width 8 height 8
checkbox input "false"
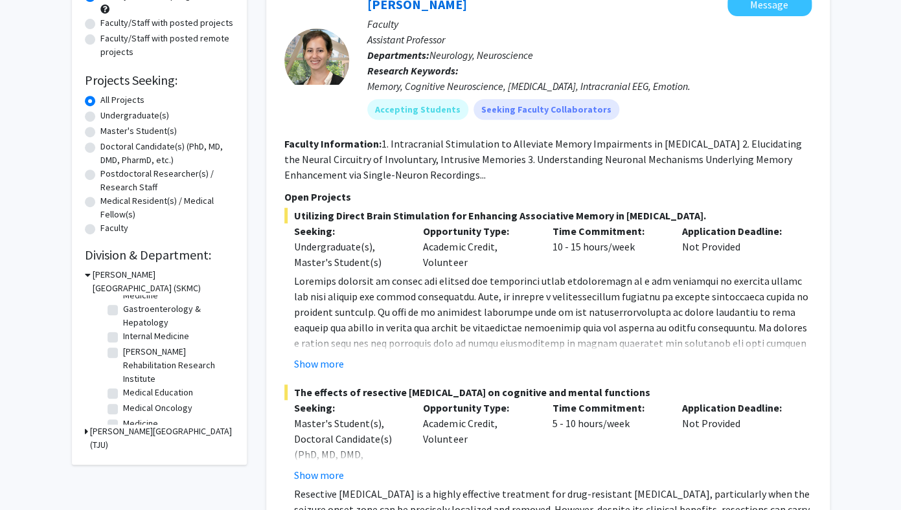
scroll to position [112, 0]
click at [174, 335] on label "Internal Medicine" at bounding box center [156, 337] width 66 height 14
click at [131, 335] on input "Internal Medicine" at bounding box center [127, 334] width 8 height 8
checkbox input "true"
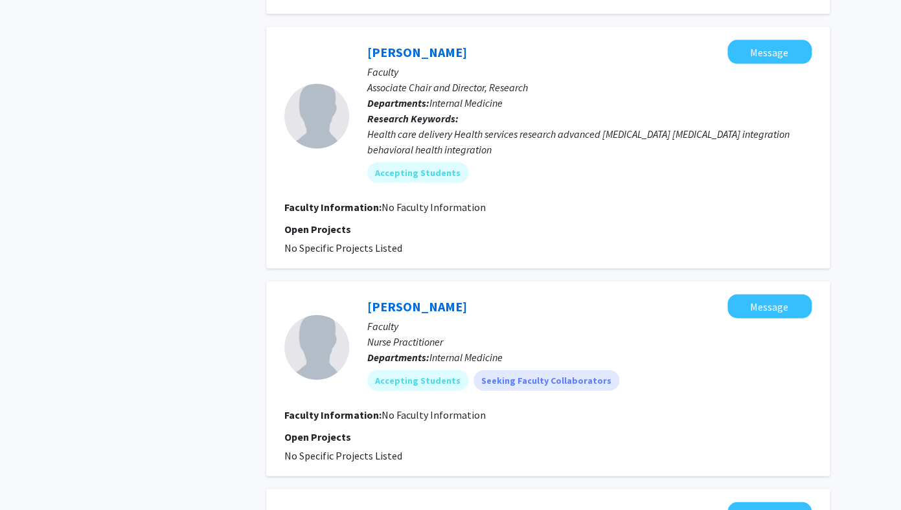
scroll to position [884, 0]
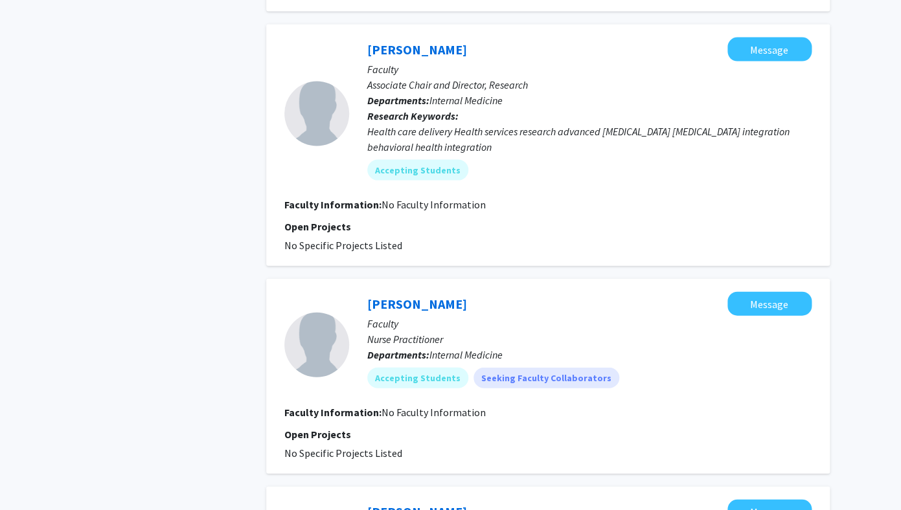
checkbox input "false"
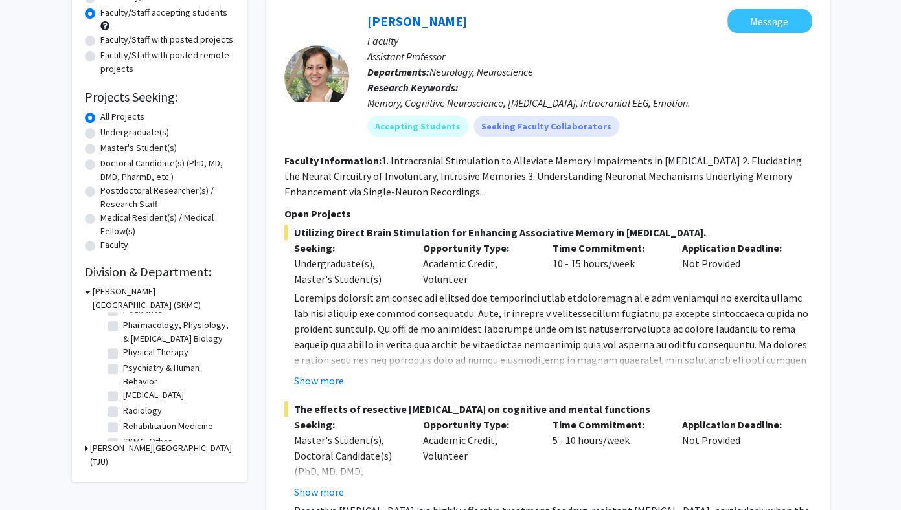
scroll to position [431, 0]
click at [149, 420] on label "Radiology" at bounding box center [142, 418] width 39 height 14
click at [131, 419] on input "Radiology" at bounding box center [127, 415] width 8 height 8
checkbox input "true"
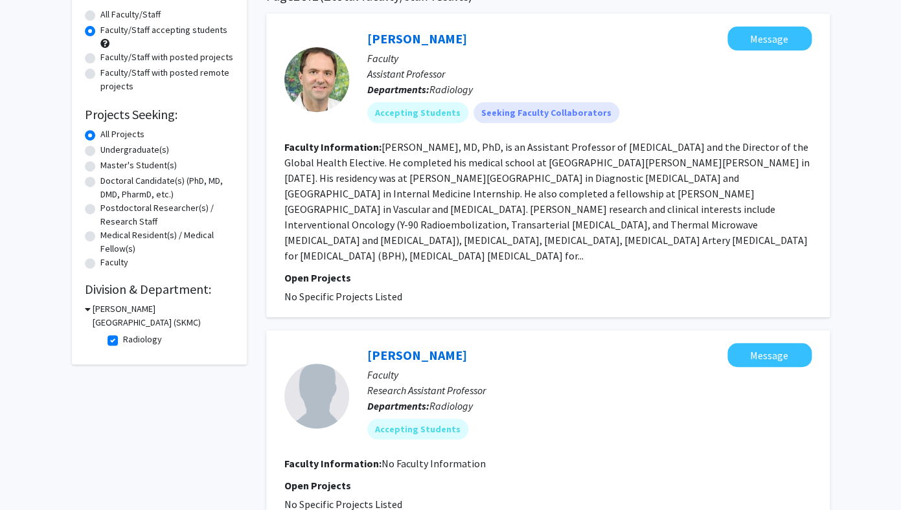
scroll to position [106, 0]
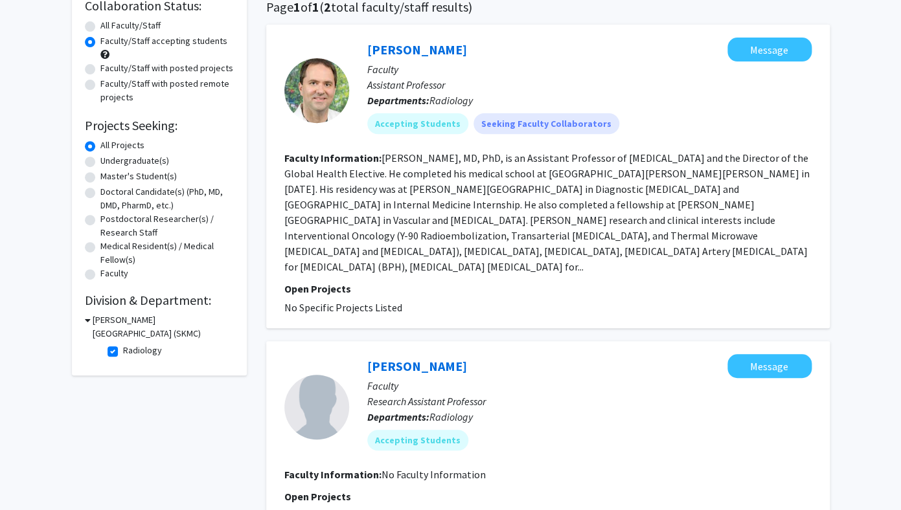
click at [125, 144] on label "All Projects" at bounding box center [122, 146] width 44 height 14
click at [109, 144] on input "All Projects" at bounding box center [104, 143] width 8 height 8
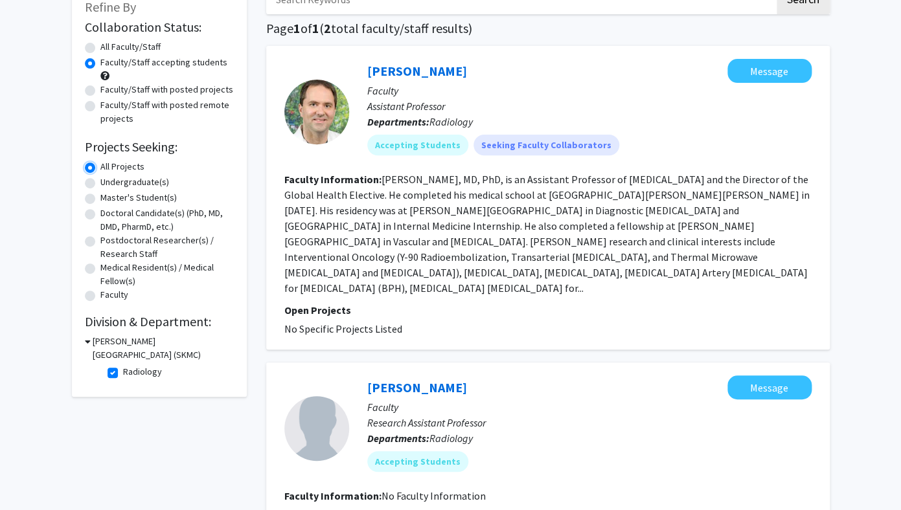
scroll to position [82, 0]
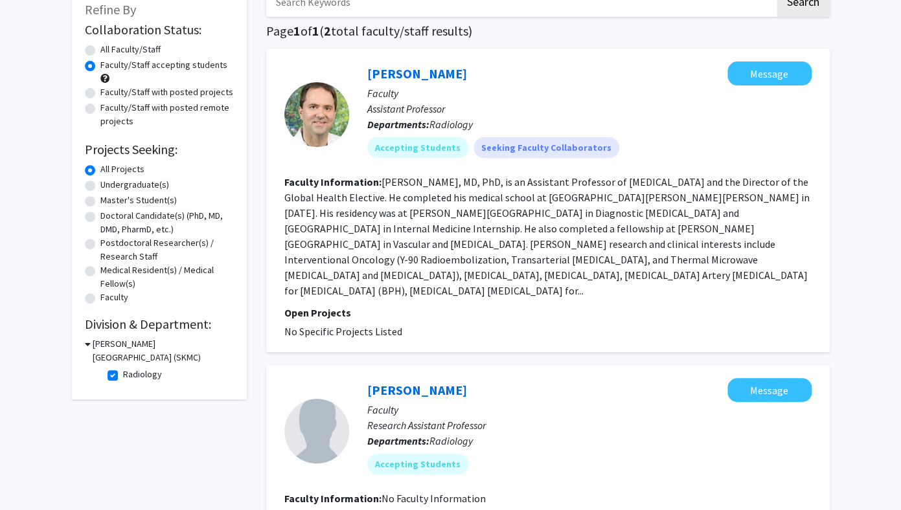
click at [123, 373] on label "Radiology" at bounding box center [142, 375] width 39 height 14
click at [123, 373] on input "Radiology" at bounding box center [127, 372] width 8 height 8
checkbox input "false"
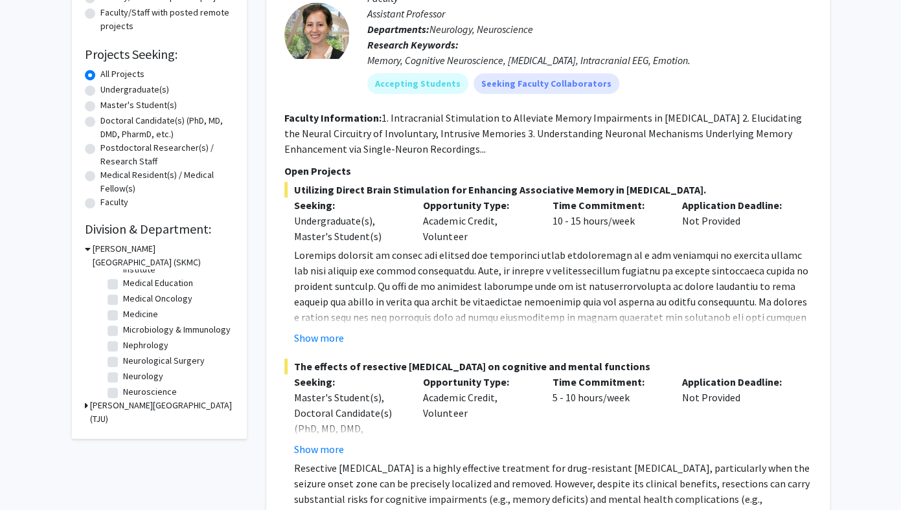
scroll to position [192, 0]
click at [157, 348] on label "Nephrology" at bounding box center [145, 350] width 45 height 14
click at [131, 348] on input "Nephrology" at bounding box center [127, 347] width 8 height 8
checkbox input "true"
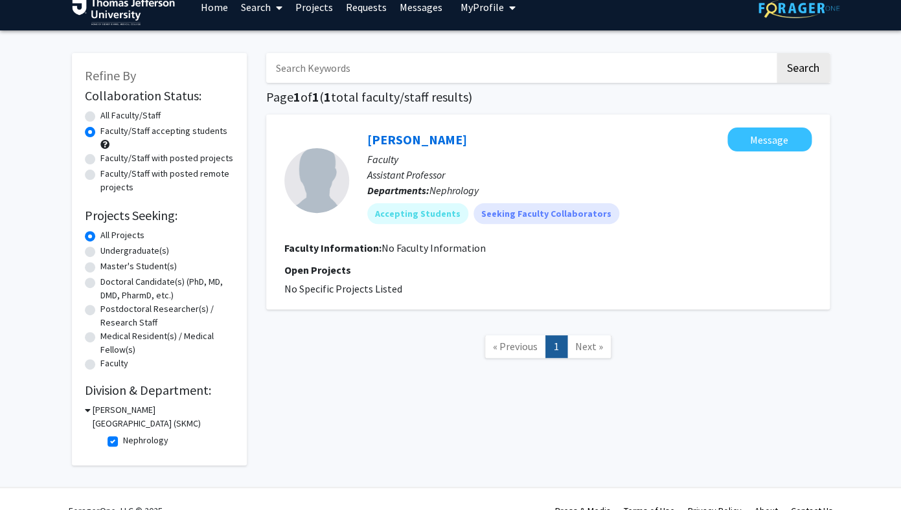
scroll to position [40, 0]
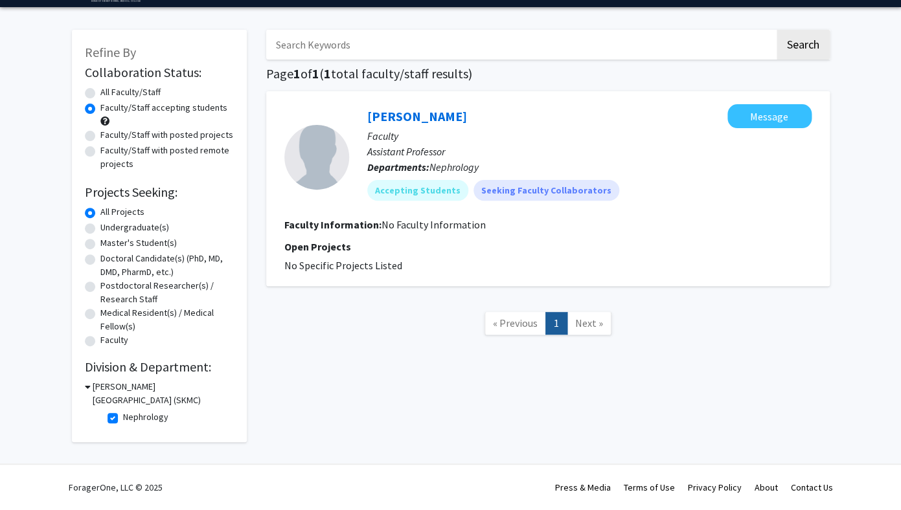
click at [123, 417] on label "Nephrology" at bounding box center [145, 418] width 45 height 14
click at [123, 417] on input "Nephrology" at bounding box center [127, 415] width 8 height 8
checkbox input "false"
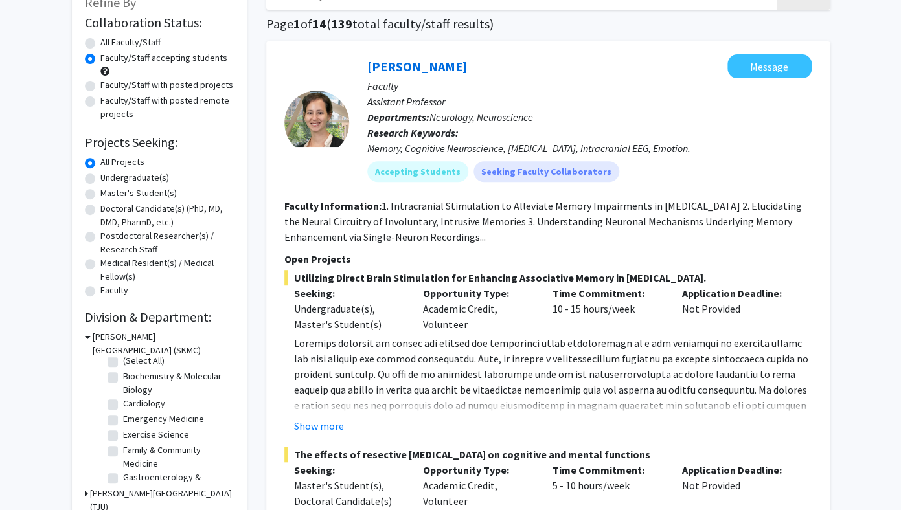
scroll to position [11, 0]
click at [142, 403] on label "Cardiology" at bounding box center [144, 399] width 42 height 14
click at [131, 401] on input "Cardiology" at bounding box center [127, 396] width 8 height 8
checkbox input "true"
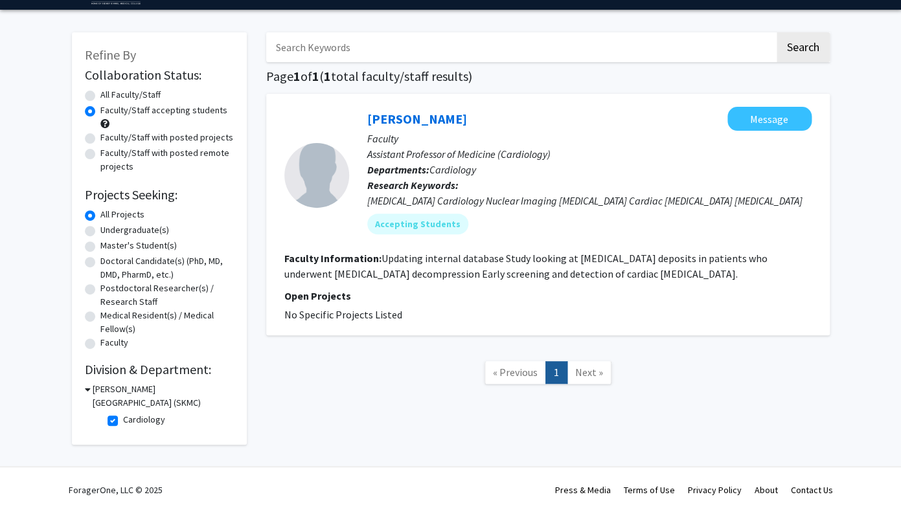
scroll to position [40, 0]
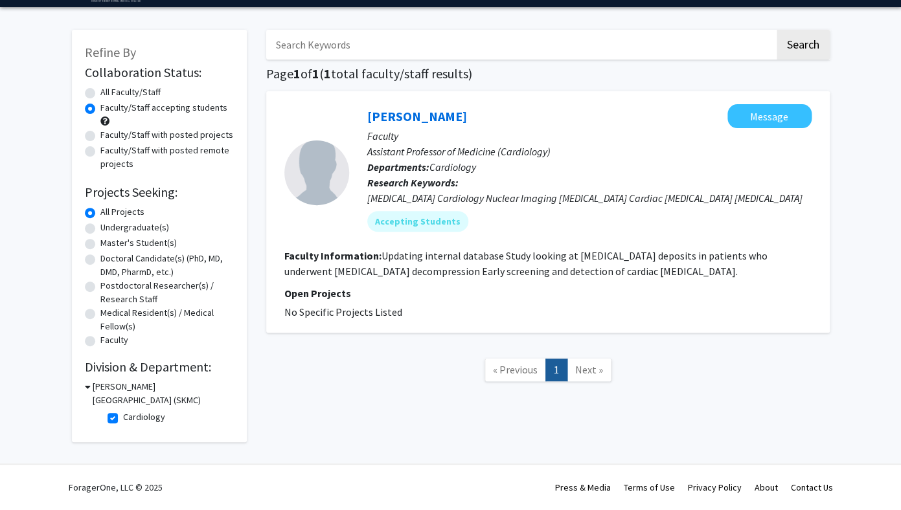
click at [123, 422] on label "Cardiology" at bounding box center [144, 418] width 42 height 14
click at [123, 419] on input "Cardiology" at bounding box center [127, 415] width 8 height 8
checkbox input "false"
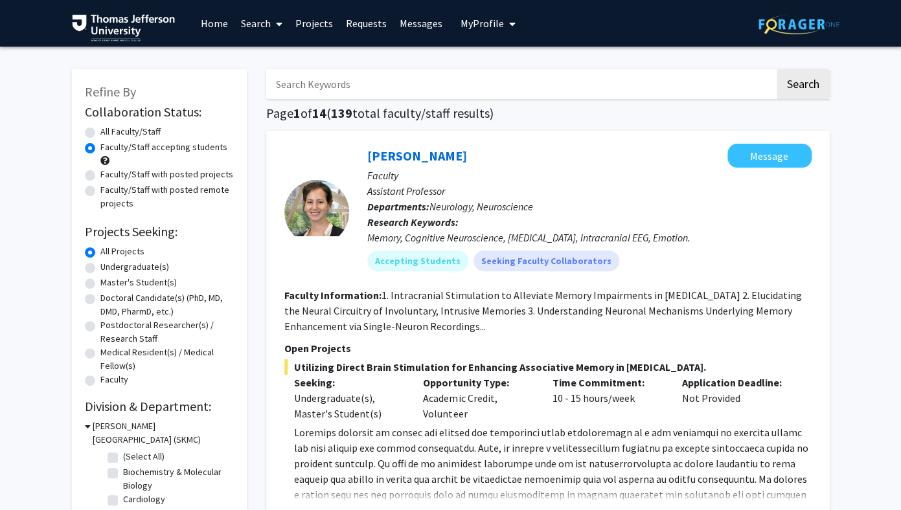
click at [341, 93] on input "Search Keywords" at bounding box center [520, 84] width 508 height 30
type input "infection"
click at [777, 69] on button "Search" at bounding box center [803, 84] width 53 height 30
radio input "true"
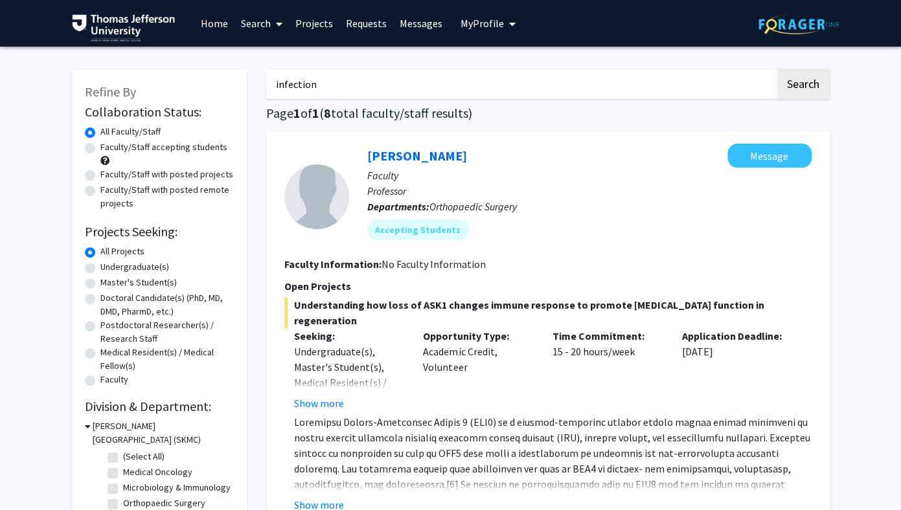
click at [191, 150] on label "Faculty/Staff accepting students" at bounding box center [163, 148] width 127 height 14
click at [109, 149] on input "Faculty/Staff accepting students" at bounding box center [104, 145] width 8 height 8
radio input "true"
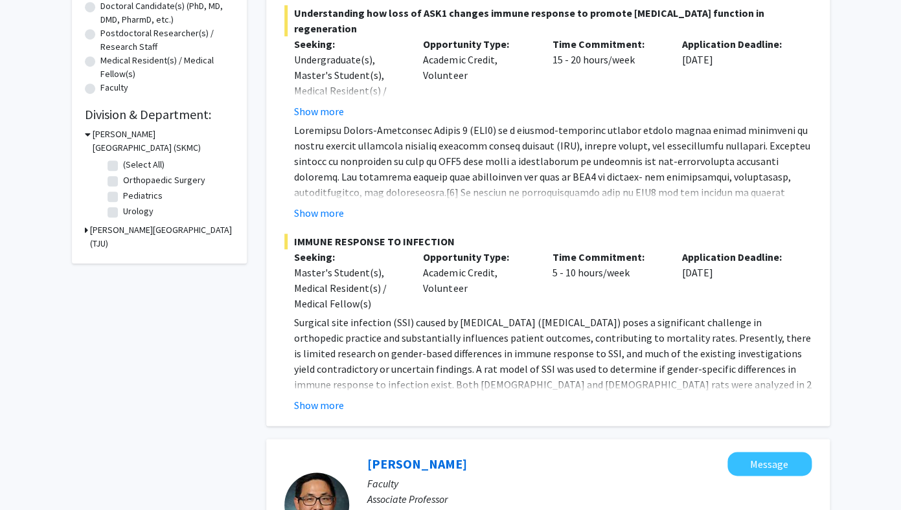
scroll to position [294, 0]
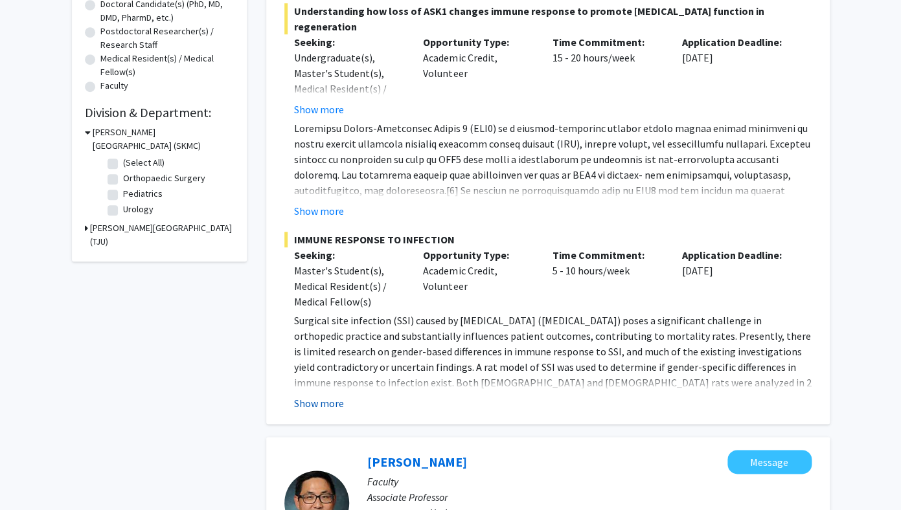
click at [328, 405] on button "Show more" at bounding box center [319, 404] width 50 height 16
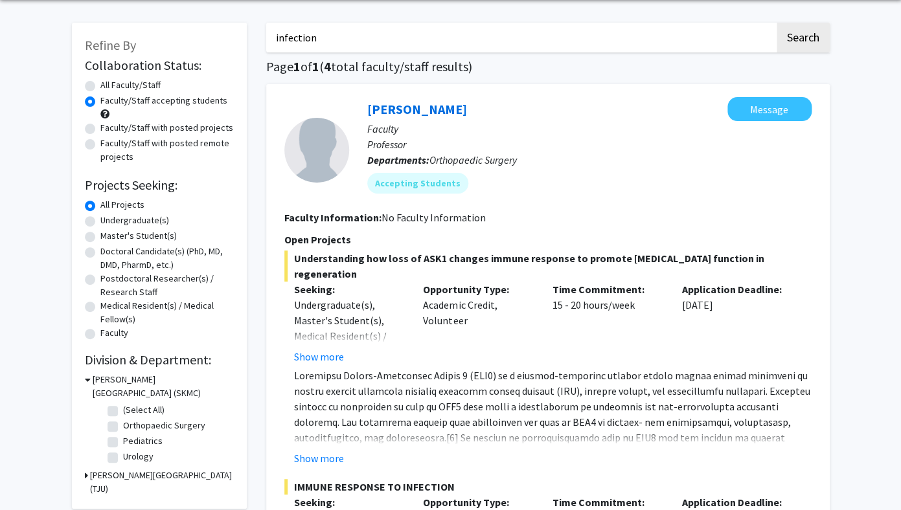
scroll to position [0, 0]
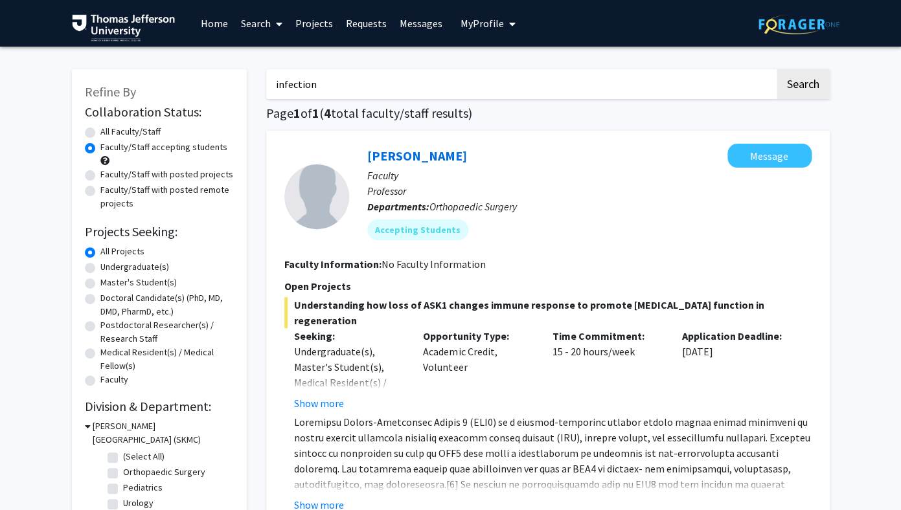
drag, startPoint x: 339, startPoint y: 84, endPoint x: 249, endPoint y: 84, distance: 90.0
click at [266, 84] on input "infection" at bounding box center [520, 84] width 508 height 30
type input "PEG"
click at [777, 69] on button "Search" at bounding box center [803, 84] width 53 height 30
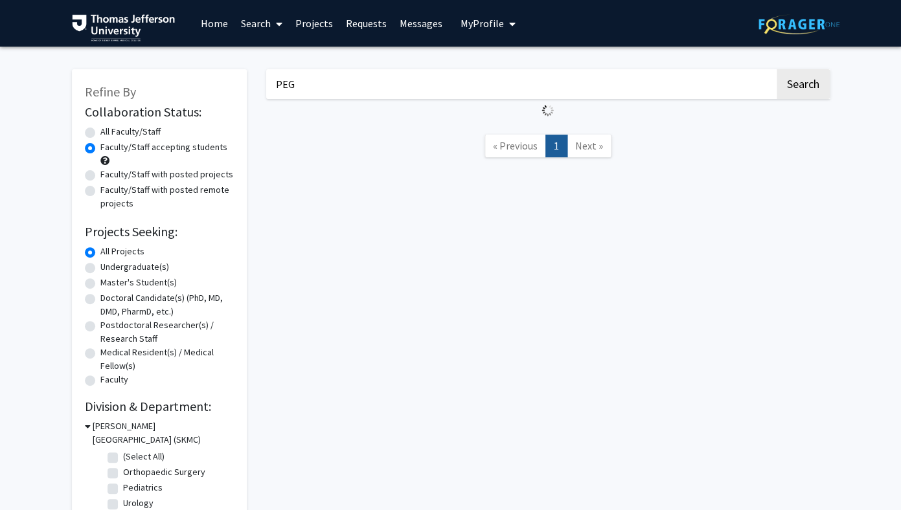
radio input "true"
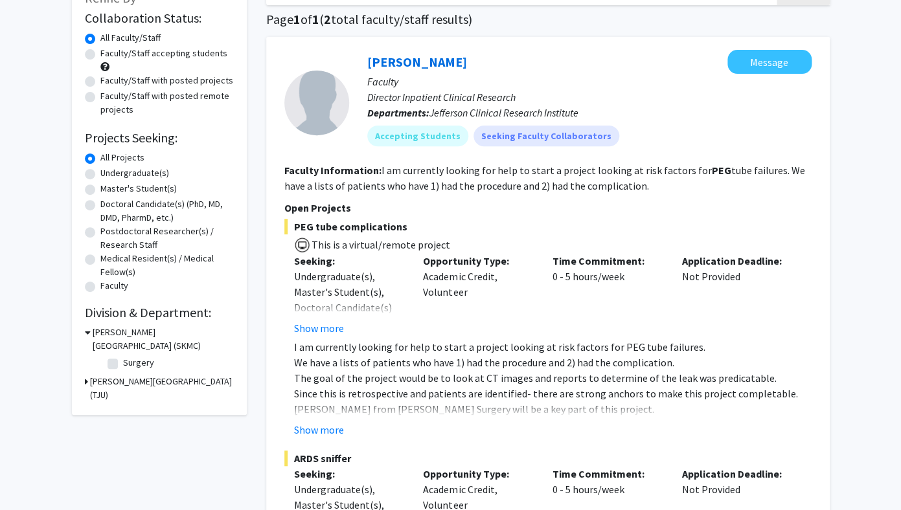
scroll to position [110, 0]
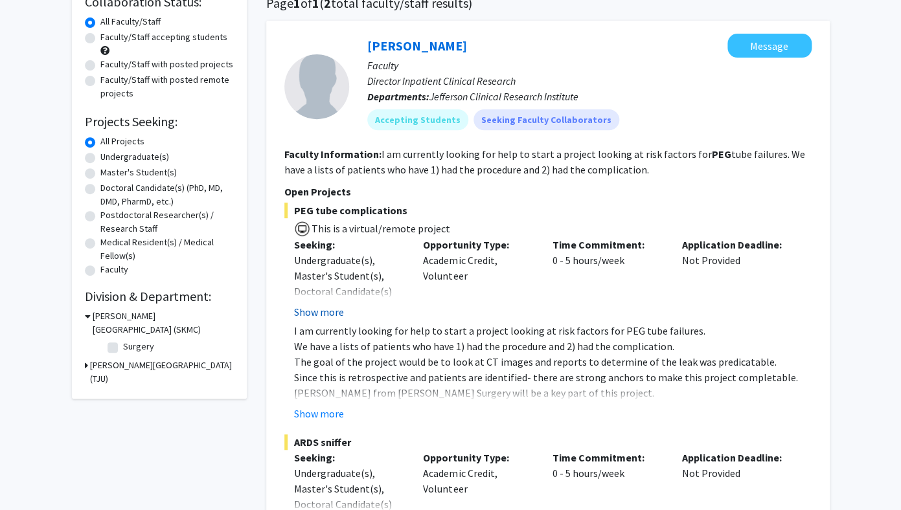
click at [312, 313] on button "Show more" at bounding box center [319, 312] width 50 height 16
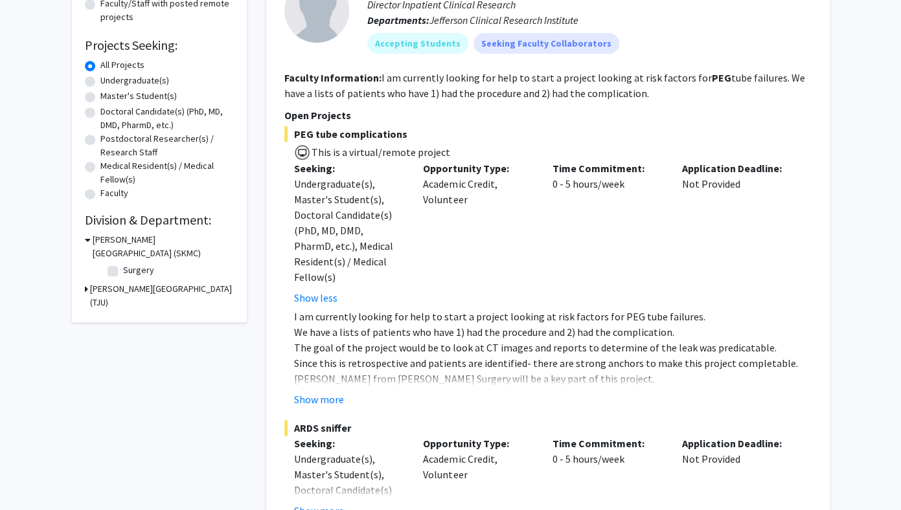
scroll to position [188, 0]
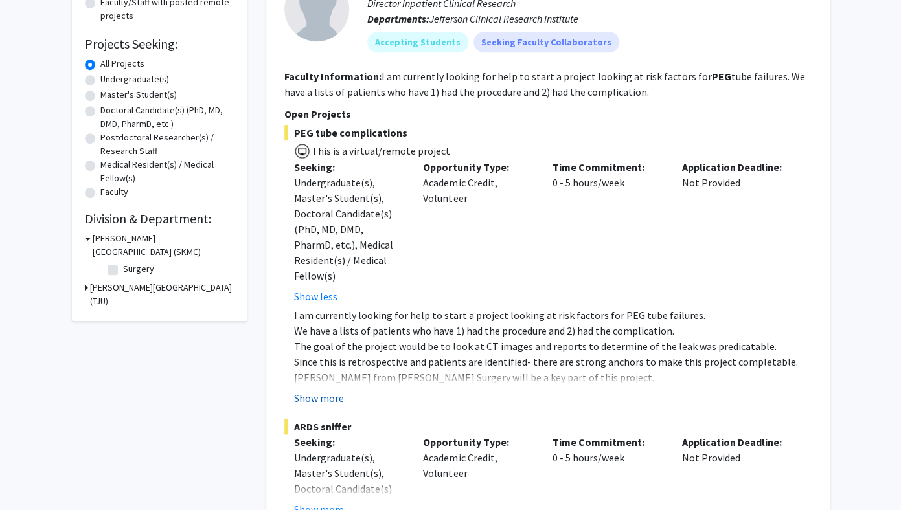
click at [332, 391] on button "Show more" at bounding box center [319, 399] width 50 height 16
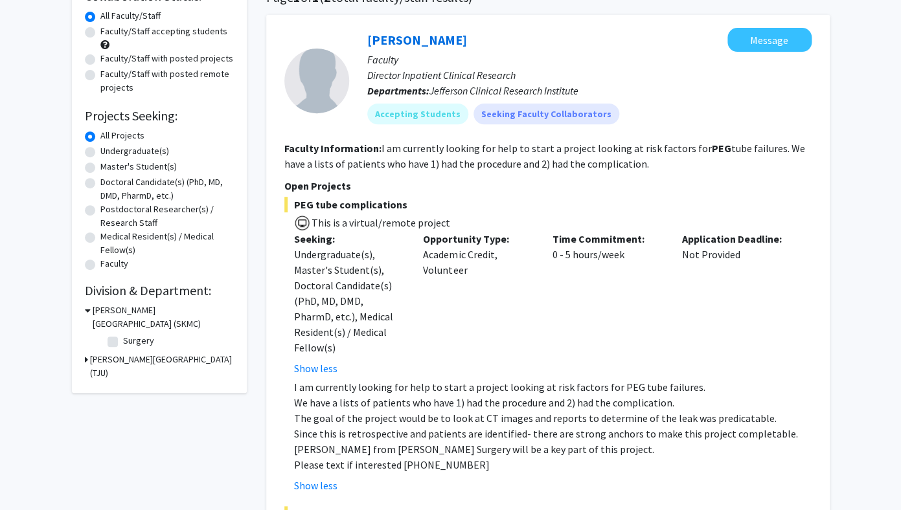
scroll to position [113, 0]
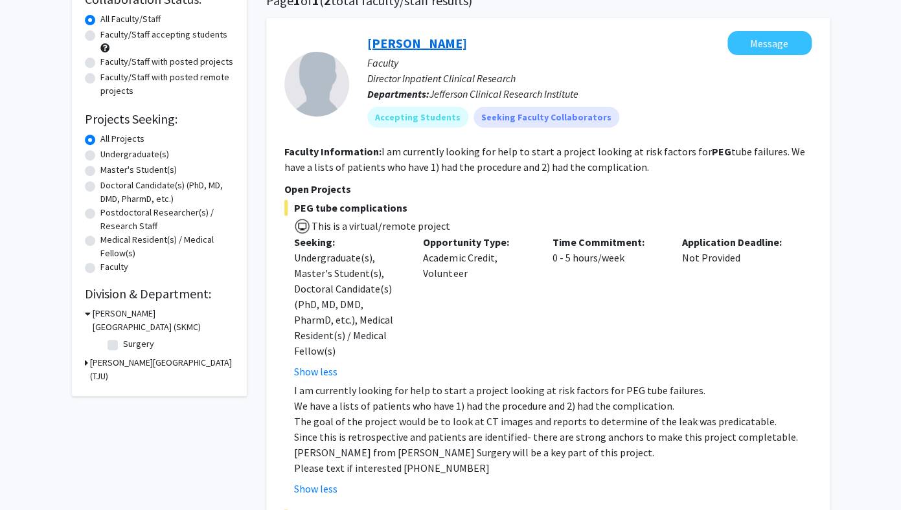
drag, startPoint x: 463, startPoint y: 41, endPoint x: 450, endPoint y: 47, distance: 14.2
click at [450, 47] on div "Michael Baram Message" at bounding box center [589, 43] width 444 height 24
copy h2 "Michael Baram"
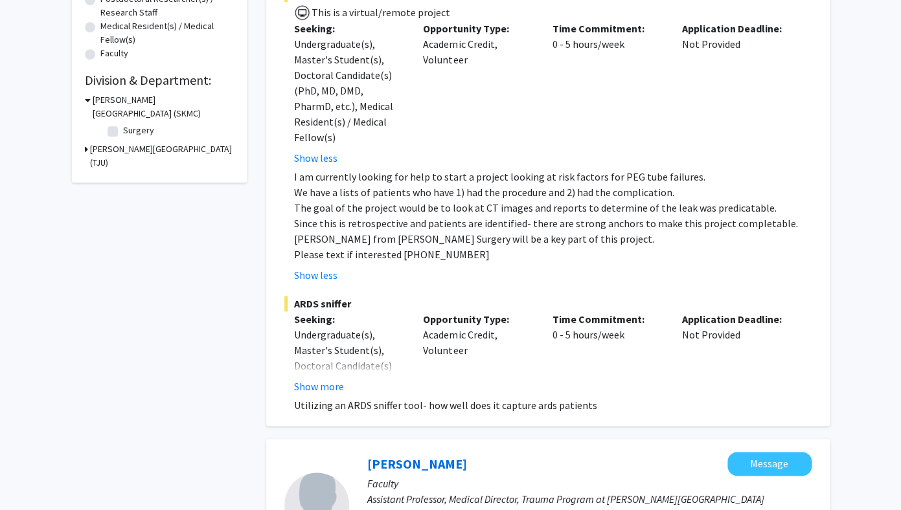
scroll to position [0, 0]
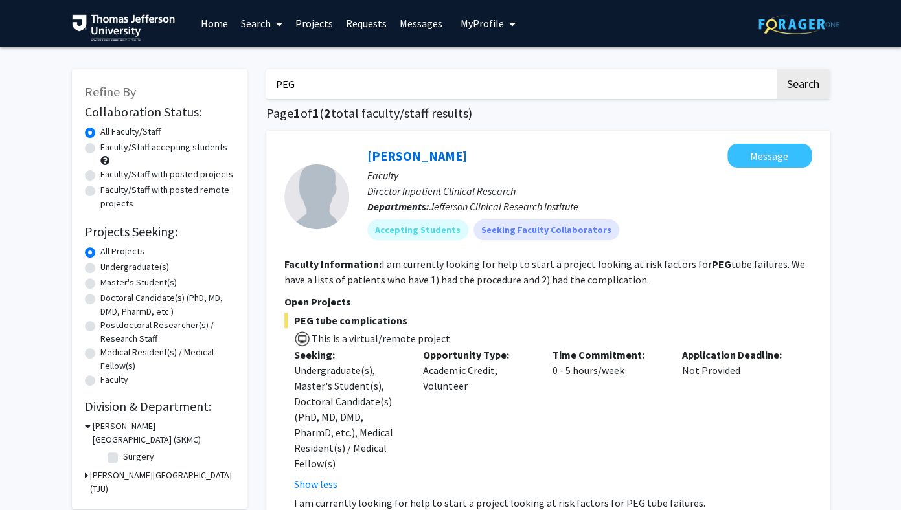
click at [486, 27] on span "My Profile" at bounding box center [481, 23] width 43 height 13
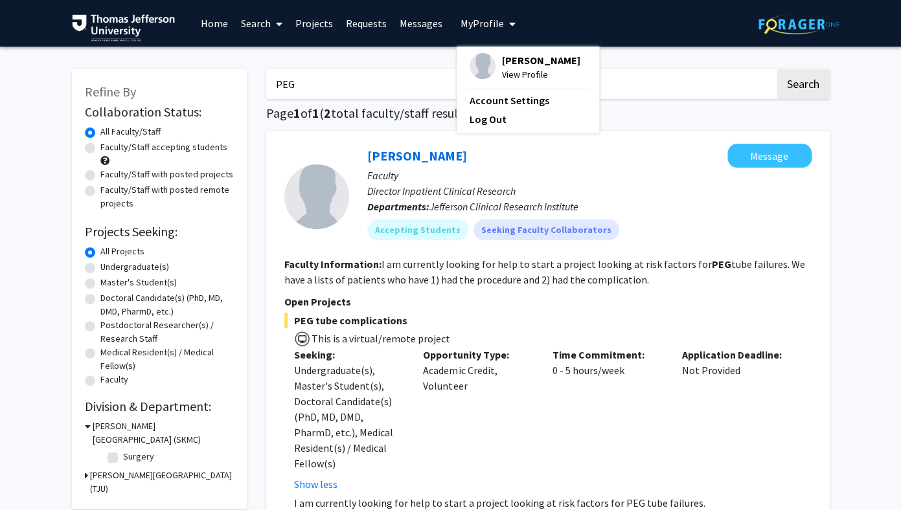
click at [526, 59] on span "[PERSON_NAME]" at bounding box center [541, 60] width 78 height 14
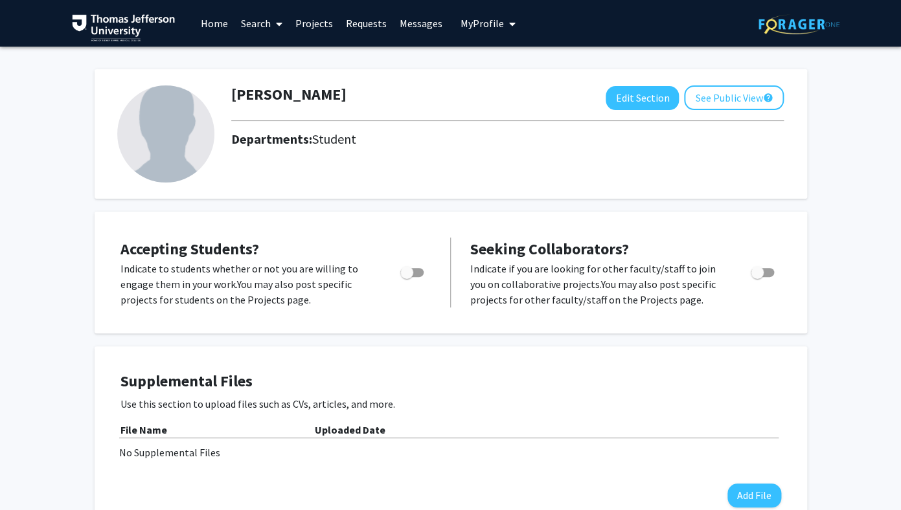
click at [269, 32] on link "Search" at bounding box center [261, 23] width 54 height 45
click at [273, 91] on span "Students" at bounding box center [273, 86] width 79 height 26
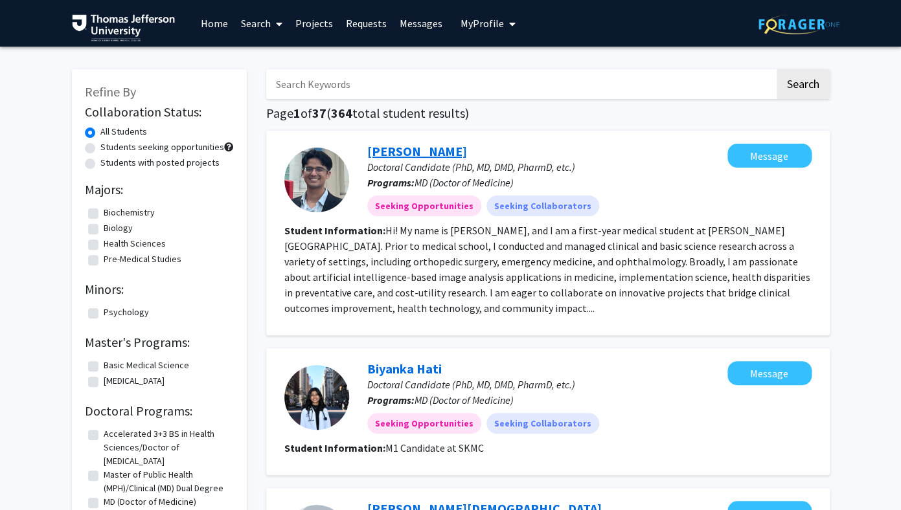
click at [429, 152] on link "Viraj Deshpande" at bounding box center [417, 151] width 100 height 16
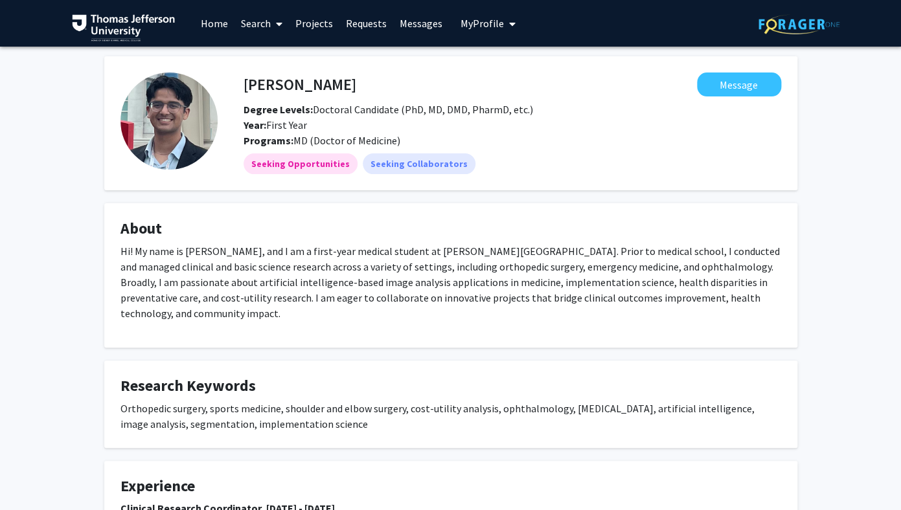
click at [495, 21] on span "My Profile" at bounding box center [481, 23] width 43 height 13
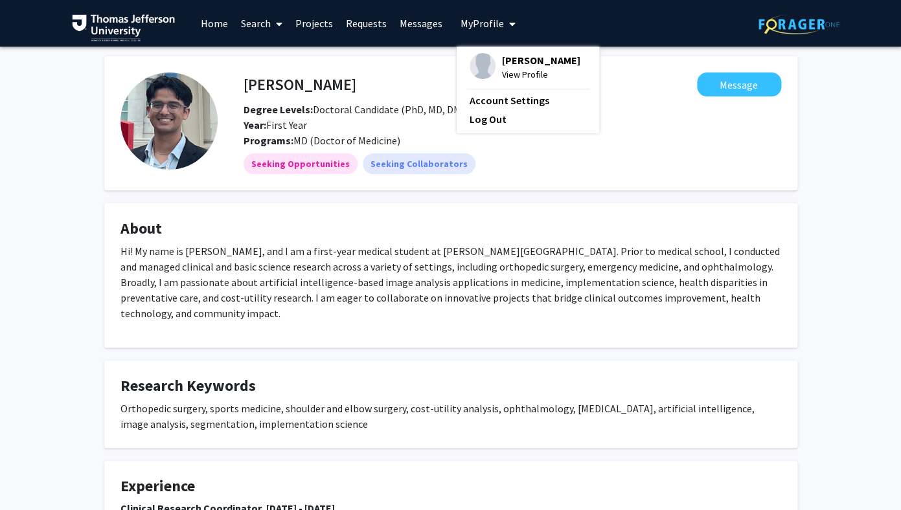
click at [509, 61] on span "[PERSON_NAME]" at bounding box center [541, 60] width 78 height 14
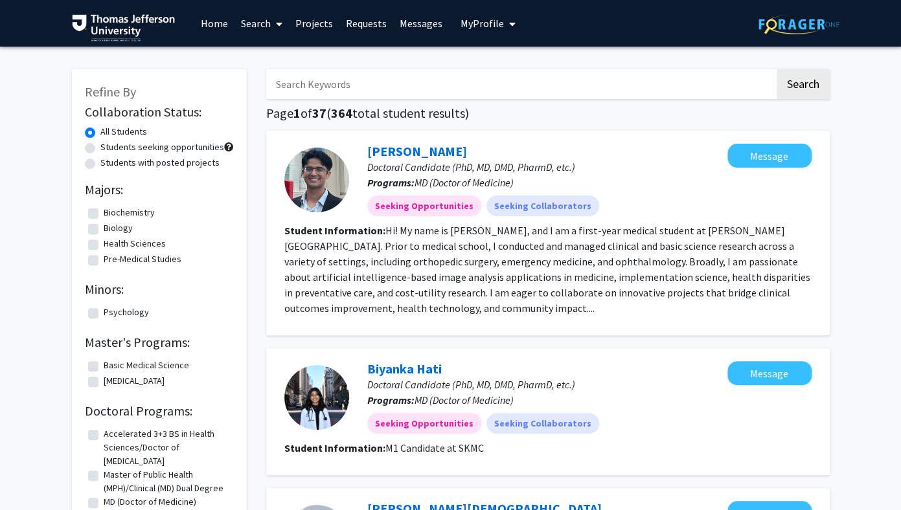
click at [319, 30] on link "Projects" at bounding box center [314, 23] width 51 height 45
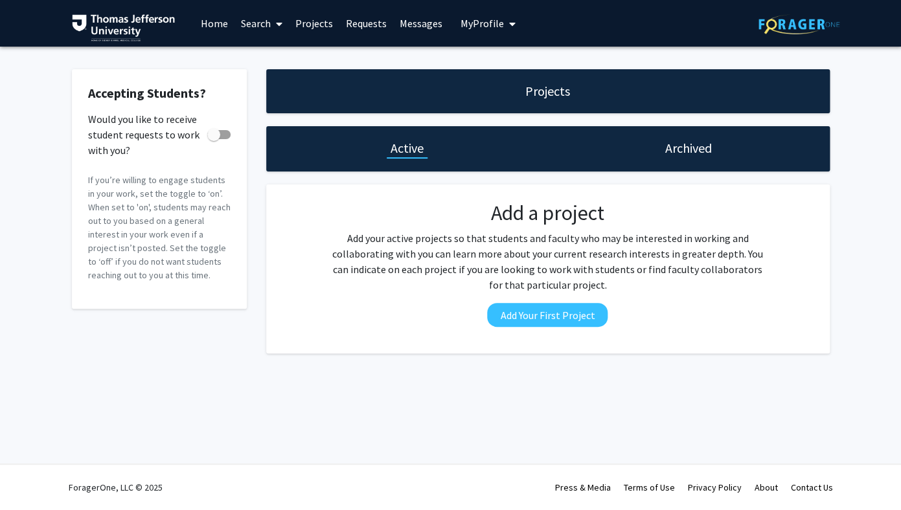
click at [262, 25] on link "Search" at bounding box center [261, 23] width 54 height 45
click at [275, 85] on span "Students" at bounding box center [273, 86] width 79 height 26
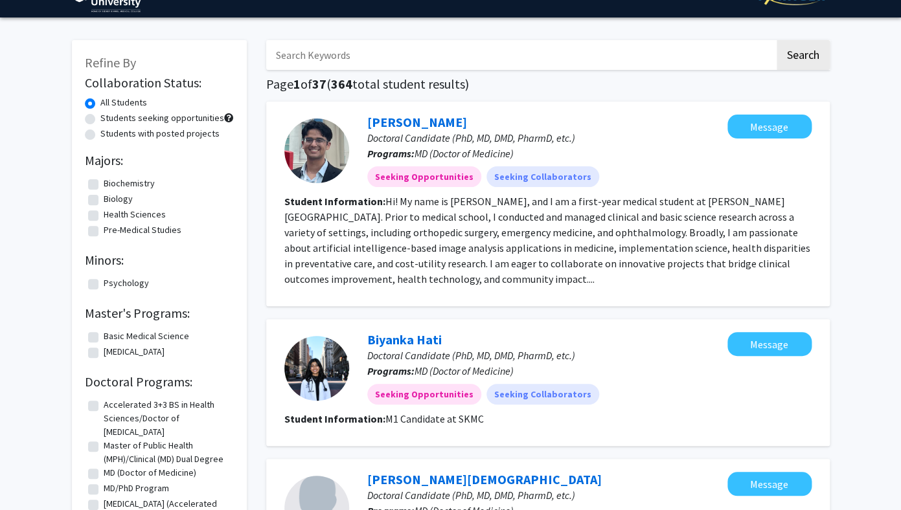
scroll to position [31, 0]
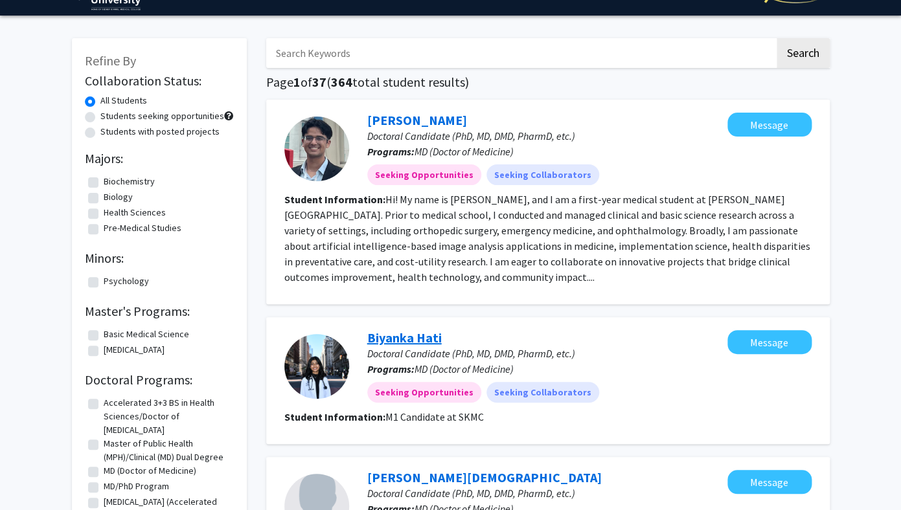
click at [398, 342] on link "Biyanka Hati" at bounding box center [404, 338] width 74 height 16
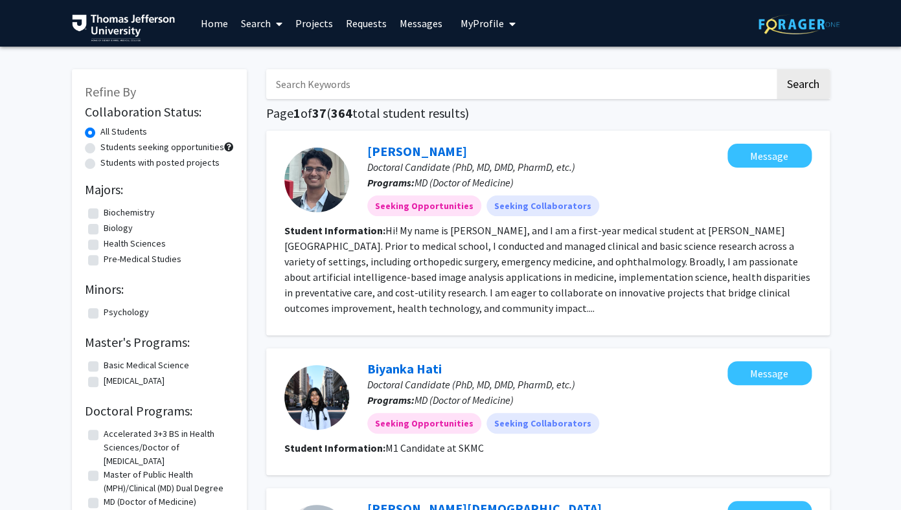
click at [821, 27] on img at bounding box center [798, 24] width 81 height 20
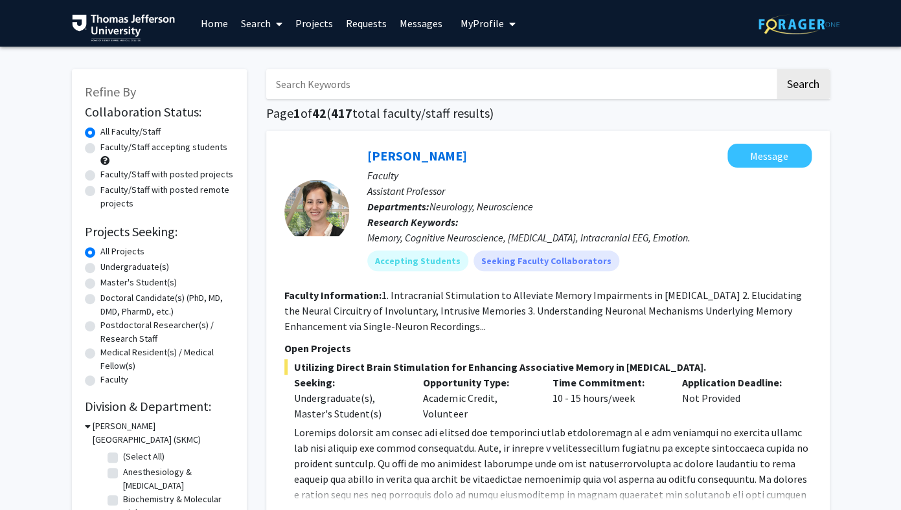
click at [337, 89] on input "Search Keywords" at bounding box center [520, 84] width 508 height 30
paste input "27. Tyler Grenda"
click at [777, 69] on button "Search" at bounding box center [803, 84] width 53 height 30
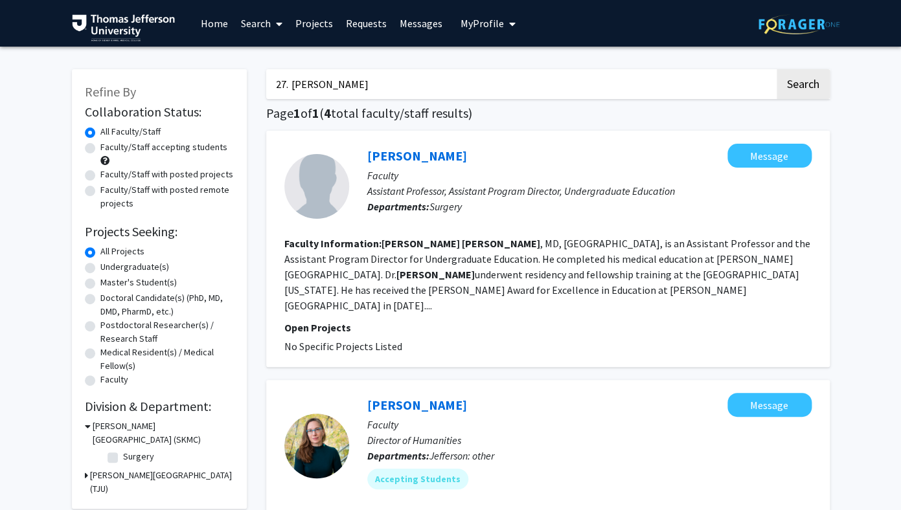
drag, startPoint x: 258, startPoint y: 85, endPoint x: 243, endPoint y: 85, distance: 15.5
click at [266, 85] on input "27. Tyler Grenda" at bounding box center [520, 84] width 508 height 30
type input "Tyler Grenda"
click at [424, 159] on link "Tyler Grenda" at bounding box center [417, 156] width 100 height 16
drag, startPoint x: 235, startPoint y: 85, endPoint x: 217, endPoint y: 84, distance: 18.2
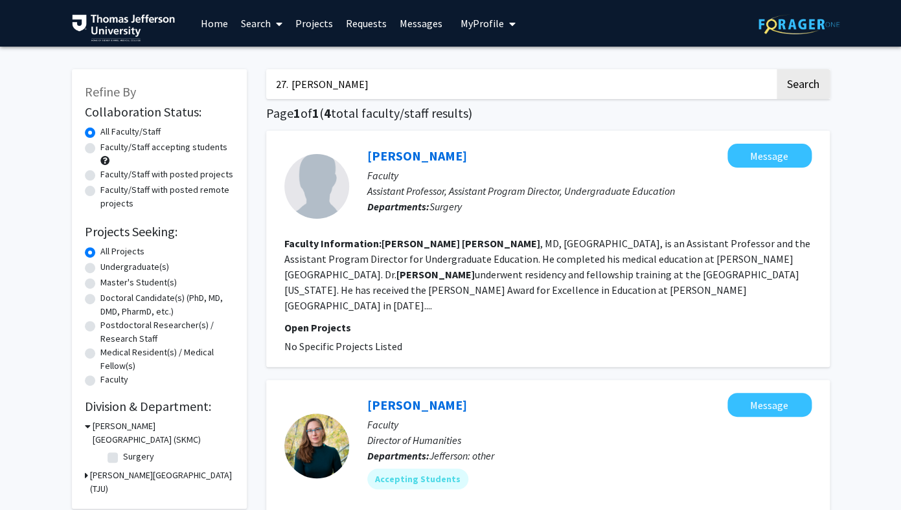
click at [266, 84] on input "27. Tyler Grenda" at bounding box center [520, 84] width 508 height 30
paste input "2. Ross Summer"
drag, startPoint x: 295, startPoint y: 84, endPoint x: 255, endPoint y: 80, distance: 40.3
click at [266, 80] on input "22. Ross Summer" at bounding box center [520, 84] width 508 height 30
type input "Ross Summer"
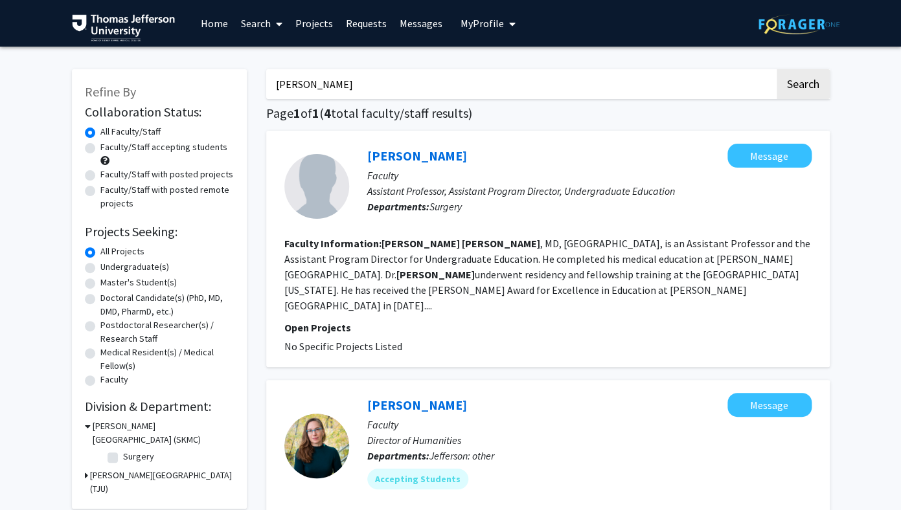
click at [777, 69] on button "Search" at bounding box center [803, 84] width 53 height 30
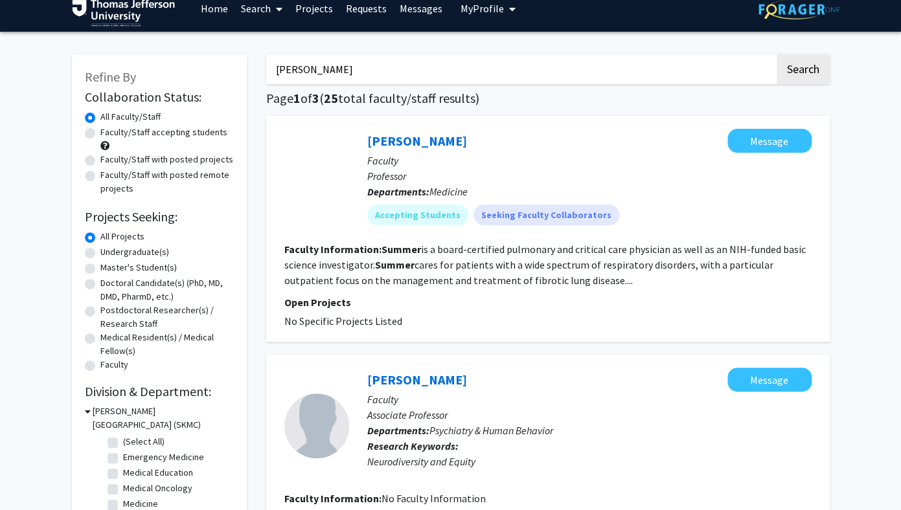
scroll to position [16, 0]
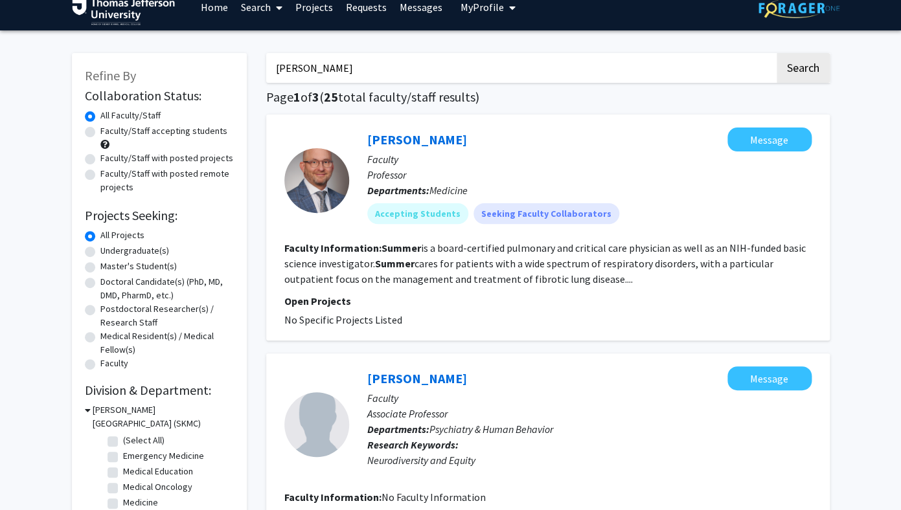
click at [317, 195] on div at bounding box center [316, 180] width 65 height 65
click at [406, 148] on div "Ross Summer Message" at bounding box center [589, 140] width 444 height 24
click at [412, 148] on link "Ross Summer" at bounding box center [417, 139] width 100 height 16
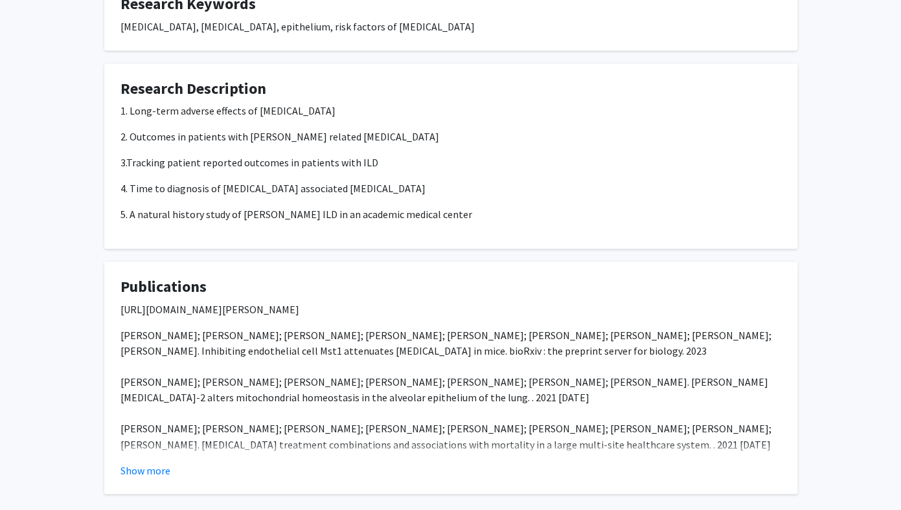
scroll to position [451, 0]
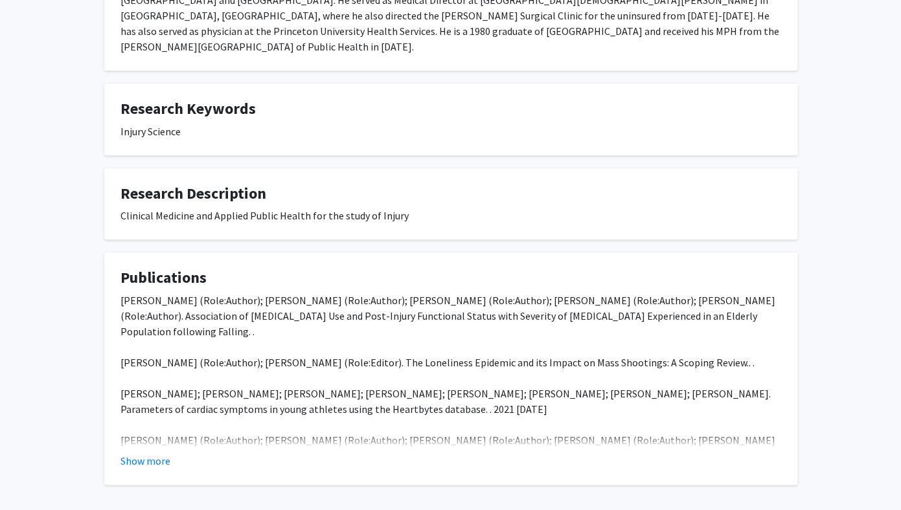
scroll to position [332, 0]
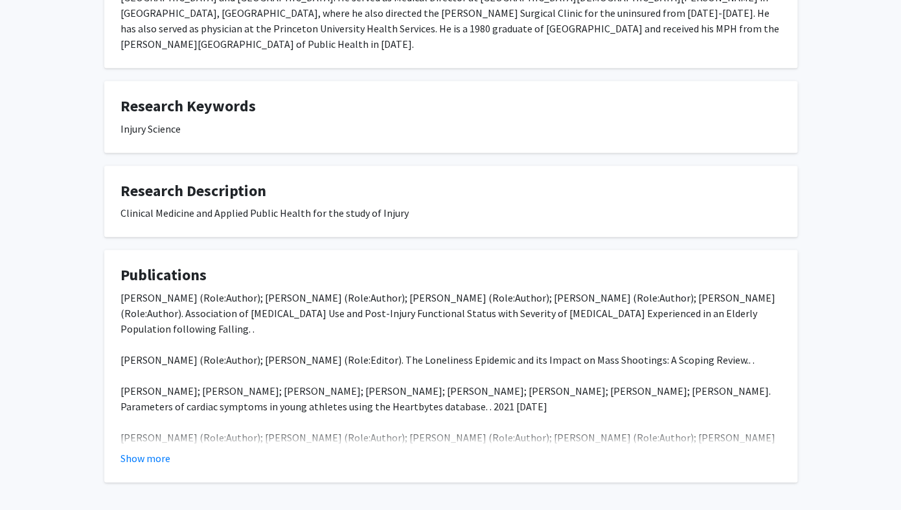
click at [137, 453] on fg-card "Publications Maxwell Martin (Role:Author); Joshua Marks (Role:Author); Deanna B…" at bounding box center [450, 366] width 693 height 233
click at [137, 451] on button "Show more" at bounding box center [145, 459] width 50 height 16
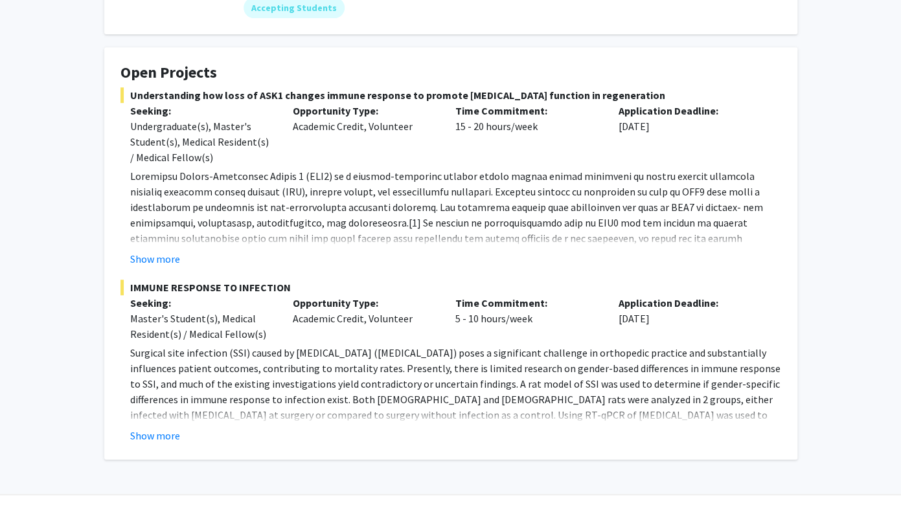
scroll to position [218, 0]
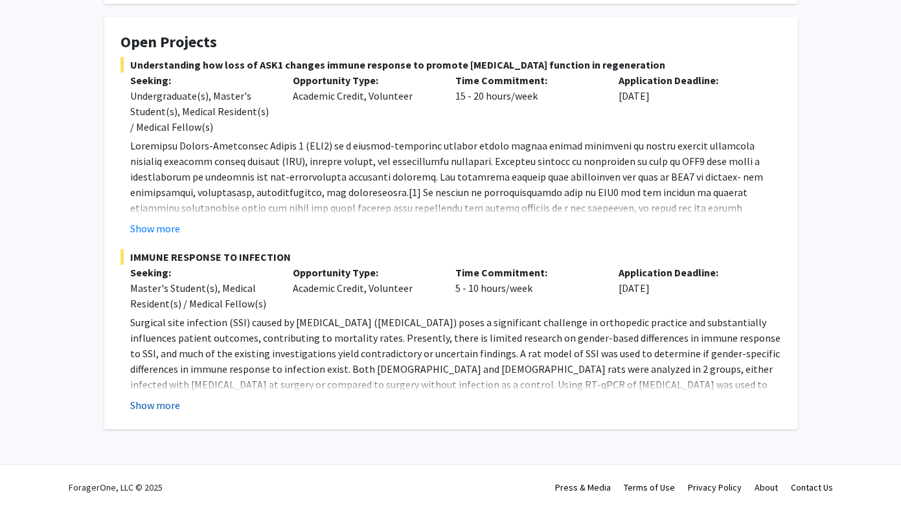
click at [148, 403] on button "Show more" at bounding box center [155, 406] width 50 height 16
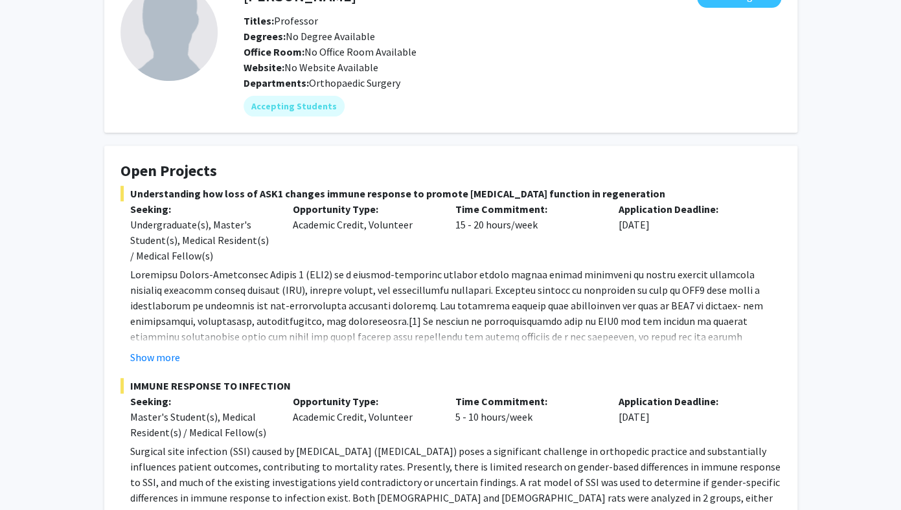
scroll to position [0, 0]
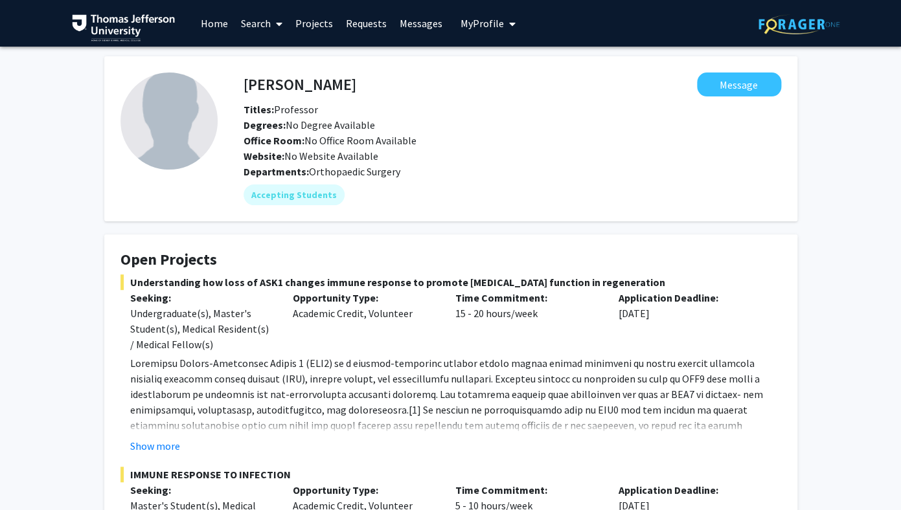
drag, startPoint x: 367, startPoint y: 88, endPoint x: 233, endPoint y: 93, distance: 134.8
click at [233, 93] on div "[PERSON_NAME] Message Titles: Professor Degrees: No Degree Available Office Roo…" at bounding box center [499, 139] width 563 height 133
click at [250, 82] on h4 "[PERSON_NAME]" at bounding box center [300, 85] width 113 height 24
click at [245, 84] on div "[PERSON_NAME] Message" at bounding box center [512, 85] width 557 height 24
copy h4 "[PERSON_NAME]"
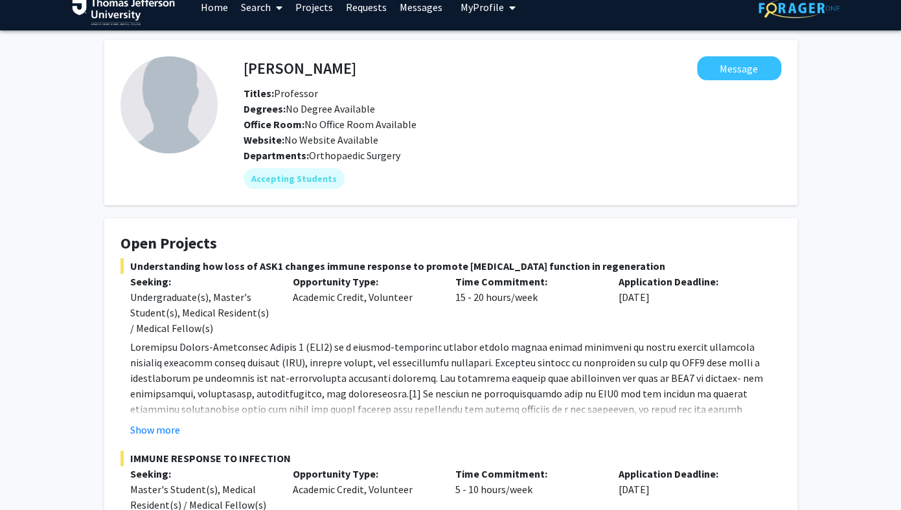
click at [400, 260] on span "Understanding how loss of ASK1 changes immune response to promote [MEDICAL_DATA…" at bounding box center [450, 266] width 661 height 16
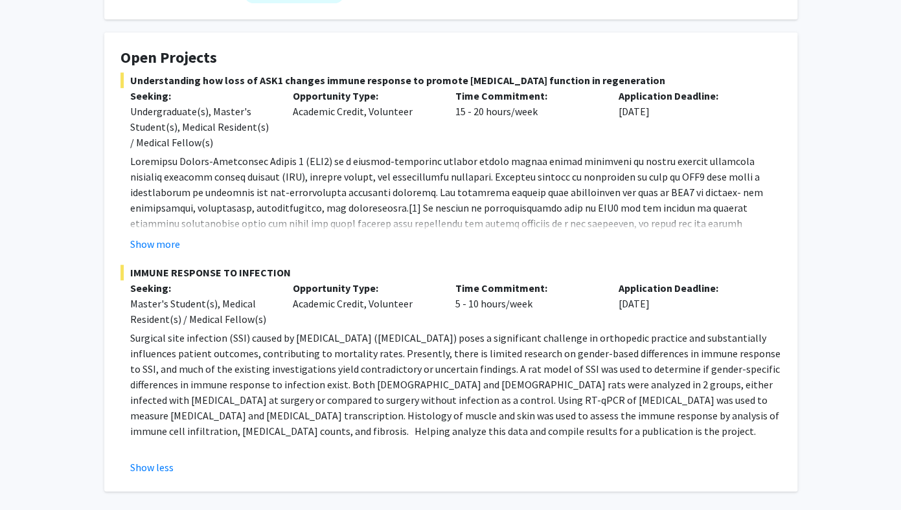
scroll to position [211, 0]
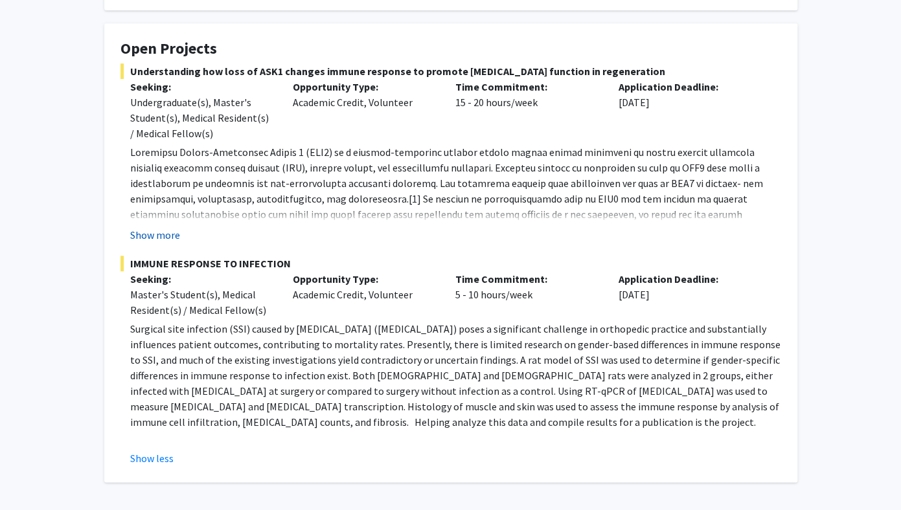
click at [156, 234] on button "Show more" at bounding box center [155, 235] width 50 height 16
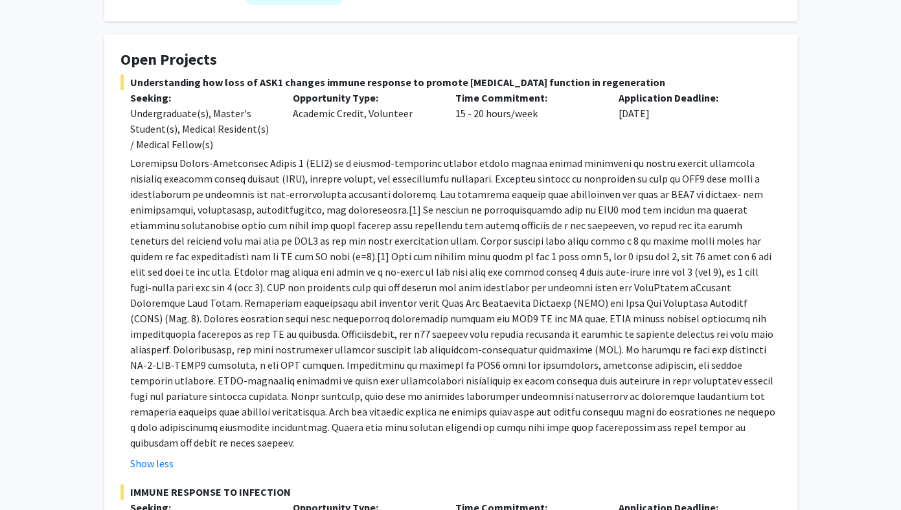
scroll to position [0, 0]
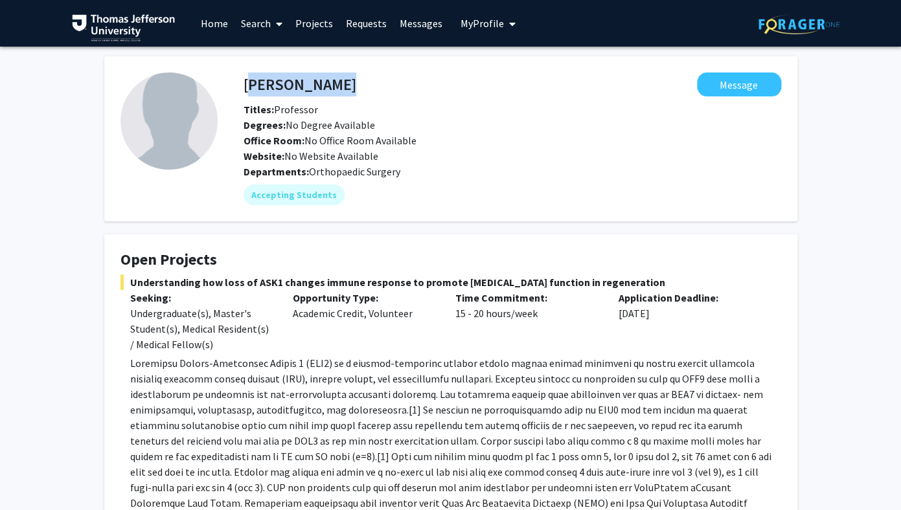
drag, startPoint x: 377, startPoint y: 90, endPoint x: 245, endPoint y: 81, distance: 131.8
click at [245, 81] on div "[PERSON_NAME] Message" at bounding box center [512, 85] width 557 height 24
copy h4 "[PERSON_NAME]"
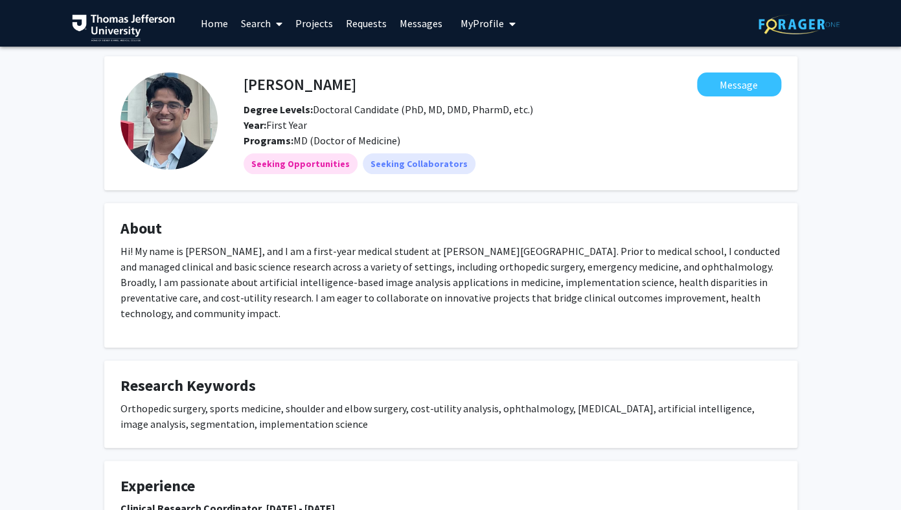
click at [484, 32] on button "My Profile" at bounding box center [488, 23] width 63 height 47
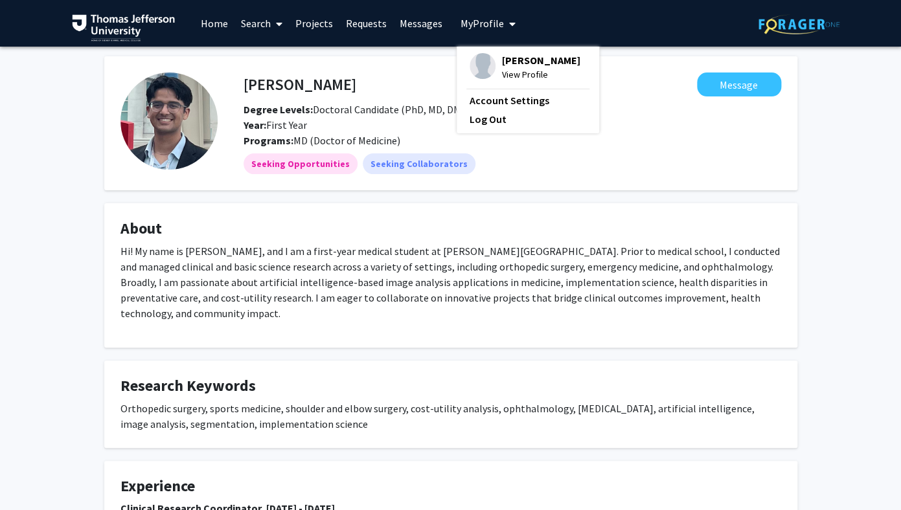
click at [520, 63] on span "[PERSON_NAME]" at bounding box center [541, 60] width 78 height 14
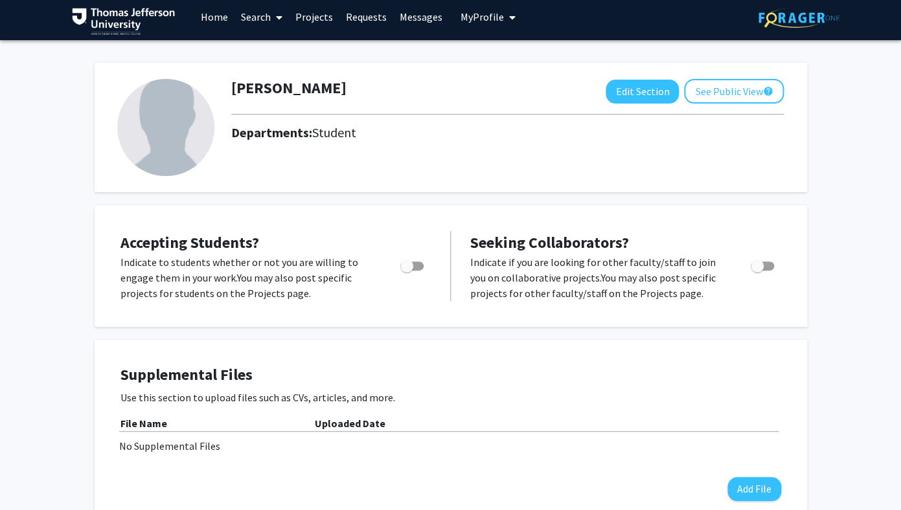
scroll to position [8, 0]
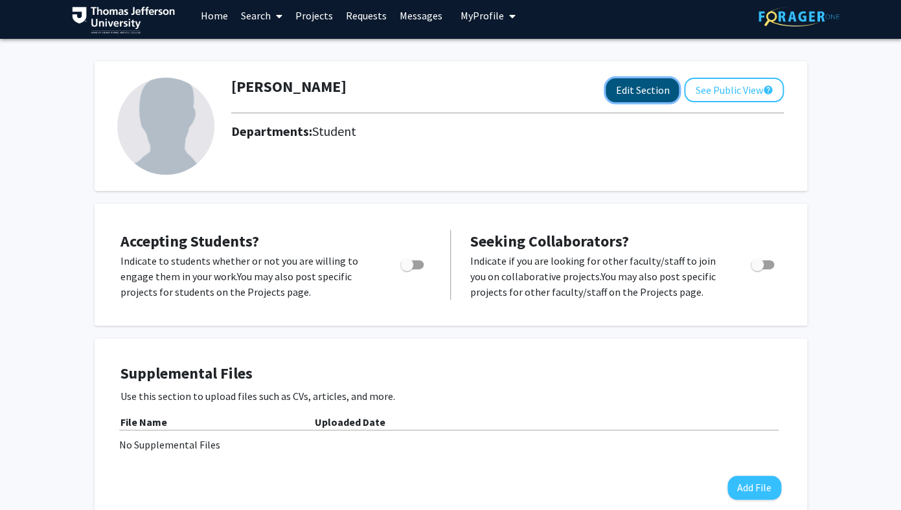
click at [659, 91] on button "Edit Section" at bounding box center [642, 90] width 73 height 24
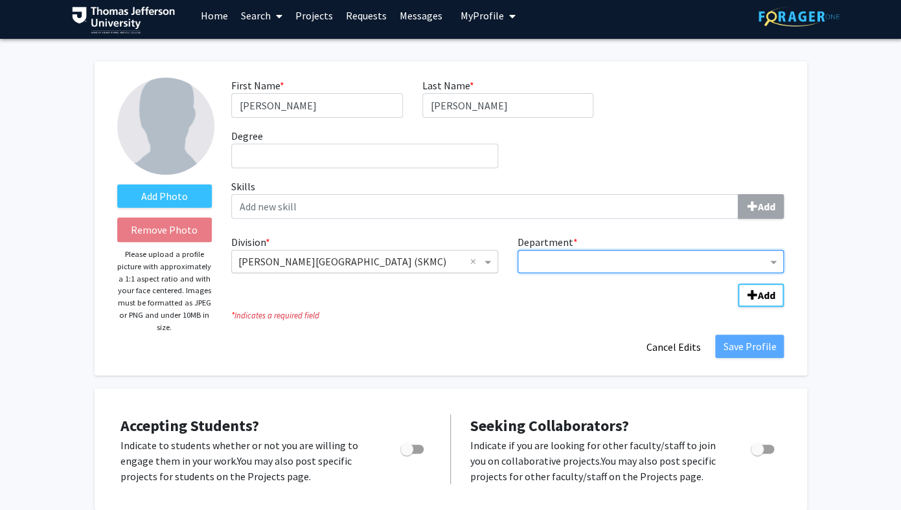
scroll to position [0, 0]
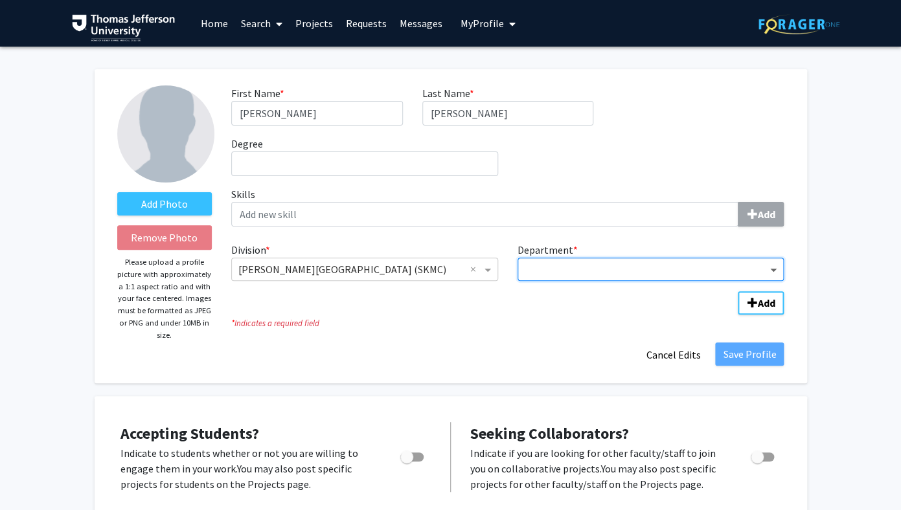
click at [773, 270] on span "Department" at bounding box center [775, 270] width 16 height 16
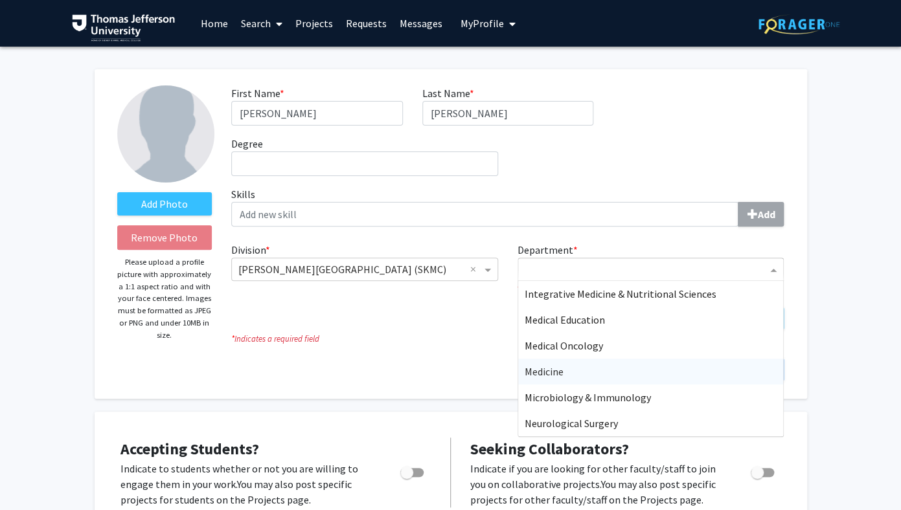
scroll to position [158, 0]
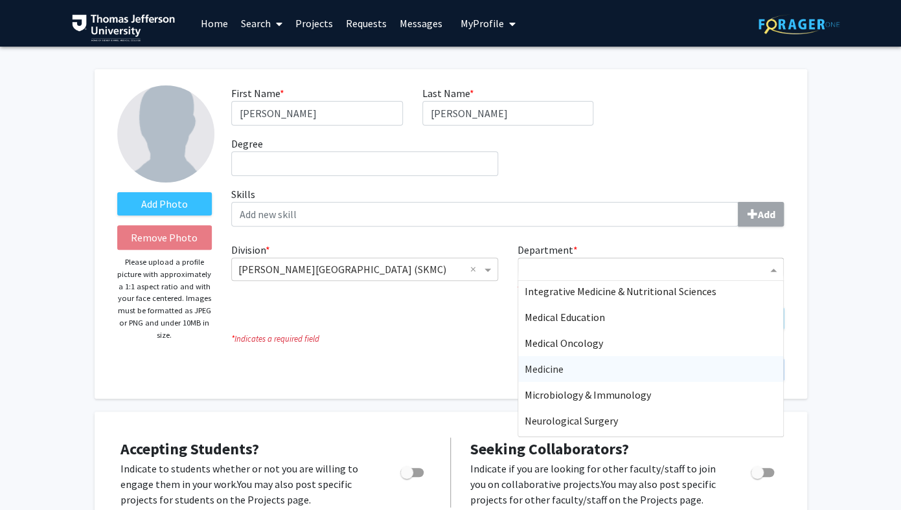
click at [604, 365] on div "Medicine" at bounding box center [651, 369] width 266 height 26
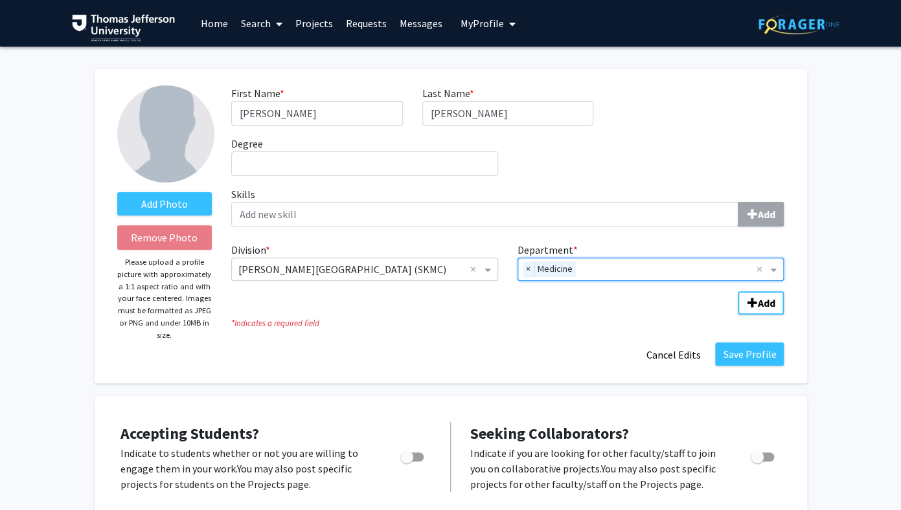
click at [402, 296] on div "Division * × [PERSON_NAME][GEOGRAPHIC_DATA] (SKMC) × Department * × Medicine × …" at bounding box center [507, 272] width 552 height 70
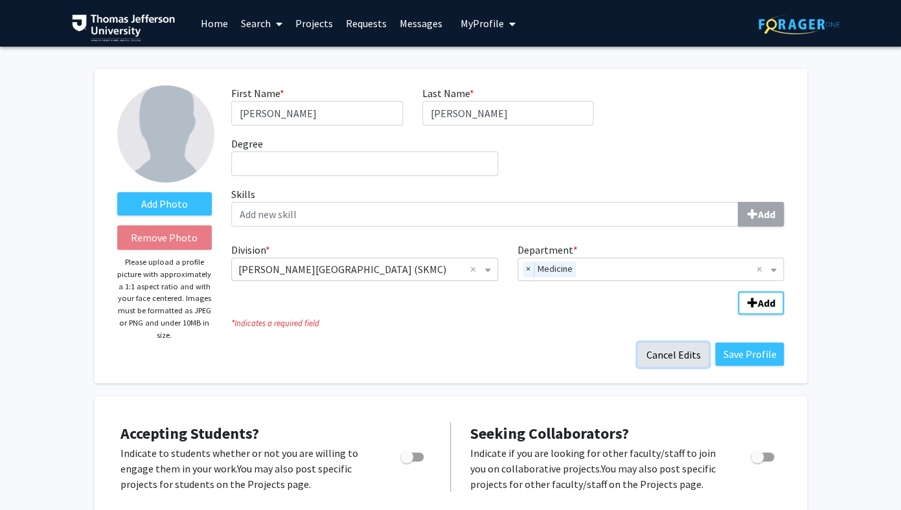
click at [668, 354] on button "Cancel Edits" at bounding box center [672, 355] width 71 height 25
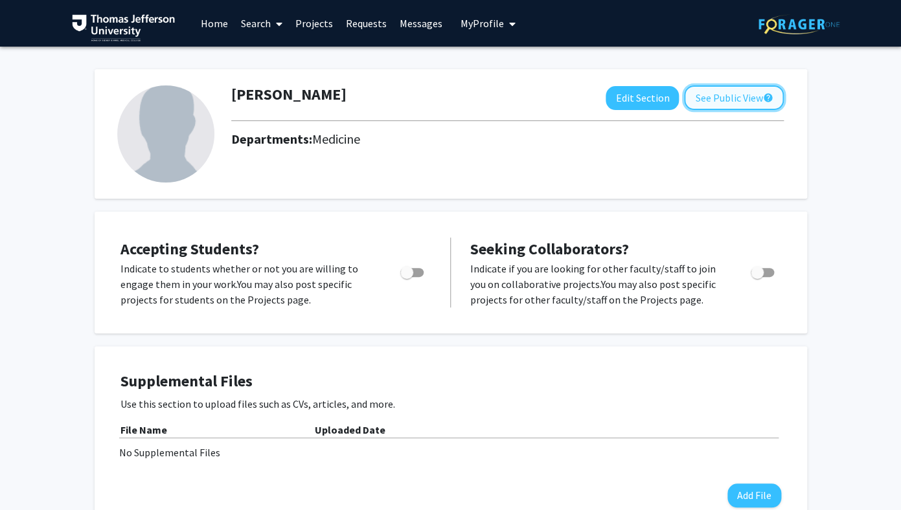
click at [746, 103] on button "See Public View help" at bounding box center [734, 97] width 100 height 25
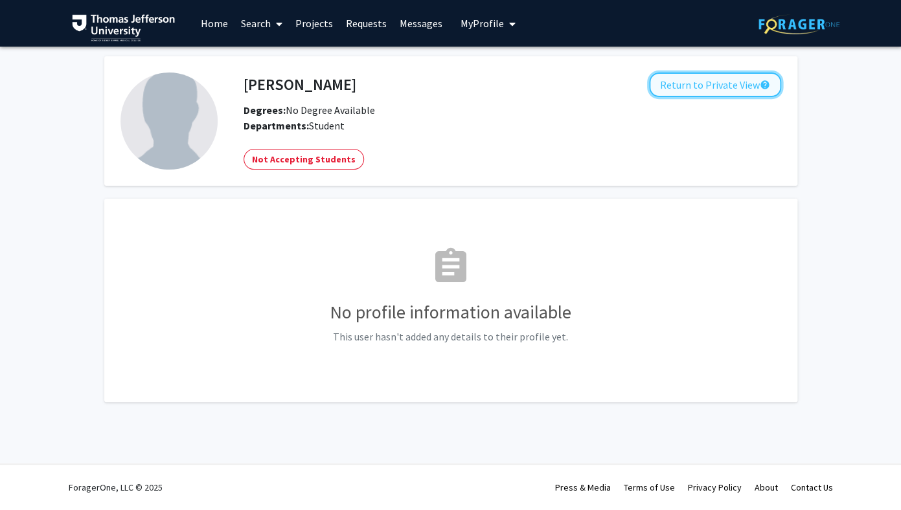
click at [748, 90] on button "Return to Private View help" at bounding box center [715, 85] width 132 height 25
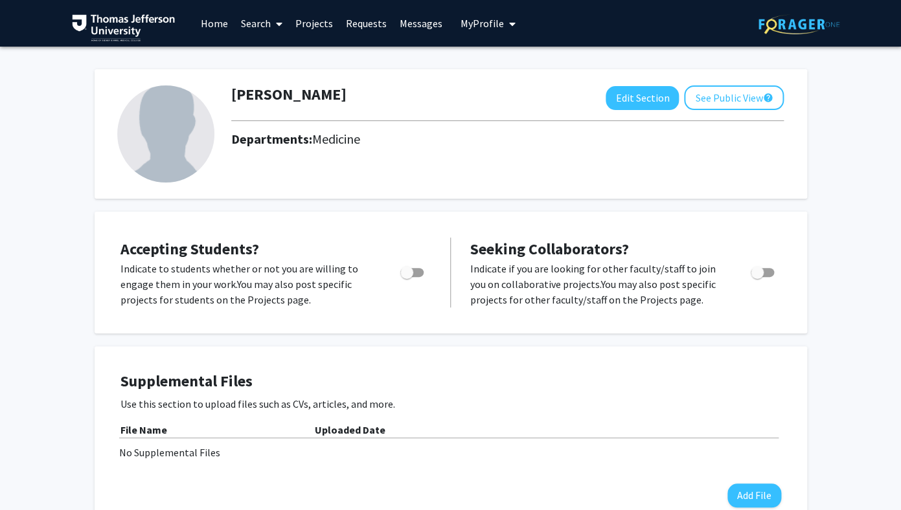
click at [496, 23] on span "My Profile" at bounding box center [481, 23] width 43 height 13
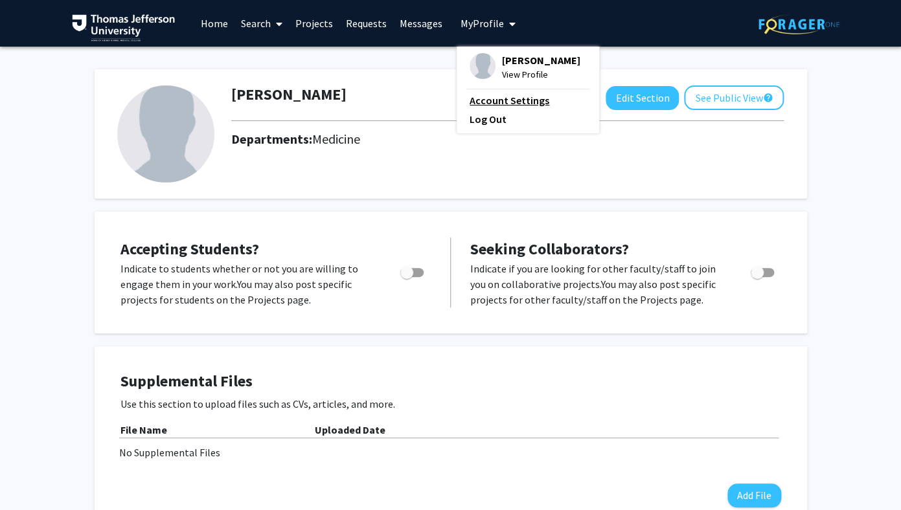
click at [494, 100] on link "Account Settings" at bounding box center [528, 101] width 117 height 16
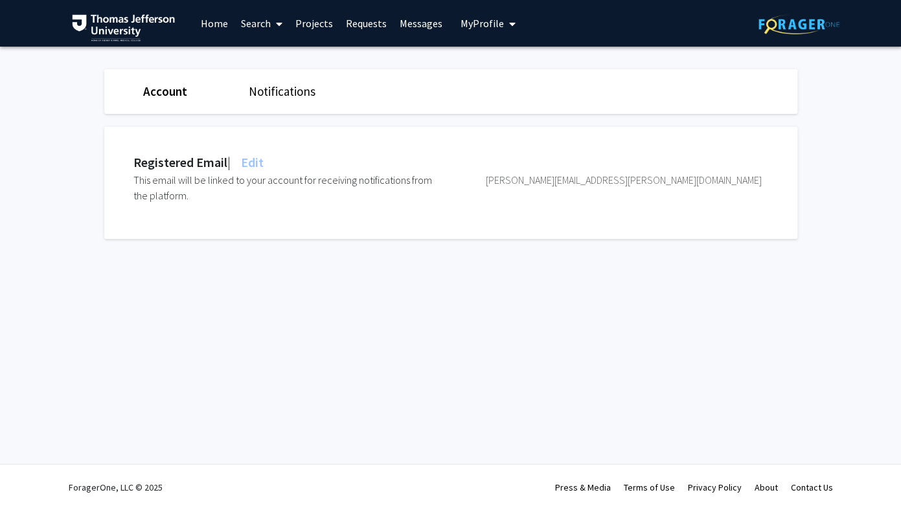
click at [262, 167] on span "Edit" at bounding box center [250, 162] width 25 height 16
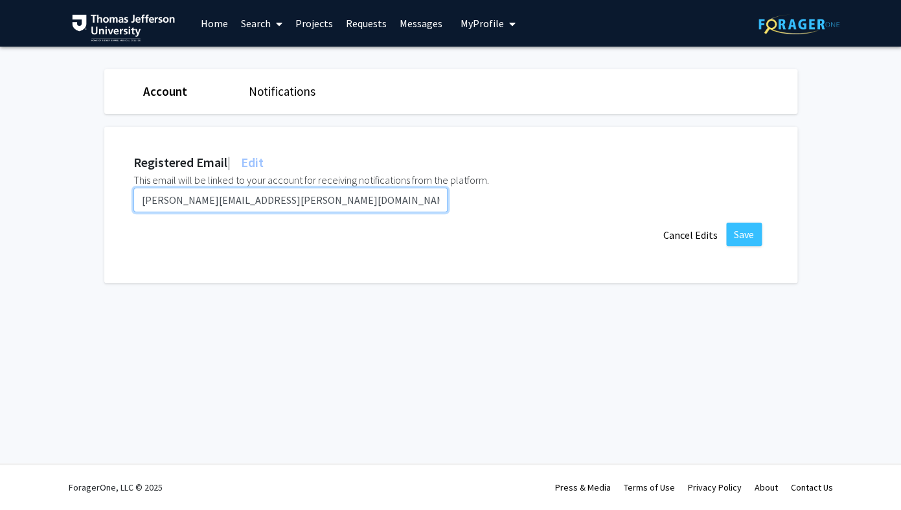
drag, startPoint x: 355, startPoint y: 207, endPoint x: 96, endPoint y: 207, distance: 259.1
click at [133, 207] on input "Meredith.Cohen@students.jefferson.edu" at bounding box center [290, 200] width 314 height 25
click at [209, 29] on link "Home" at bounding box center [214, 23] width 40 height 45
click at [281, 23] on icon at bounding box center [279, 24] width 6 height 10
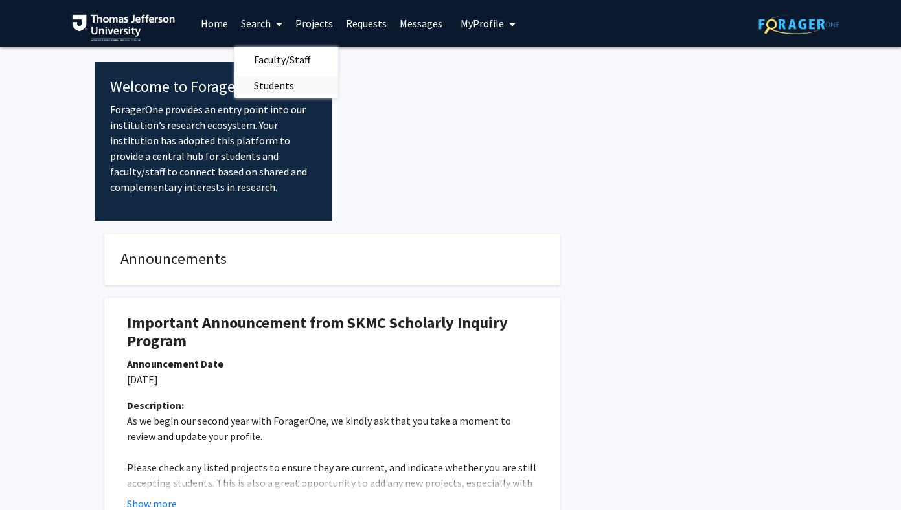
click at [271, 87] on span "Students" at bounding box center [273, 86] width 79 height 26
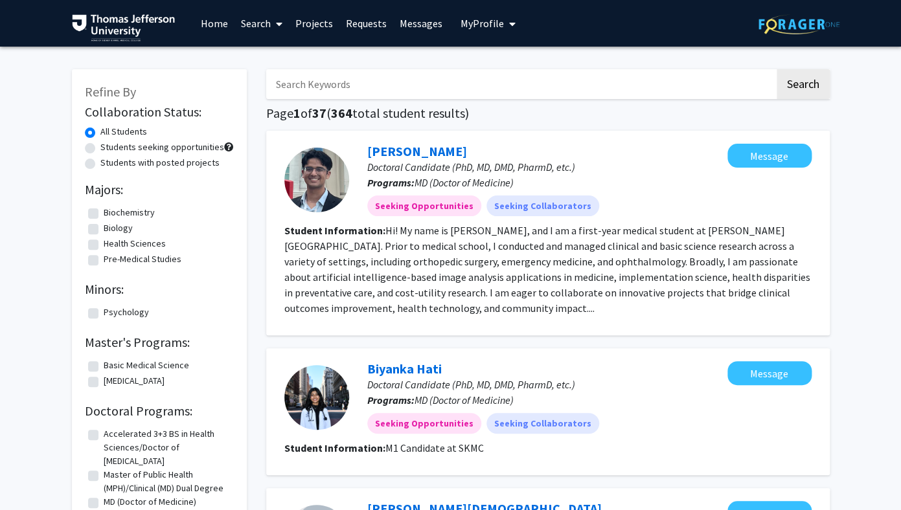
click at [306, 22] on link "Projects" at bounding box center [314, 23] width 51 height 45
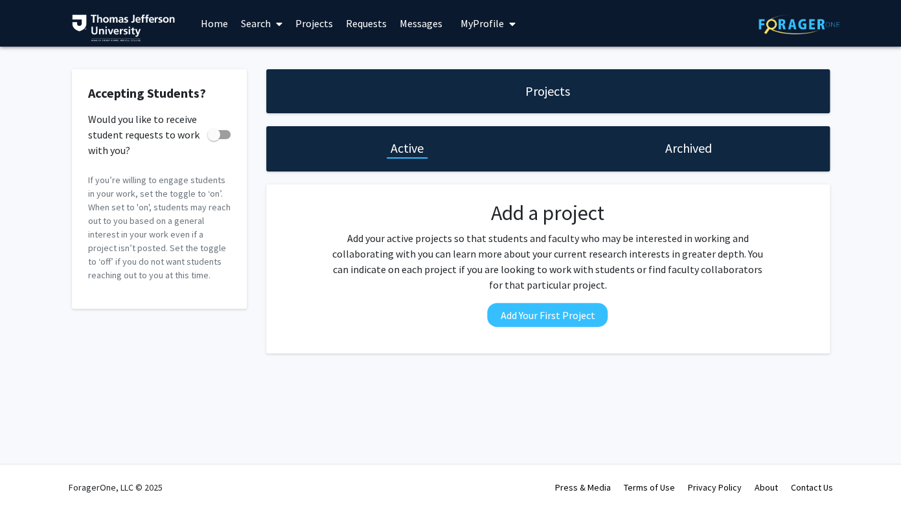
click at [271, 22] on link "Search" at bounding box center [261, 23] width 54 height 45
click at [289, 65] on span "Faculty/Staff" at bounding box center [281, 60] width 95 height 26
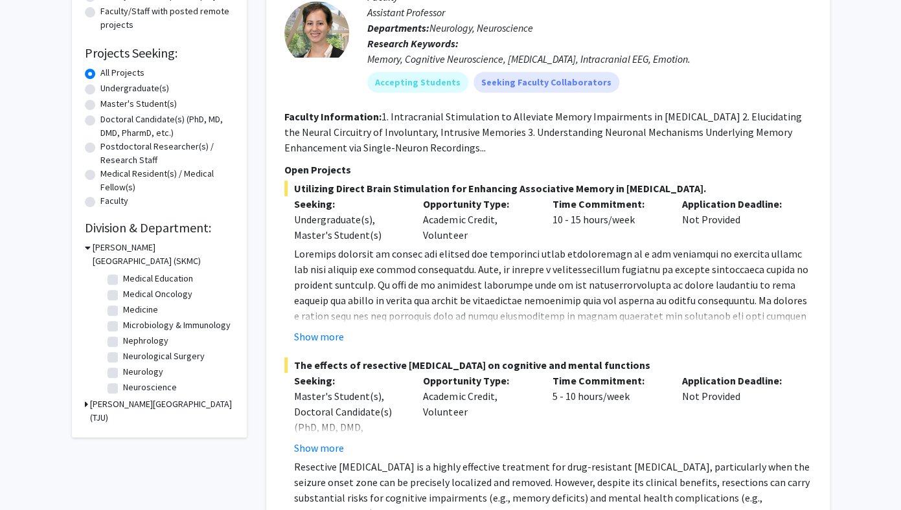
scroll to position [271, 0]
click at [192, 326] on label "Microbiology & Immunology" at bounding box center [177, 324] width 108 height 14
click at [131, 326] on input "Microbiology & Immunology" at bounding box center [127, 321] width 8 height 8
checkbox input "true"
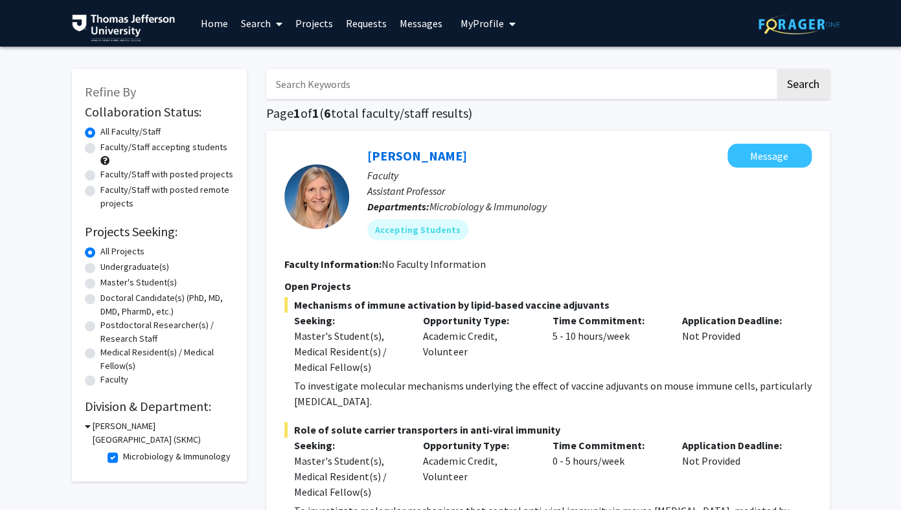
click at [380, 87] on input "Search Keywords" at bounding box center [520, 84] width 508 height 30
paste input "24. Silva Markovic-Plese"
type input "24. Silva Markovic-Plese"
click at [777, 69] on button "Search" at bounding box center [803, 84] width 53 height 30
checkbox input "false"
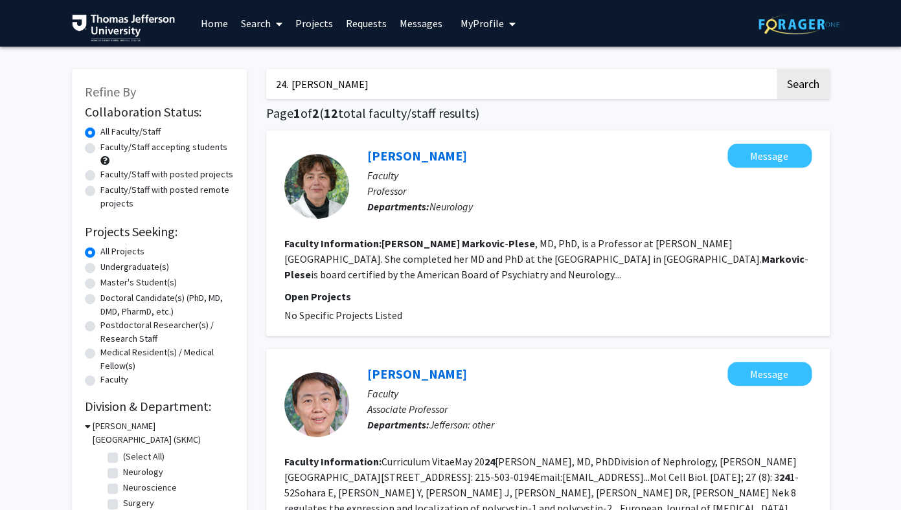
drag, startPoint x: 292, startPoint y: 84, endPoint x: 255, endPoint y: 81, distance: 37.1
click at [266, 81] on input "24. Silva Markovic-Plese" at bounding box center [520, 84] width 508 height 30
type input "Silva Markovic-Plese"
click at [777, 69] on button "Search" at bounding box center [803, 84] width 53 height 30
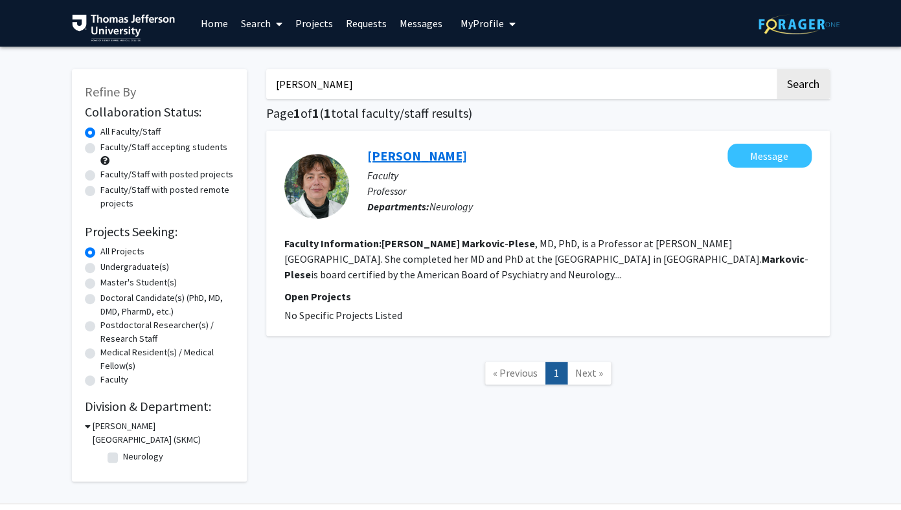
click at [438, 157] on link "Silva Markovic-Plese" at bounding box center [417, 156] width 100 height 16
drag, startPoint x: 377, startPoint y: 87, endPoint x: 267, endPoint y: 87, distance: 110.1
click at [267, 87] on input "Silva Markovic-Plese" at bounding box center [520, 84] width 508 height 30
paste input "17. Peisong M"
drag, startPoint x: 293, startPoint y: 85, endPoint x: 265, endPoint y: 85, distance: 27.8
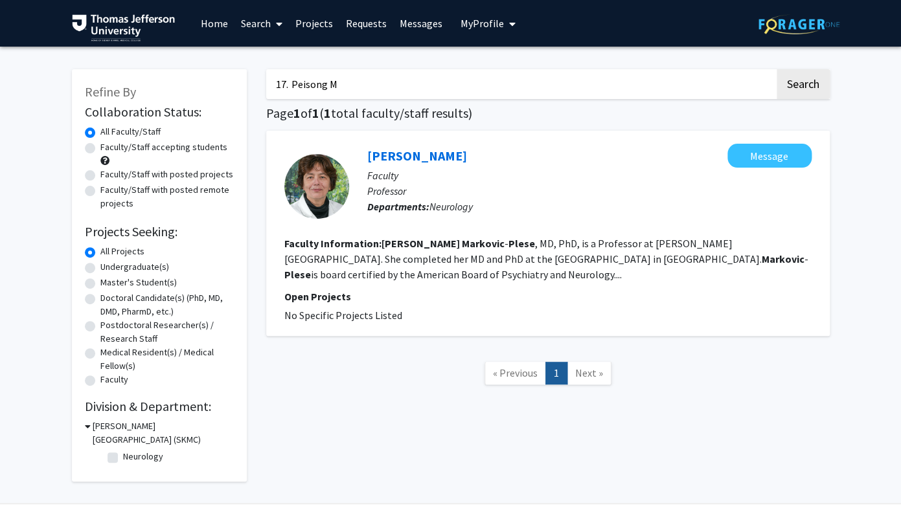
click at [269, 85] on input "17. Peisong M" at bounding box center [520, 84] width 508 height 30
type input "Peisong M"
click at [777, 69] on button "Search" at bounding box center [803, 84] width 53 height 30
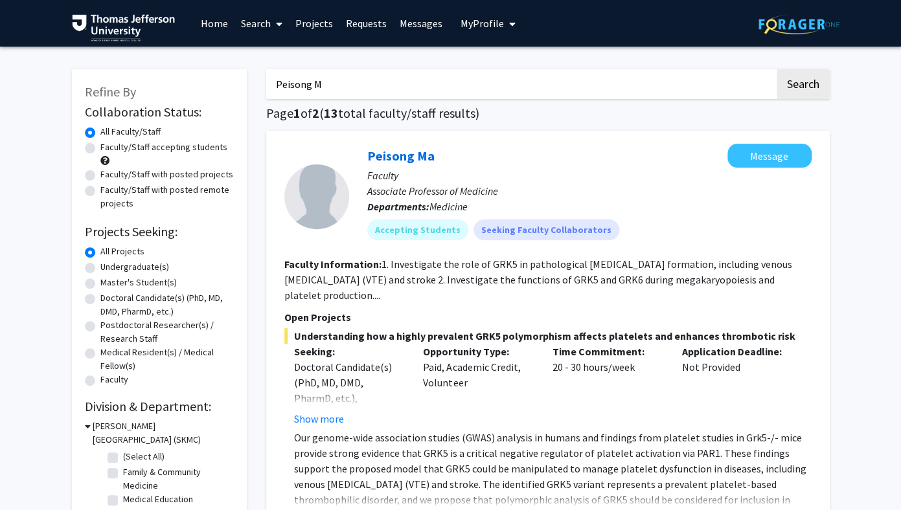
scroll to position [10, 0]
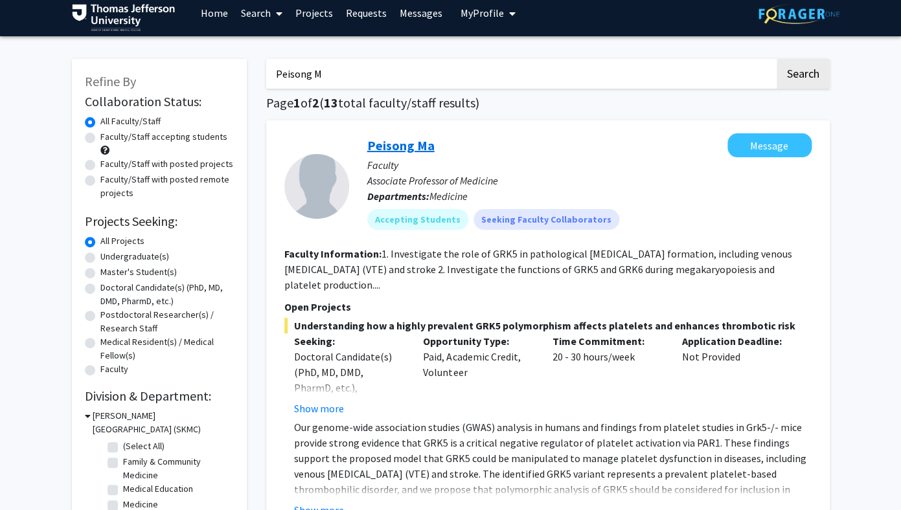
click at [406, 146] on link "Peisong Ma" at bounding box center [400, 145] width 67 height 16
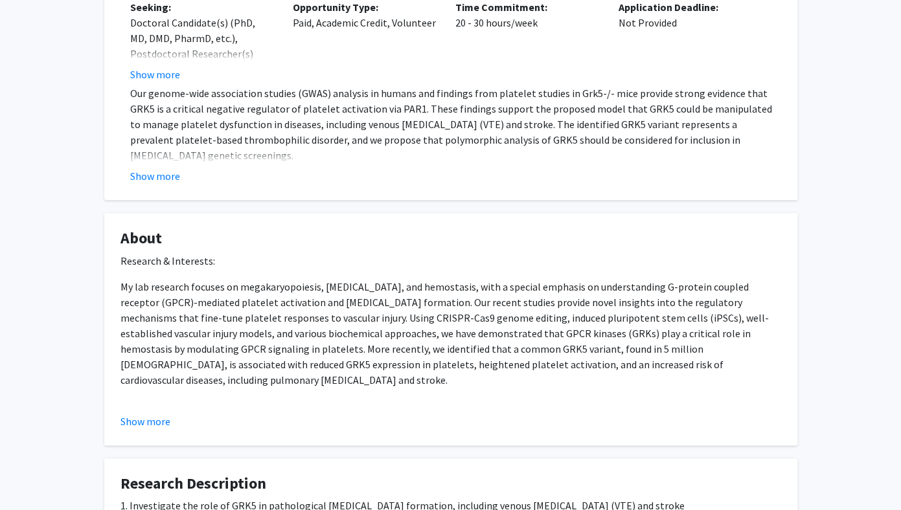
scroll to position [306, 0]
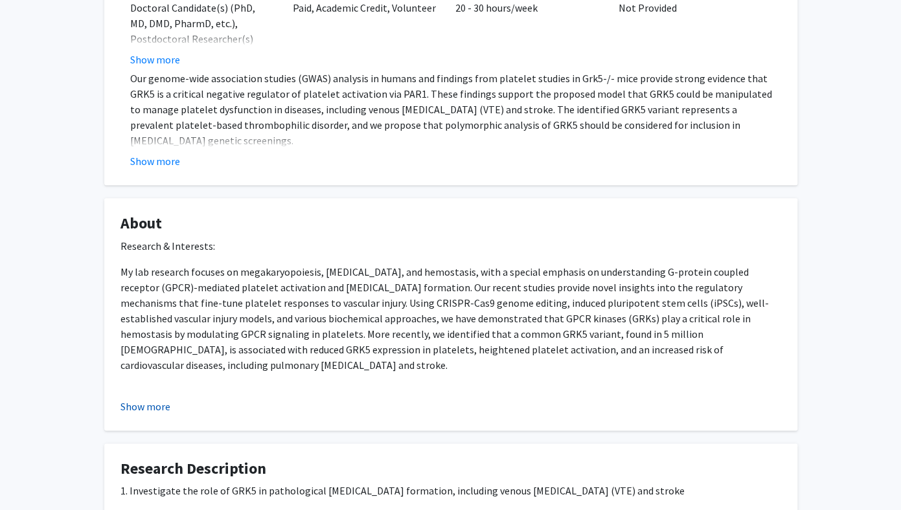
click at [134, 406] on button "Show more" at bounding box center [145, 407] width 50 height 16
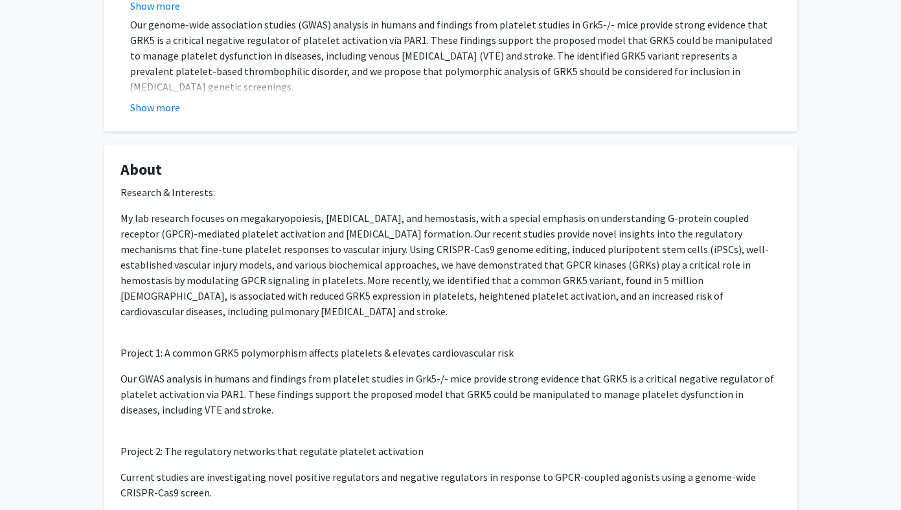
scroll to position [0, 0]
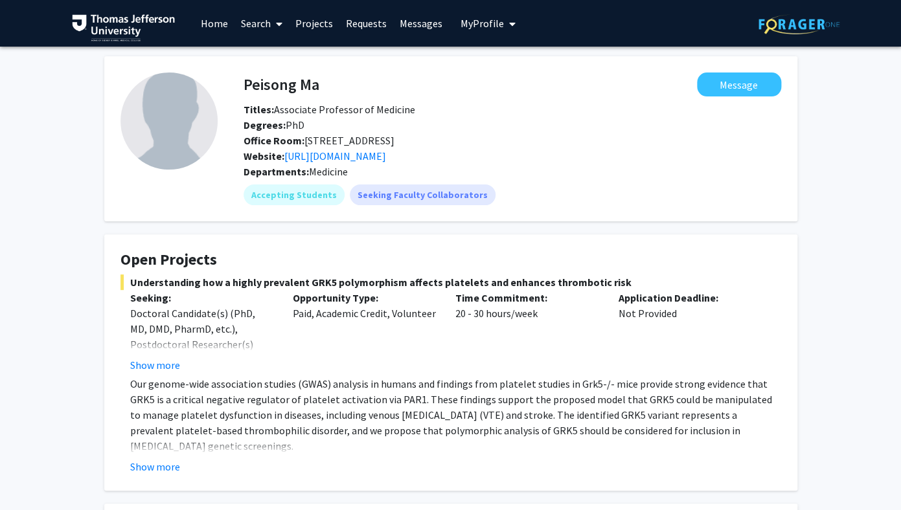
click at [212, 23] on link "Home" at bounding box center [214, 23] width 40 height 45
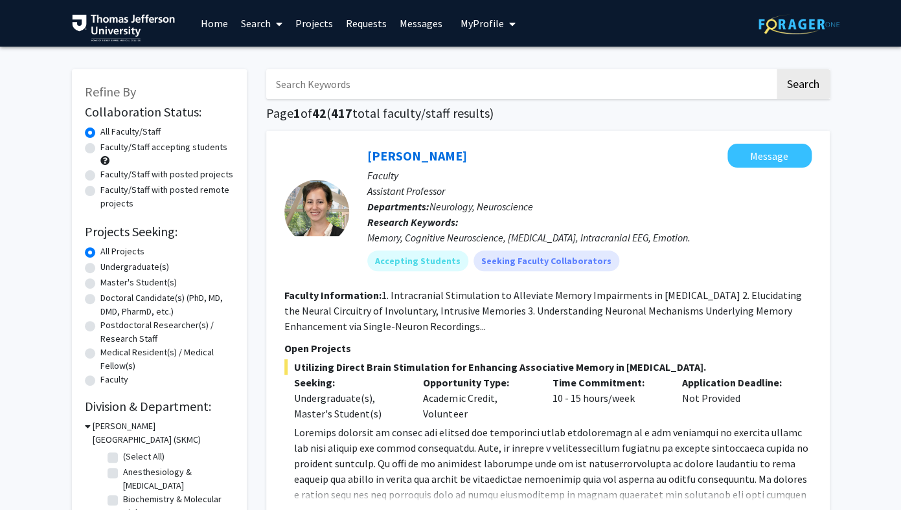
click at [494, 25] on span "My Profile" at bounding box center [481, 23] width 43 height 13
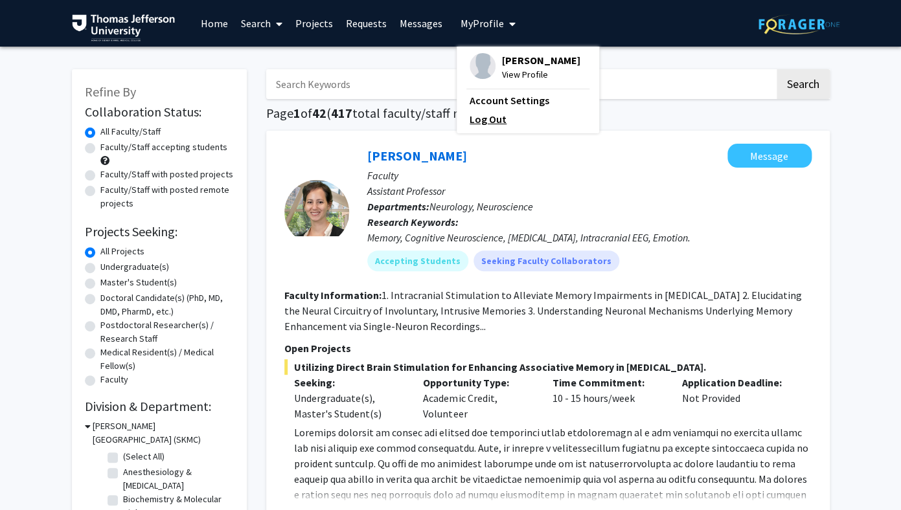
click at [485, 119] on link "Log Out" at bounding box center [528, 119] width 117 height 16
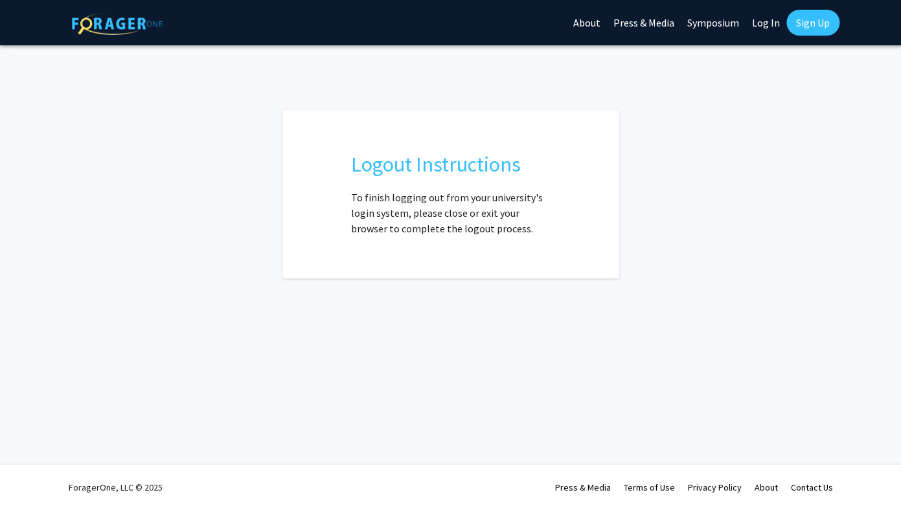
click at [763, 25] on link "Log In" at bounding box center [765, 22] width 41 height 45
select select
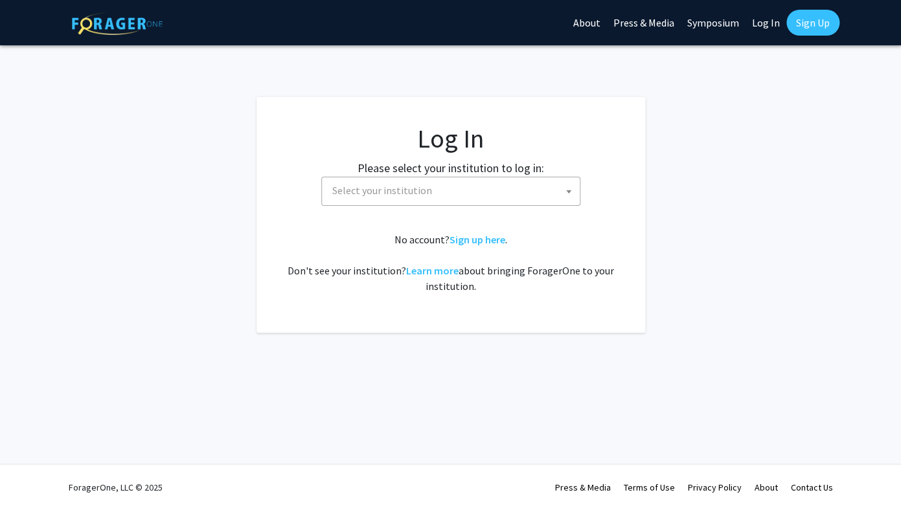
click at [476, 189] on span "Select your institution" at bounding box center [453, 190] width 253 height 27
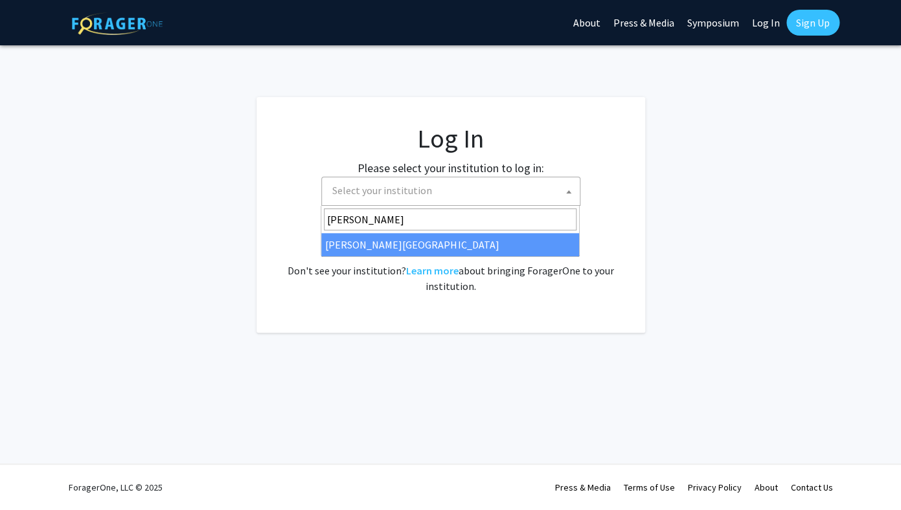
type input "thomas"
select select "24"
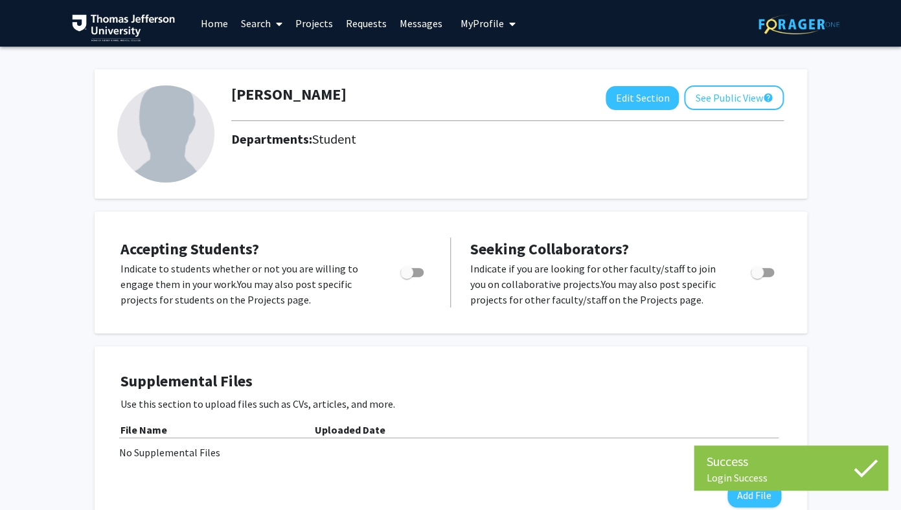
click at [497, 20] on span "My Profile" at bounding box center [481, 23] width 43 height 13
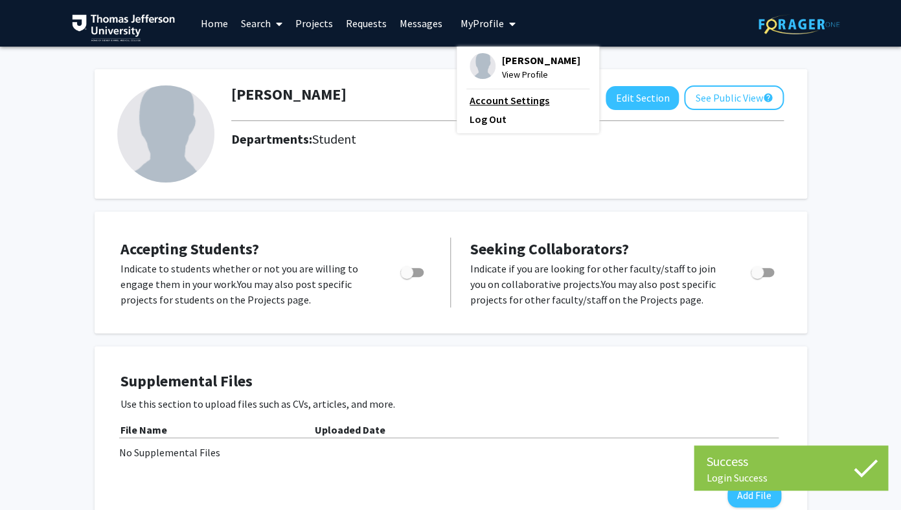
click at [512, 98] on link "Account Settings" at bounding box center [528, 101] width 117 height 16
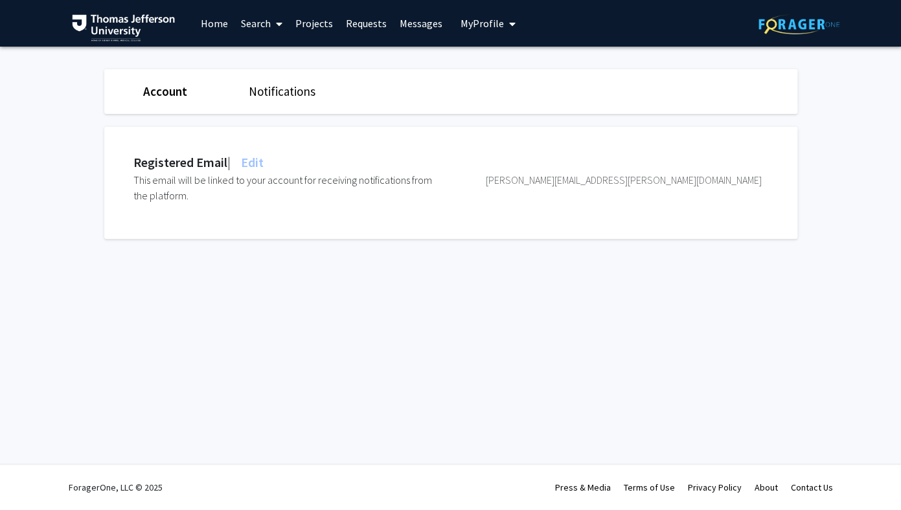
click at [290, 95] on link "Notifications" at bounding box center [282, 92] width 67 height 16
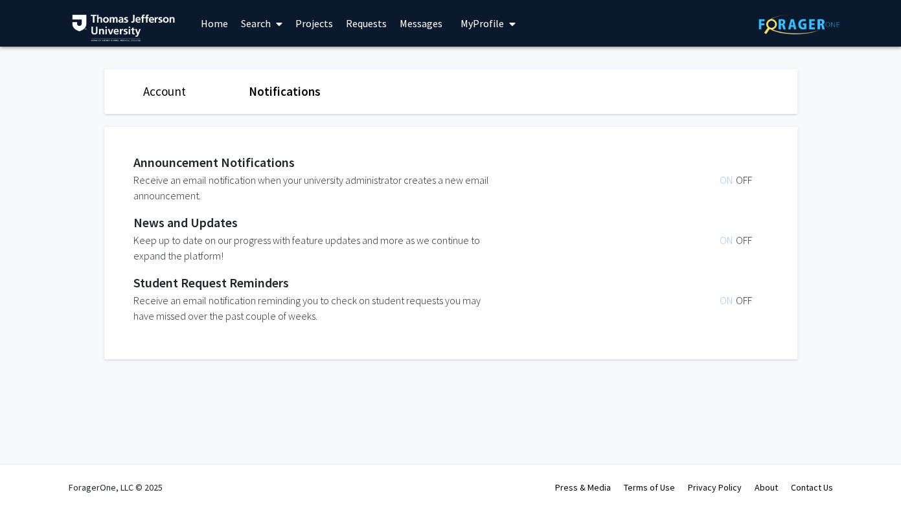
click at [170, 96] on link "Account" at bounding box center [164, 92] width 43 height 16
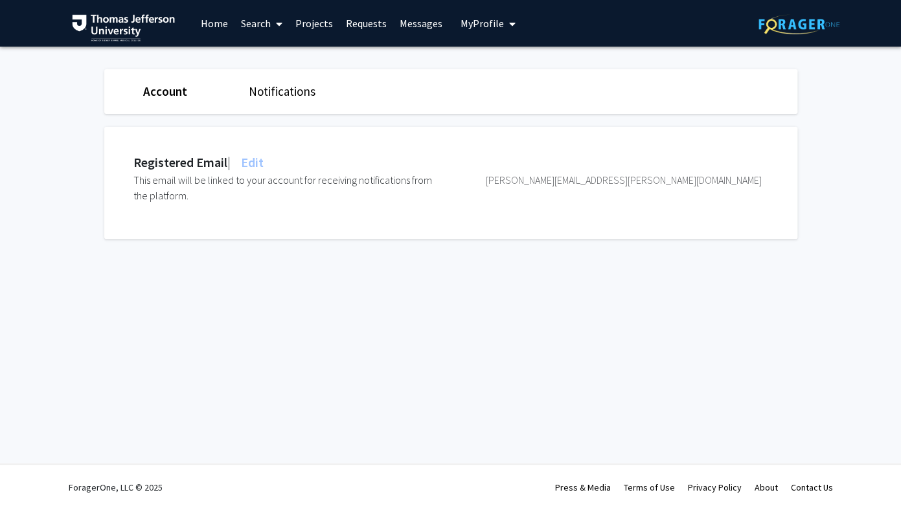
click at [808, 29] on img at bounding box center [798, 24] width 81 height 20
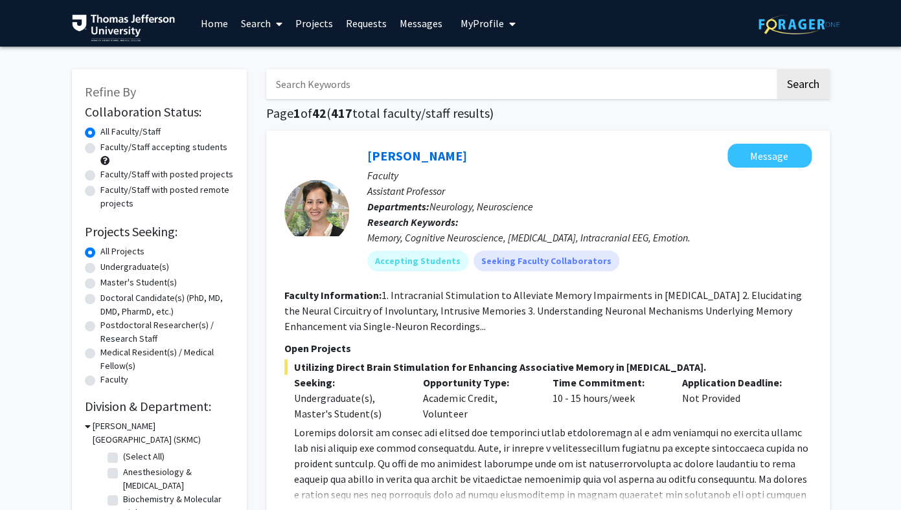
click at [497, 21] on span "My Profile" at bounding box center [481, 23] width 43 height 13
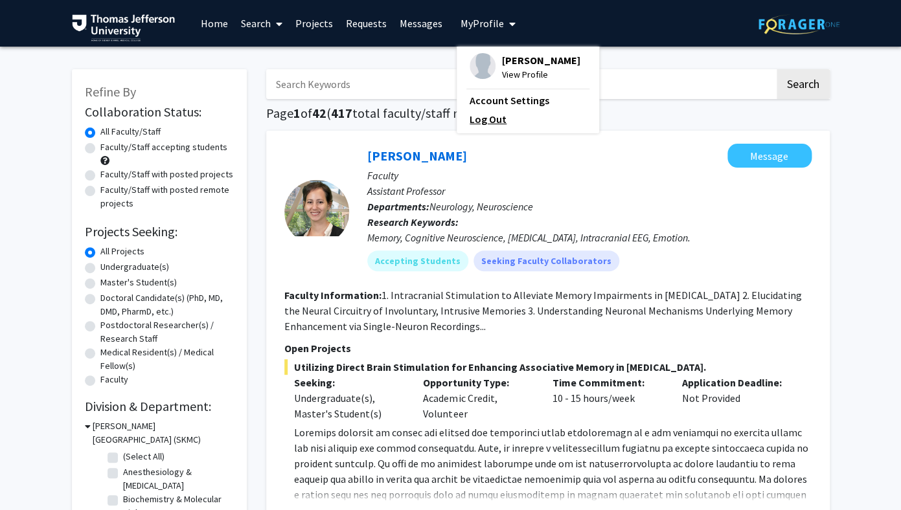
click at [488, 122] on link "Log Out" at bounding box center [528, 119] width 117 height 16
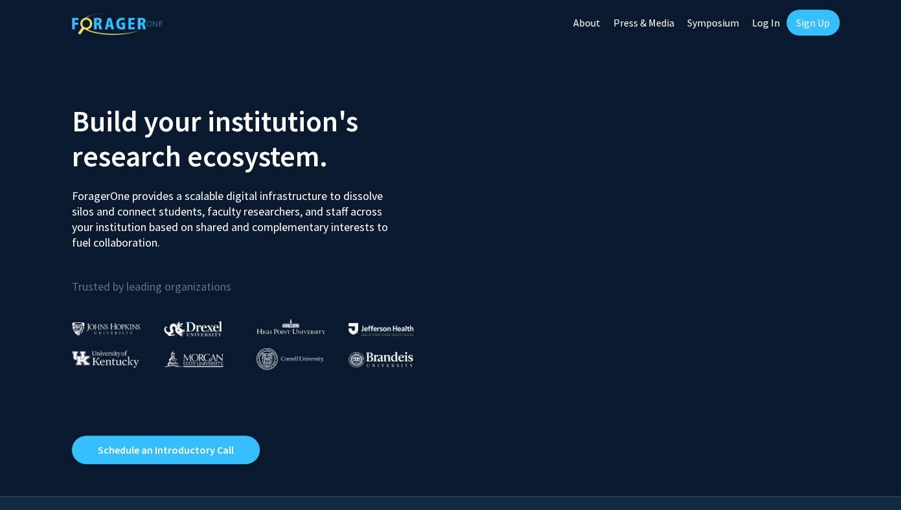
click at [822, 19] on link "Sign Up" at bounding box center [812, 23] width 53 height 26
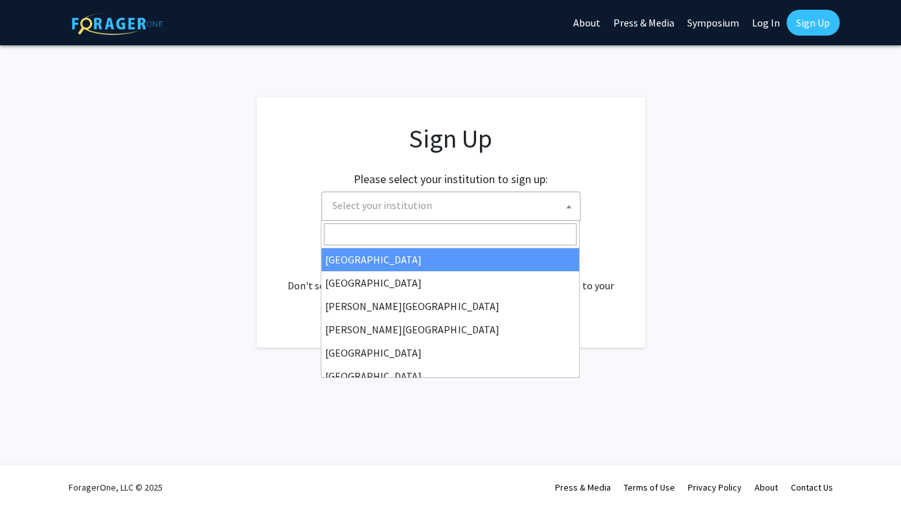
click at [451, 209] on span "Select your institution" at bounding box center [453, 205] width 253 height 27
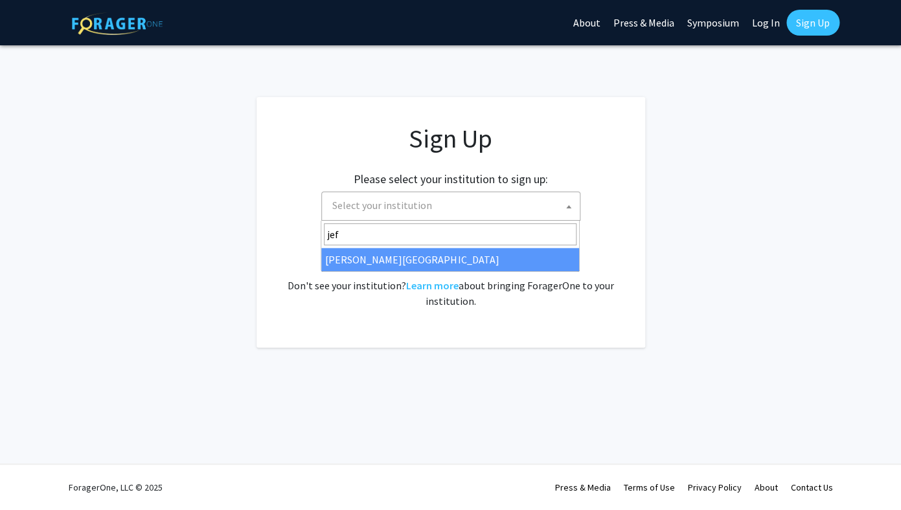
type input "jef"
select select "24"
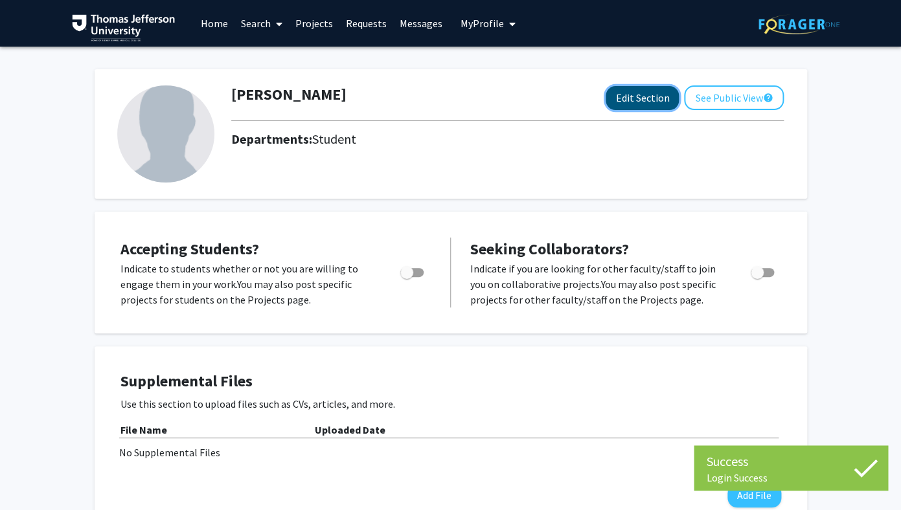
click at [644, 102] on button "Edit Section" at bounding box center [642, 98] width 73 height 24
